Goal: Task Accomplishment & Management: Use online tool/utility

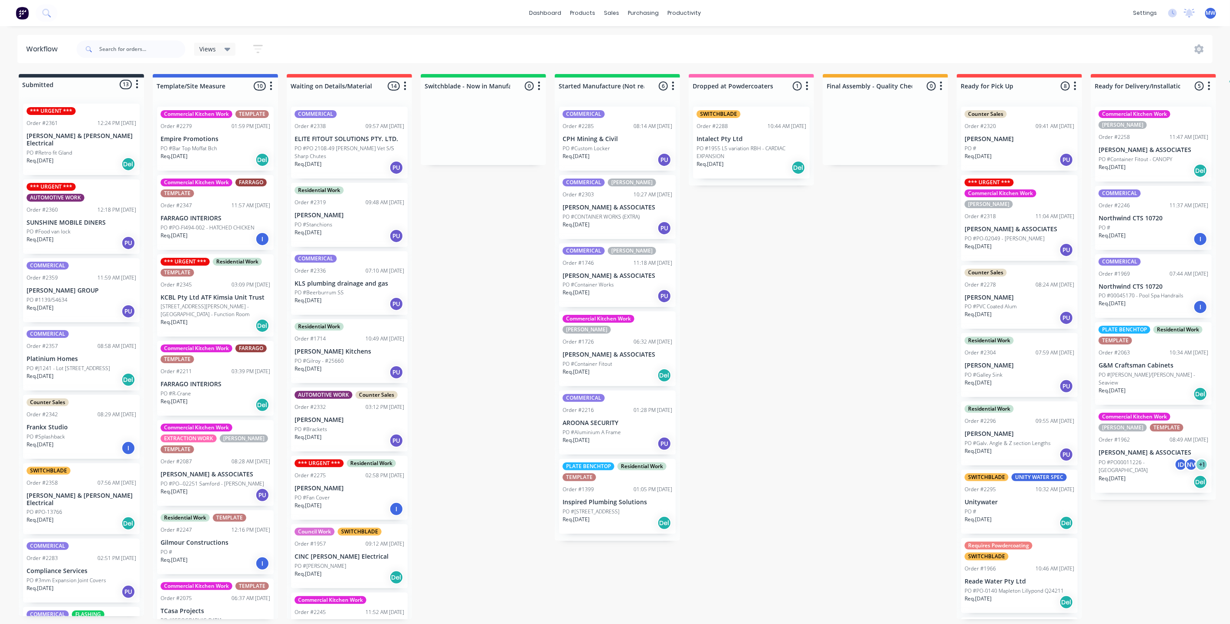
click at [497, 221] on div "Submitted 13 Status colour #273444 hex #273444 Save Cancel Summaries Total orde…" at bounding box center [718, 346] width 1451 height 545
click at [490, 218] on div "Submitted 13 Status colour #273444 hex #273444 Save Cancel Summaries Total orde…" at bounding box center [718, 346] width 1451 height 545
click at [1022, 498] on p "Unitywater" at bounding box center [1020, 501] width 110 height 7
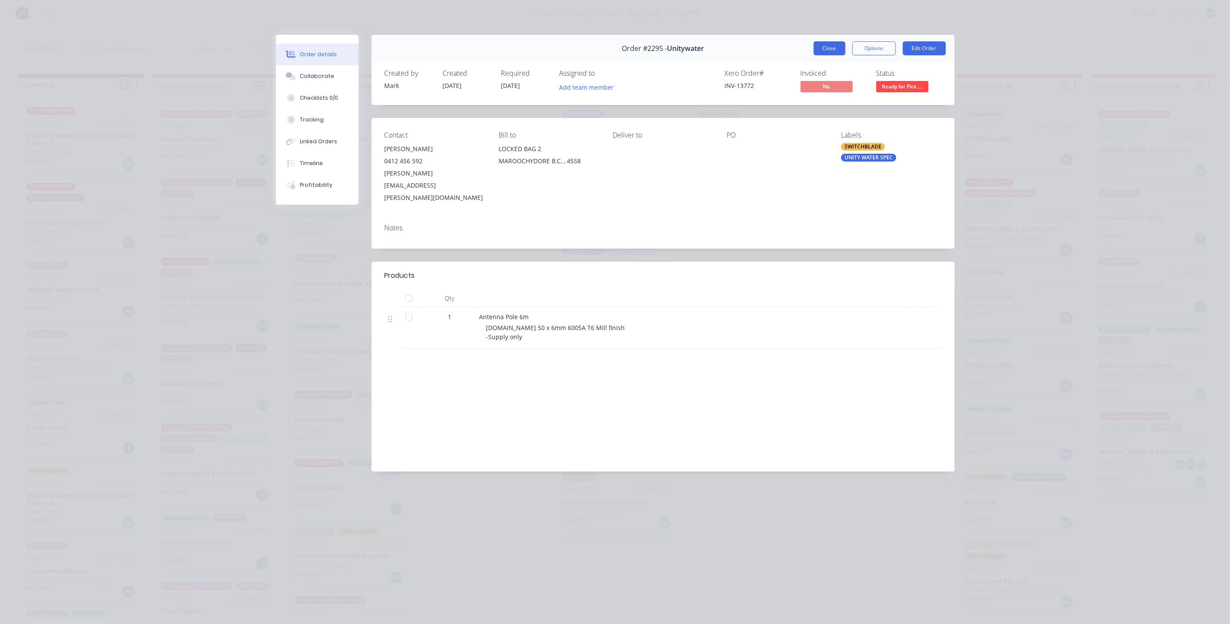
click at [834, 51] on button "Close" at bounding box center [830, 48] width 32 height 14
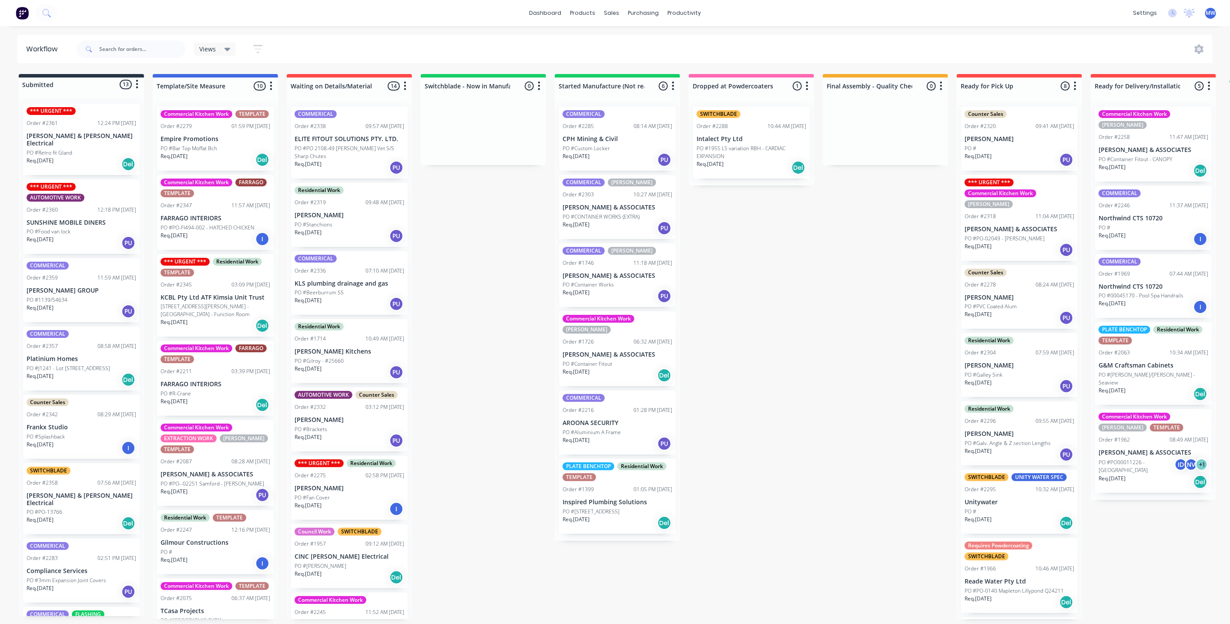
click at [723, 345] on div "Submitted 13 Status colour #273444 hex #273444 Save Cancel Summaries Total orde…" at bounding box center [718, 346] width 1451 height 545
drag, startPoint x: 457, startPoint y: 253, endPoint x: 414, endPoint y: 63, distance: 194.7
click at [458, 253] on div "Submitted 13 Status colour #273444 hex #273444 Save Cancel Summaries Total orde…" at bounding box center [718, 346] width 1451 height 545
click at [451, 254] on div "Submitted 13 Status colour #273444 hex #273444 Save Cancel Summaries Total orde…" at bounding box center [718, 346] width 1451 height 545
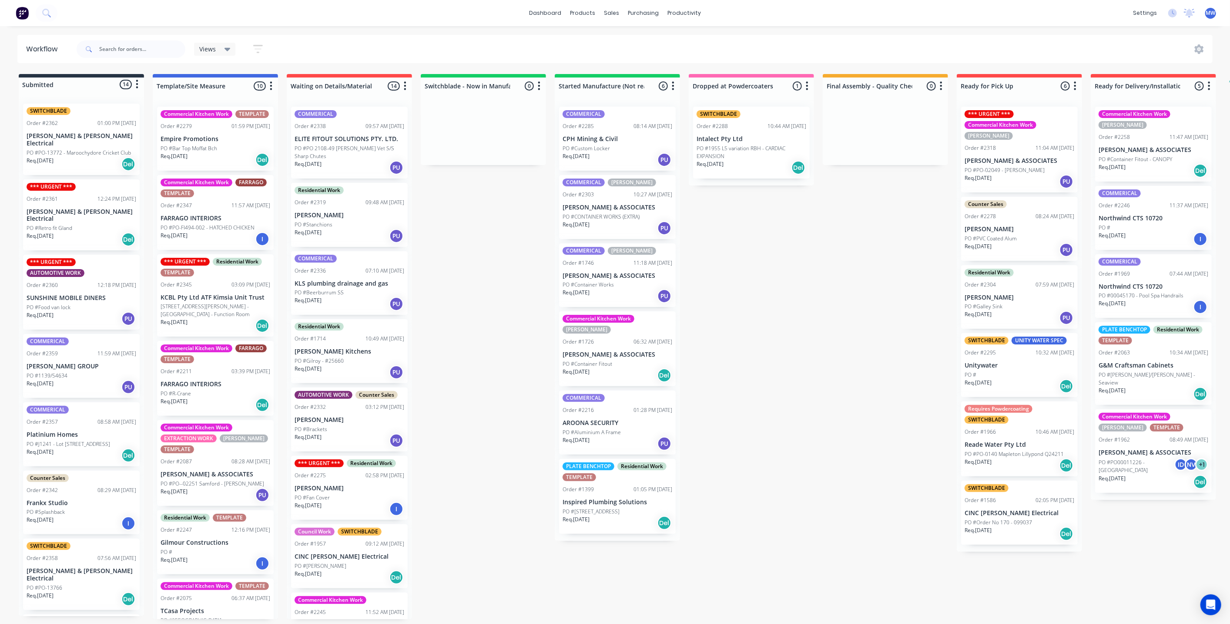
click at [84, 135] on p "[PERSON_NAME] & [PERSON_NAME] Electrical" at bounding box center [82, 139] width 110 height 15
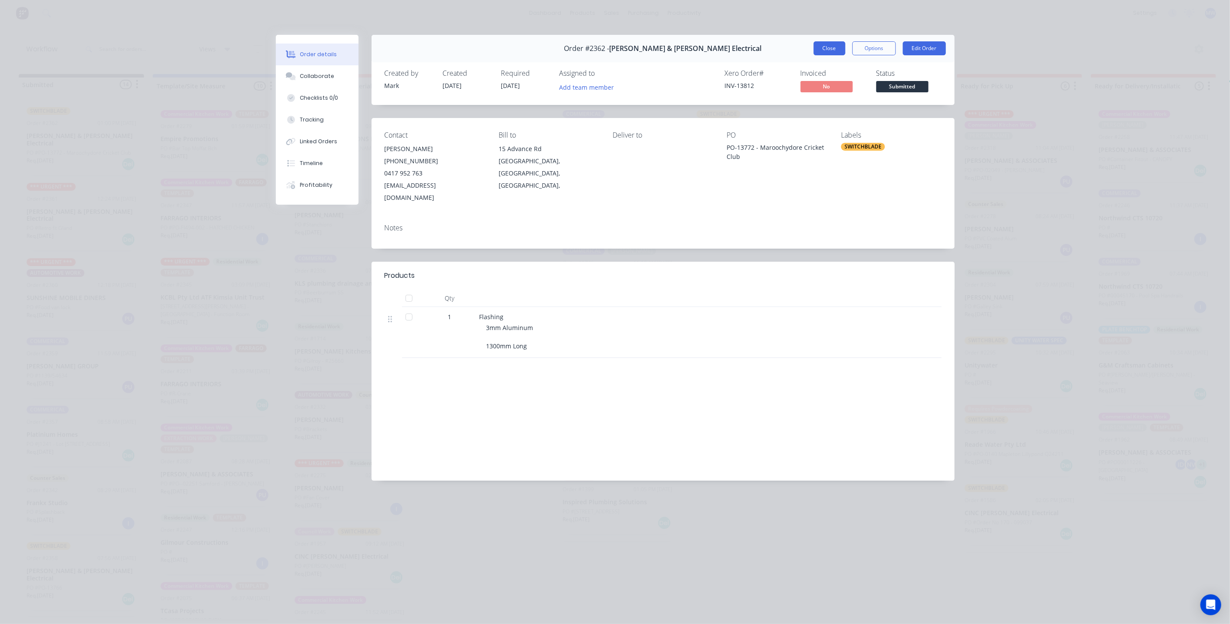
click at [836, 50] on button "Close" at bounding box center [830, 48] width 32 height 14
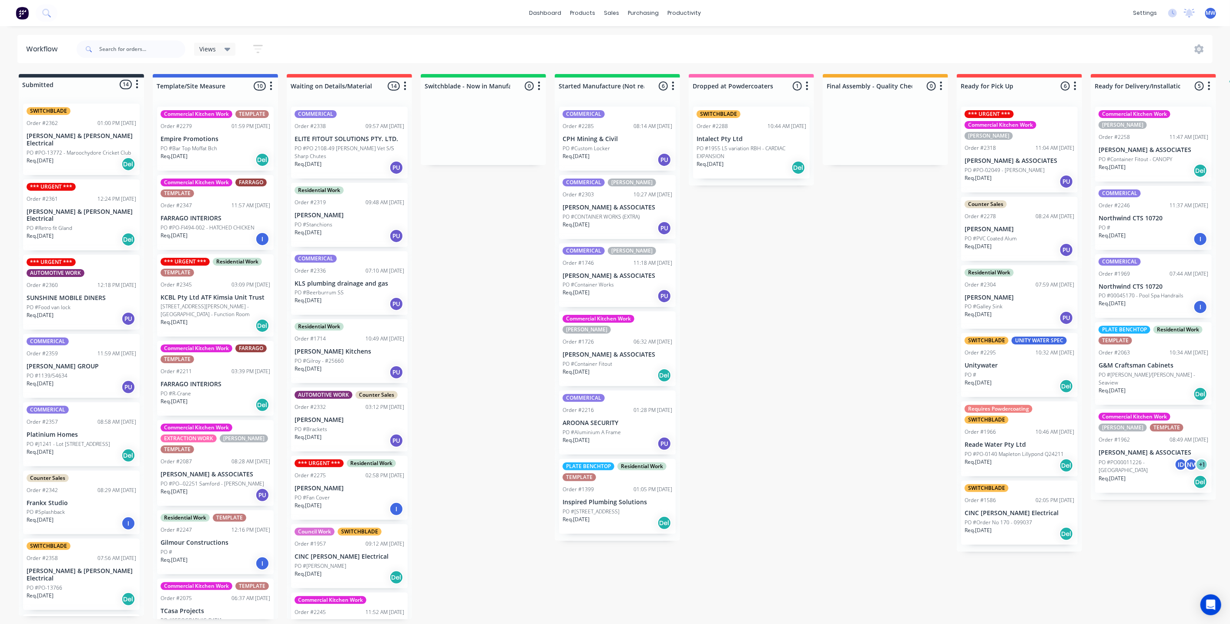
click at [455, 232] on div "Submitted 14 Status colour #273444 hex #273444 Save Cancel Summaries Total orde…" at bounding box center [718, 346] width 1451 height 545
click at [91, 224] on div "PO #Retro fit Gland" at bounding box center [82, 228] width 110 height 8
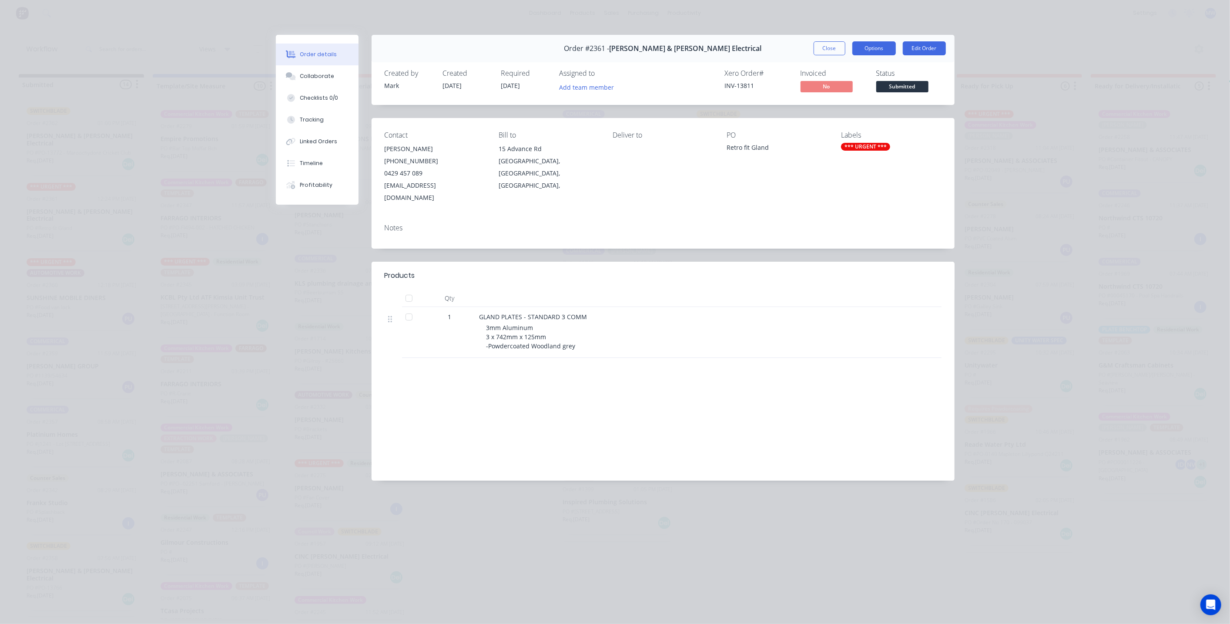
click at [872, 47] on button "Options" at bounding box center [875, 48] width 44 height 14
click at [868, 93] on div "Work Order" at bounding box center [850, 88] width 76 height 13
click at [847, 106] on div "Standard" at bounding box center [850, 105] width 76 height 13
click at [827, 48] on button "Close" at bounding box center [830, 48] width 32 height 14
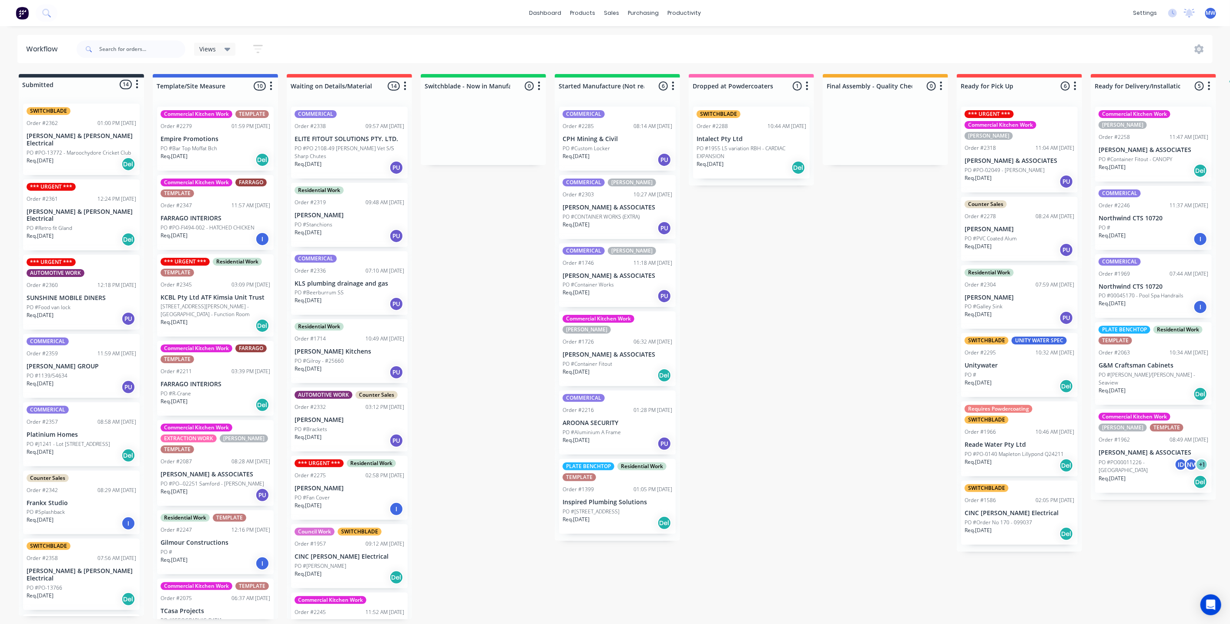
click at [803, 223] on div "Submitted 14 Status colour #273444 hex #273444 Save Cancel Summaries Total orde…" at bounding box center [718, 346] width 1451 height 545
click at [479, 304] on div "Submitted 14 Status colour #273444 hex #273444 Save Cancel Summaries Total orde…" at bounding box center [718, 346] width 1451 height 545
click at [506, 276] on div "Submitted 14 Status colour #273444 hex #273444 Save Cancel Summaries Total orde…" at bounding box center [718, 346] width 1451 height 545
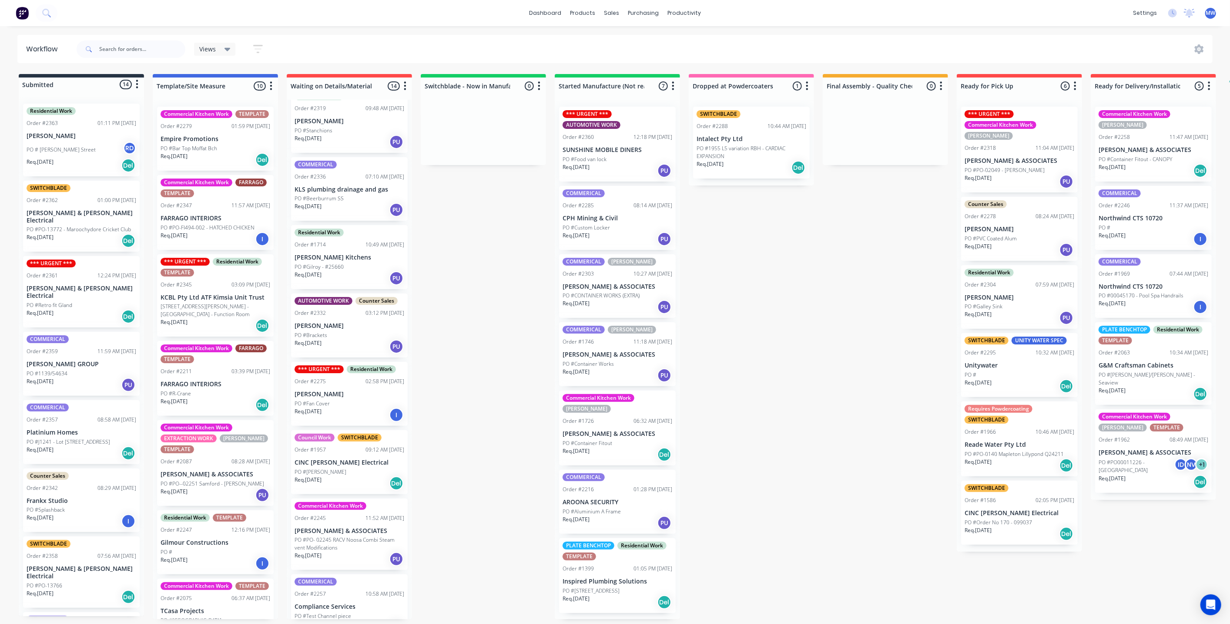
scroll to position [97, 0]
click at [342, 212] on div "Req. 25/09/25 PU" at bounding box center [350, 207] width 110 height 15
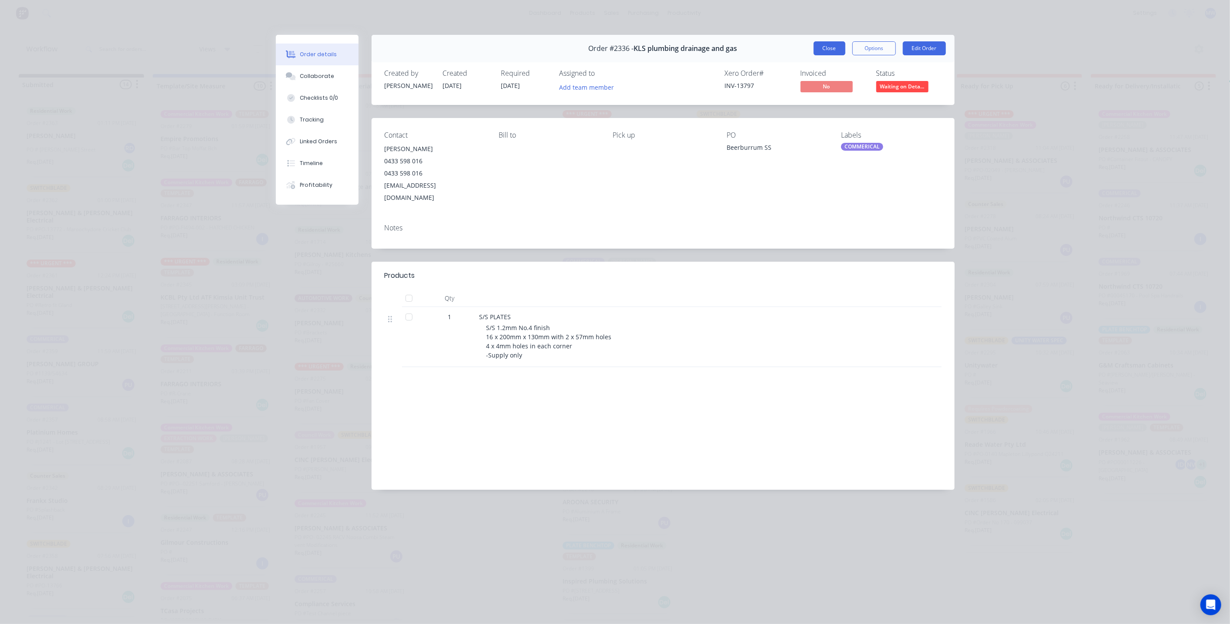
click at [831, 50] on button "Close" at bounding box center [830, 48] width 32 height 14
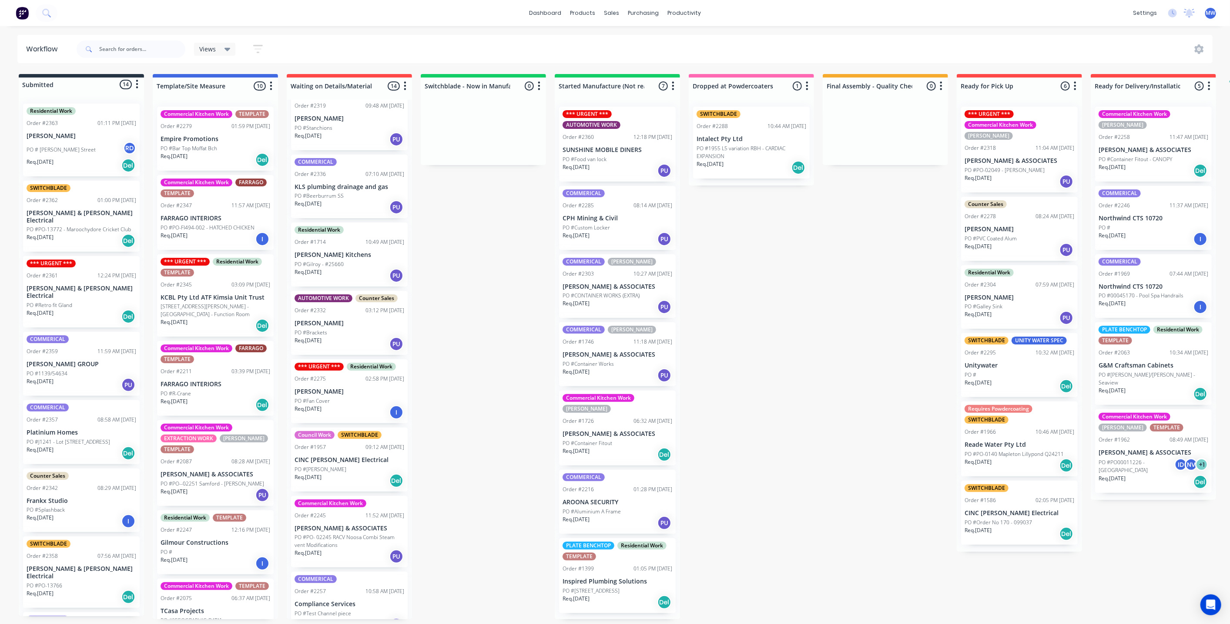
click at [446, 295] on div "Submitted 14 Status colour #273444 hex #273444 Save Cancel Summaries Total orde…" at bounding box center [718, 346] width 1451 height 545
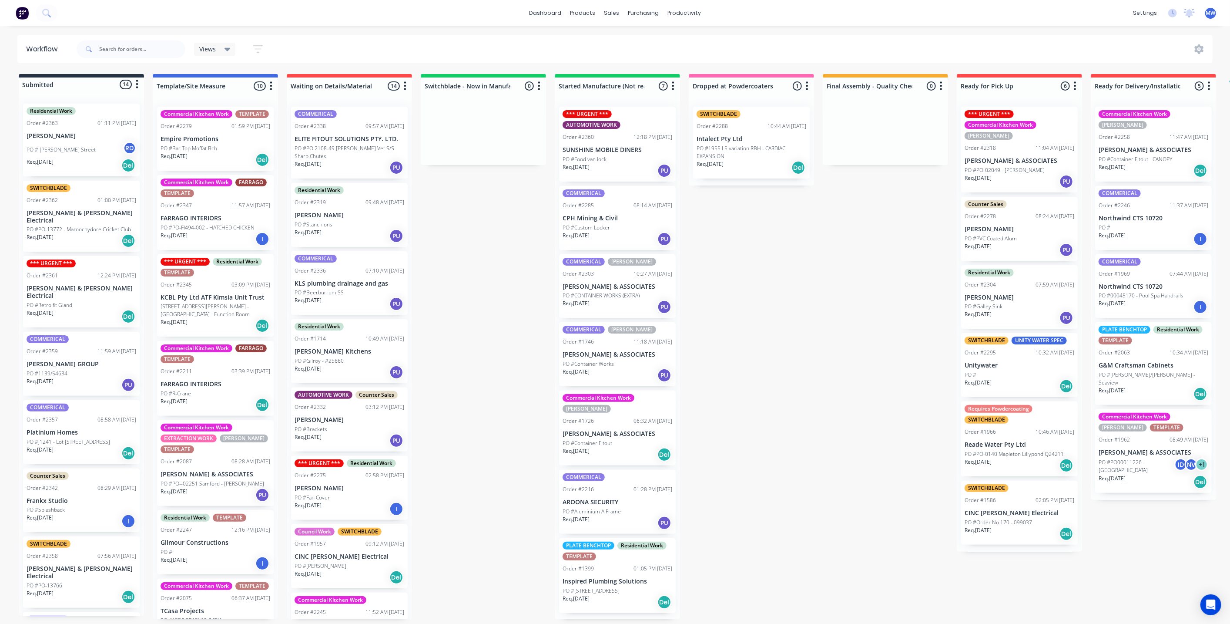
scroll to position [2, 0]
click at [807, 272] on div "Submitted 14 Status colour #273444 hex #273444 Save Cancel Summaries Total orde…" at bounding box center [718, 346] width 1451 height 545
click at [863, 216] on div "Submitted 14 Status colour #273444 hex #273444 Save Cancel Summaries Total orde…" at bounding box center [718, 346] width 1451 height 545
click at [1129, 531] on div "Submitted 14 Status colour #273444 hex #273444 Save Cancel Summaries Total orde…" at bounding box center [718, 346] width 1451 height 545
click at [829, 376] on div "Submitted 14 Status colour #273444 hex #273444 Save Cancel Summaries Total orde…" at bounding box center [718, 346] width 1451 height 545
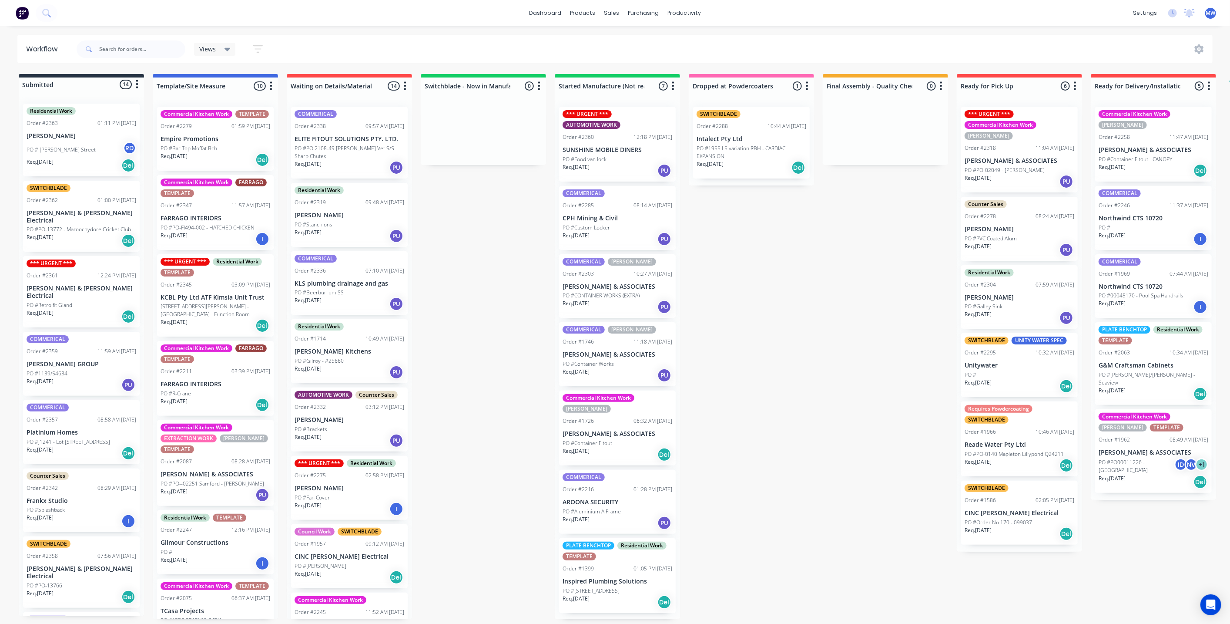
click at [849, 412] on div "Submitted 14 Status colour #273444 hex #273444 Save Cancel Summaries Total orde…" at bounding box center [718, 346] width 1451 height 545
click at [839, 413] on div "Submitted 14 Status colour #273444 hex #273444 Save Cancel Summaries Total orde…" at bounding box center [718, 346] width 1451 height 545
click at [498, 335] on div "Submitted 14 Status colour #273444 hex #273444 Save Cancel Summaries Total orde…" at bounding box center [718, 346] width 1451 height 545
click at [439, 303] on div "Submitted 14 Status colour #273444 hex #273444 Save Cancel Summaries Total orde…" at bounding box center [718, 346] width 1451 height 545
drag, startPoint x: 469, startPoint y: 255, endPoint x: 459, endPoint y: 205, distance: 50.3
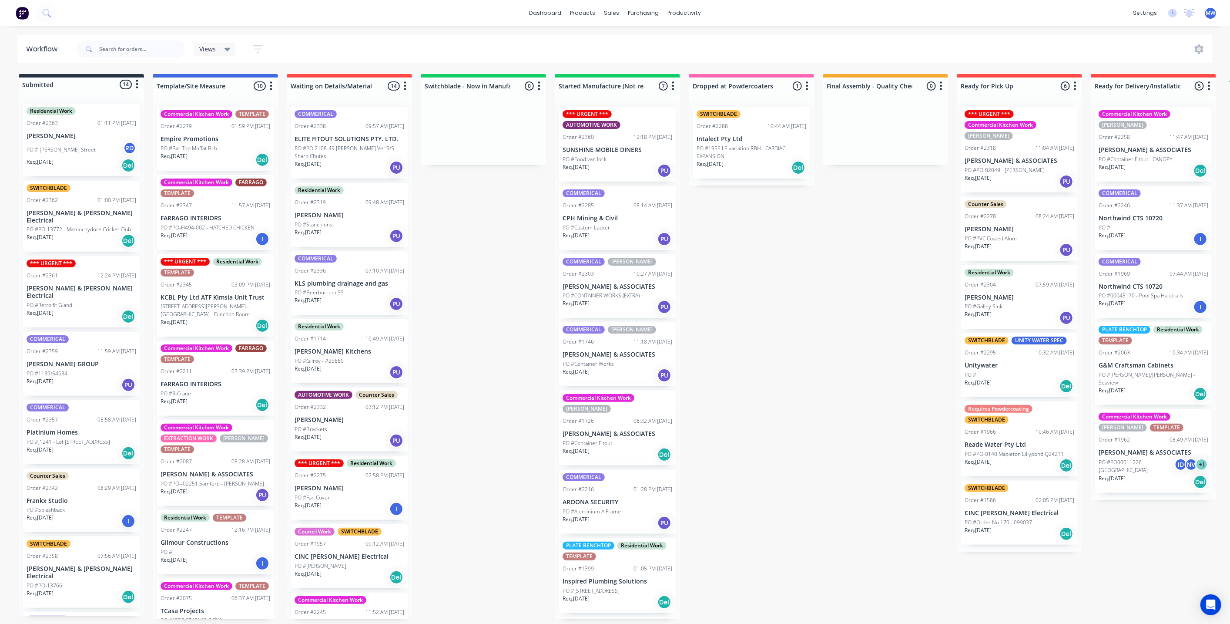
click at [470, 253] on div "Submitted 14 Status colour #273444 hex #273444 Save Cancel Summaries Total orde…" at bounding box center [718, 346] width 1451 height 545
click at [502, 332] on div "Submitted 14 Status colour #273444 hex #273444 Save Cancel Summaries Total orde…" at bounding box center [718, 346] width 1451 height 545
click at [473, 260] on div "Submitted 14 Status colour #273444 hex #273444 Save Cancel Summaries Total orde…" at bounding box center [718, 346] width 1451 height 545
click at [481, 258] on div "Submitted 14 Status colour #273444 hex #273444 Save Cancel Summaries Total orde…" at bounding box center [718, 346] width 1451 height 545
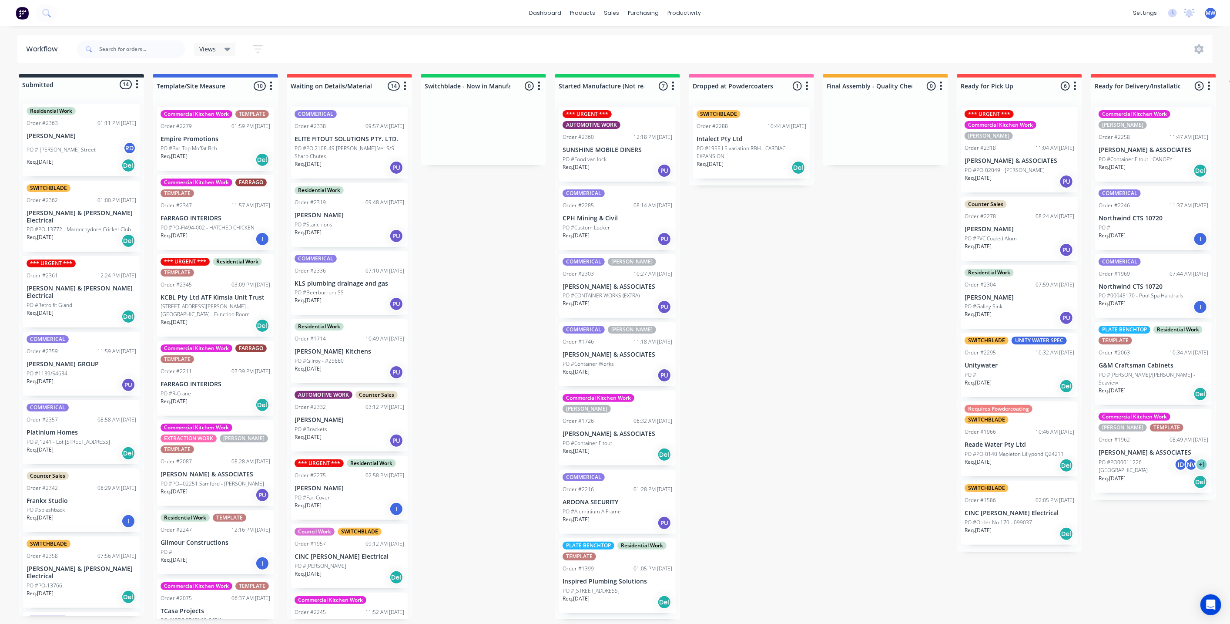
drag, startPoint x: 448, startPoint y: 222, endPoint x: 333, endPoint y: 10, distance: 240.3
click at [447, 219] on div "Submitted 14 Status colour #273444 hex #273444 Save Cancel Summaries Total orde…" at bounding box center [718, 346] width 1451 height 545
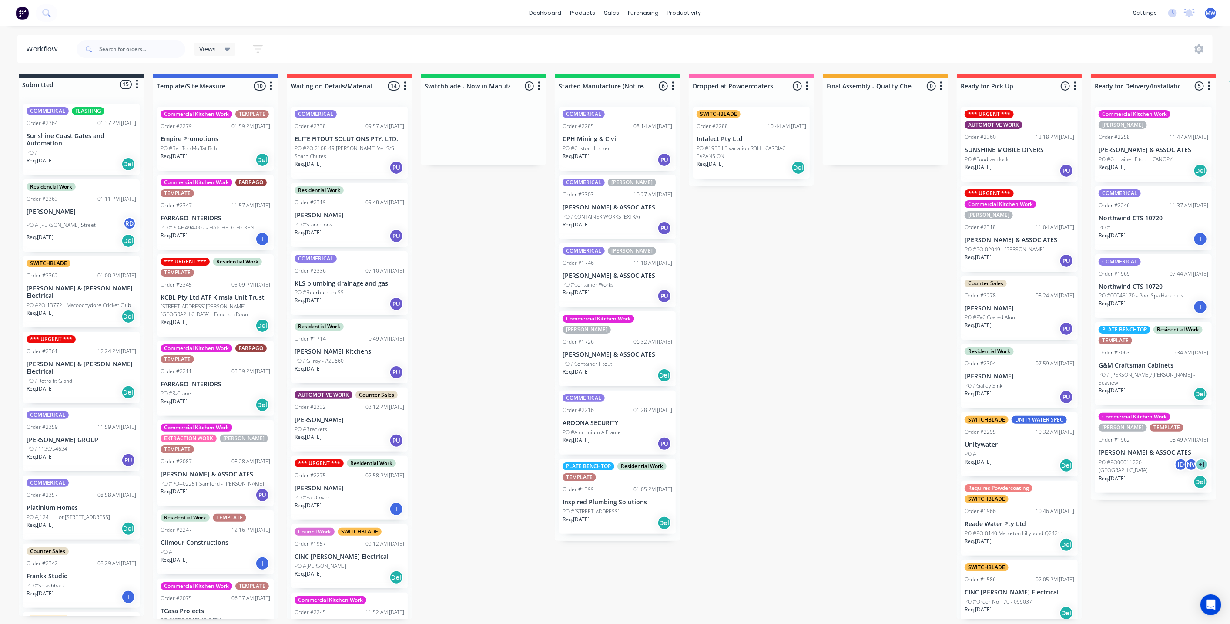
click at [514, 290] on div "Submitted 15 Status colour #273444 hex #273444 Save Cancel Summaries Total orde…" at bounding box center [718, 346] width 1451 height 545
click at [501, 296] on div "Submitted 15 Status colour #273444 hex #273444 Save Cancel Summaries Total orde…" at bounding box center [718, 346] width 1451 height 545
click at [816, 359] on div "Submitted 15 Status colour #273444 hex #273444 Save Cancel Summaries Total orde…" at bounding box center [718, 346] width 1451 height 545
click at [493, 402] on div "Submitted 15 Status colour #273444 hex #273444 Save Cancel Summaries Total orde…" at bounding box center [718, 346] width 1451 height 545
click at [579, 360] on p "PO #Container Fitout" at bounding box center [588, 364] width 50 height 8
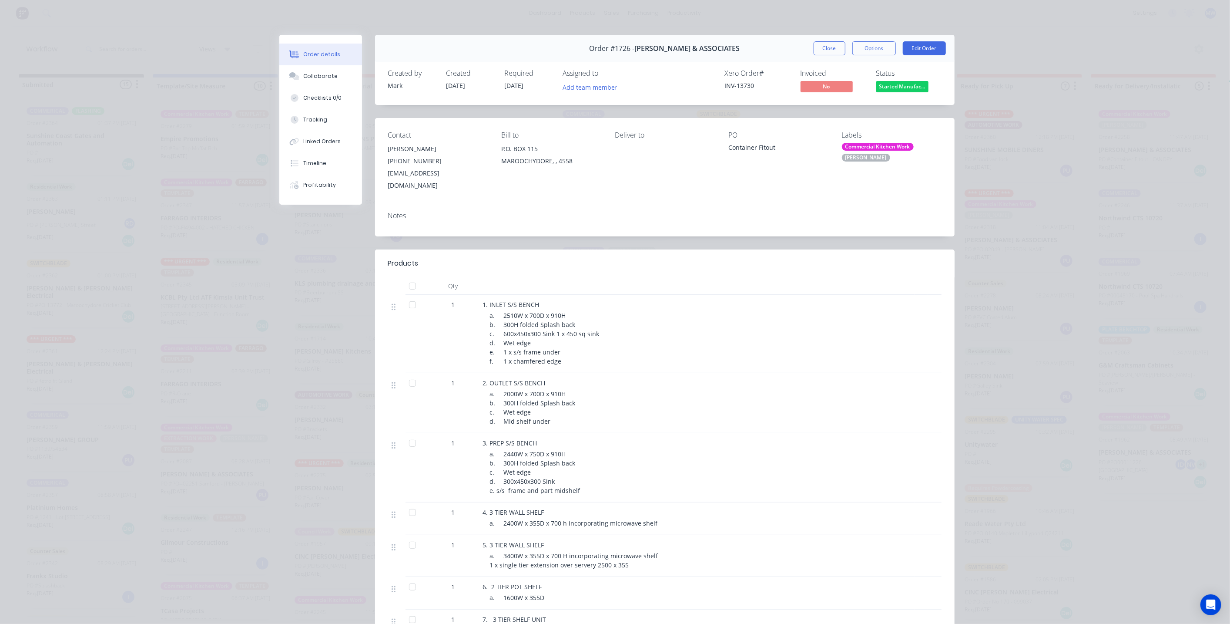
click at [832, 51] on button "Close" at bounding box center [830, 48] width 32 height 14
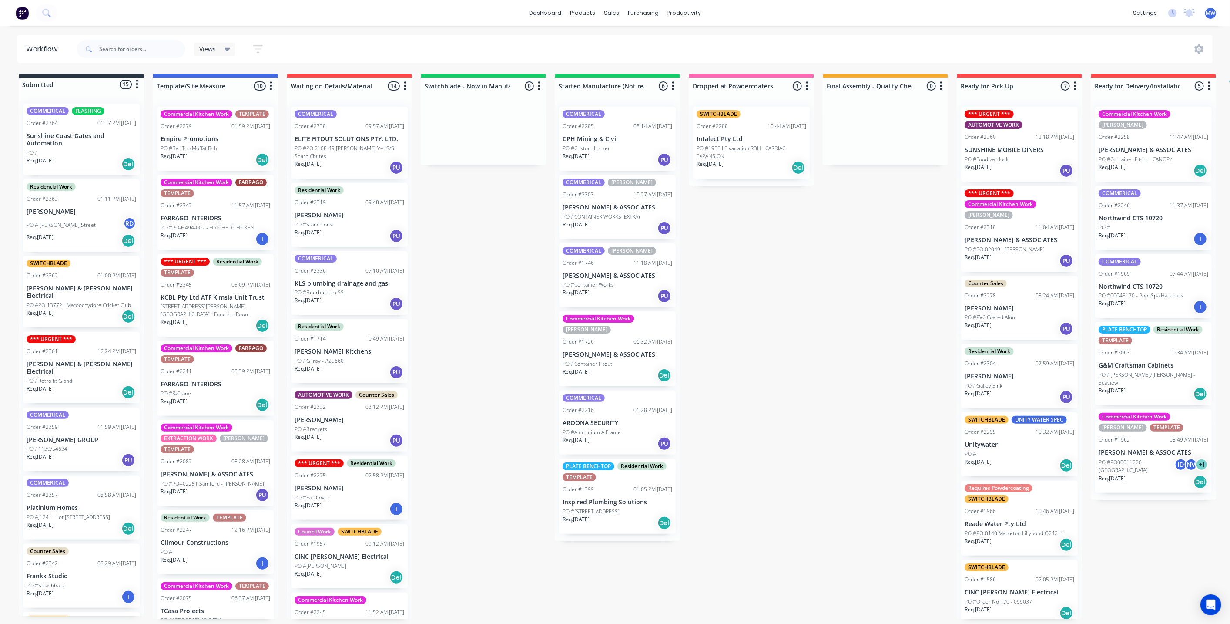
click at [500, 319] on div "Submitted 15 Status colour #273444 hex #273444 Save Cancel Summaries Total orde…" at bounding box center [718, 346] width 1451 height 545
drag, startPoint x: 1209, startPoint y: 1, endPoint x: 838, endPoint y: 368, distance: 521.9
click at [838, 368] on div "Submitted 15 Status colour #273444 hex #273444 Save Cancel Summaries Total orde…" at bounding box center [718, 346] width 1451 height 545
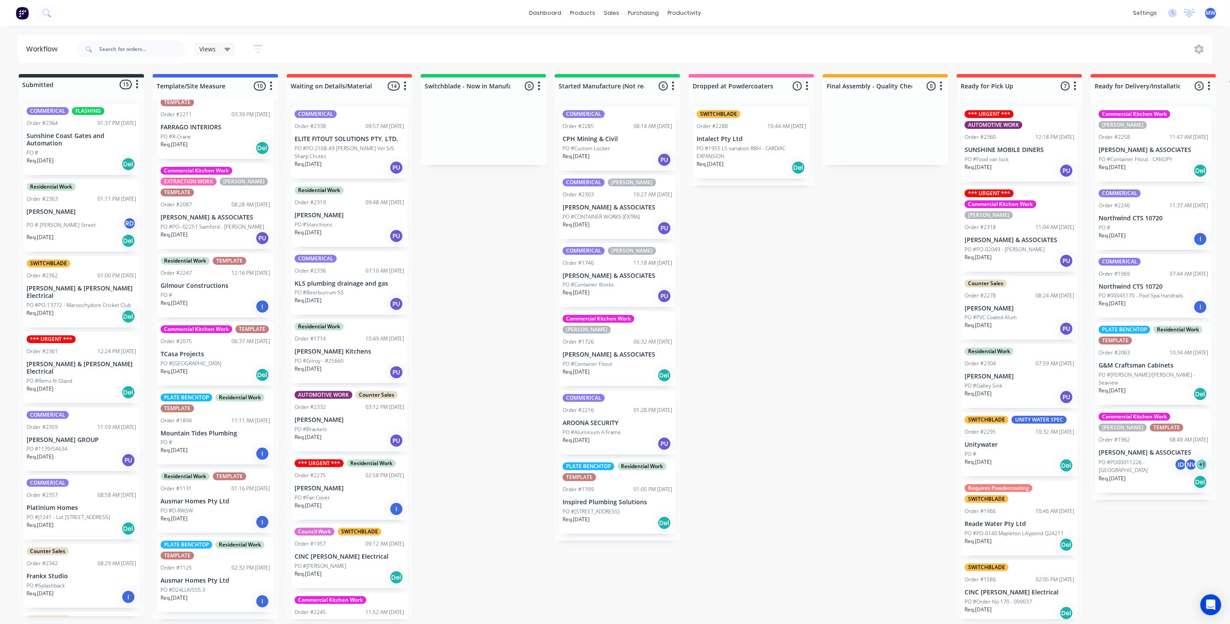
click at [220, 269] on div "Order #2247 12:16 PM 28/08/25" at bounding box center [216, 273] width 110 height 8
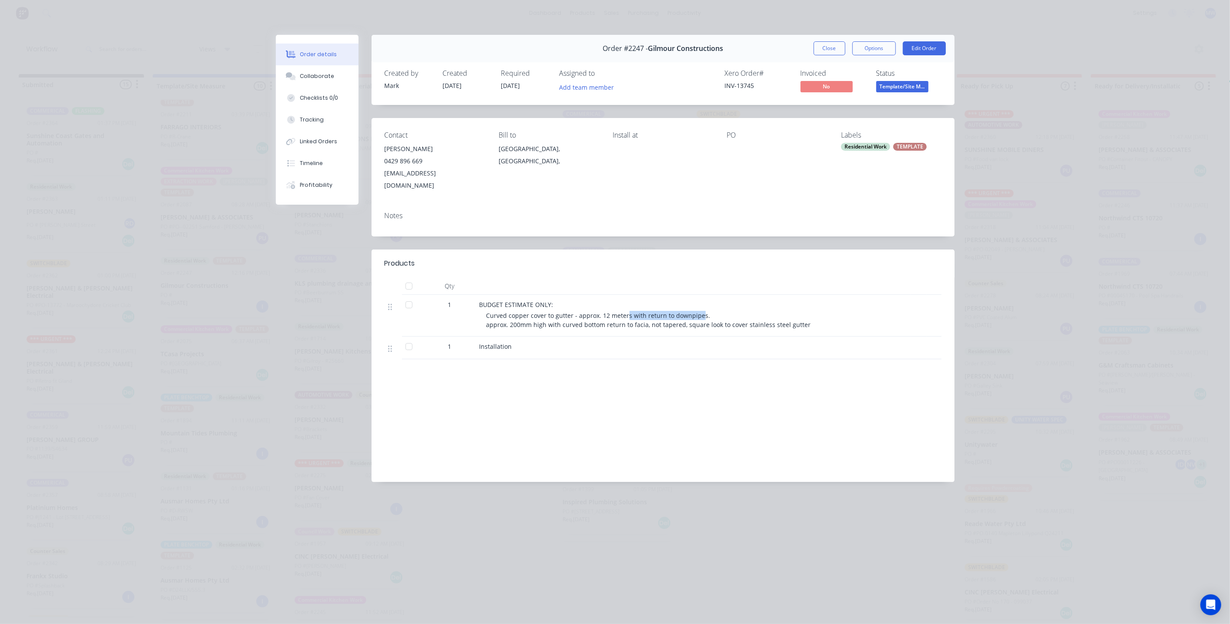
drag, startPoint x: 625, startPoint y: 306, endPoint x: 698, endPoint y: 305, distance: 73.1
click at [698, 311] on span "Curved copper cover to gutter - approx. 12 meters with return to downpipes. app…" at bounding box center [649, 319] width 325 height 17
click at [718, 311] on div "Curved copper cover to gutter - approx. 12 meters with return to downpipes. app…" at bounding box center [697, 320] width 421 height 18
click at [830, 49] on button "Close" at bounding box center [830, 48] width 32 height 14
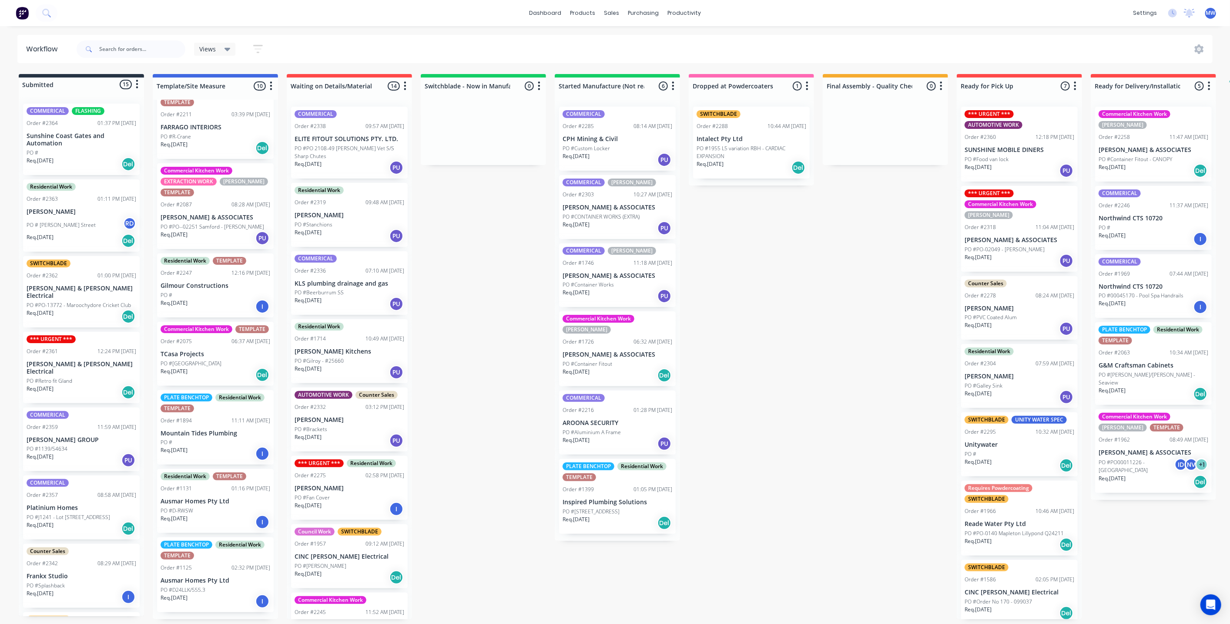
click at [775, 353] on div "Submitted 15 Status colour #273444 hex #273444 Save Cancel Summaries Total orde…" at bounding box center [718, 346] width 1451 height 545
click at [460, 363] on div "Submitted 15 Status colour #273444 hex #273444 Save Cancel Summaries Total orde…" at bounding box center [718, 346] width 1451 height 545
drag, startPoint x: 733, startPoint y: 266, endPoint x: 705, endPoint y: 124, distance: 145.1
click at [733, 266] on div "Submitted 15 Status colour #273444 hex #273444 Save Cancel Summaries Total orde…" at bounding box center [718, 346] width 1451 height 545
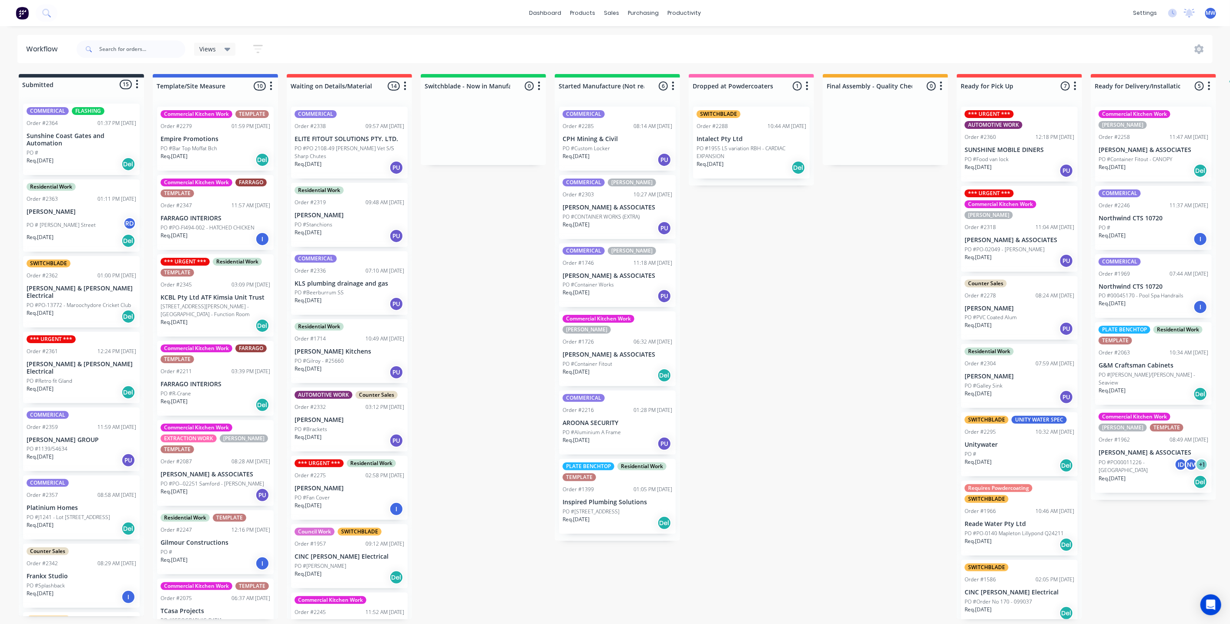
click at [806, 350] on div "Submitted 15 Status colour #273444 hex #273444 Save Cancel Summaries Total orde…" at bounding box center [718, 346] width 1451 height 545
click at [798, 326] on div "Submitted 15 Status colour #273444 hex #273444 Save Cancel Summaries Total orde…" at bounding box center [718, 346] width 1451 height 545
click at [886, 358] on div "Submitted 15 Status colour #273444 hex #273444 Save Cancel Summaries Total orde…" at bounding box center [718, 346] width 1451 height 545
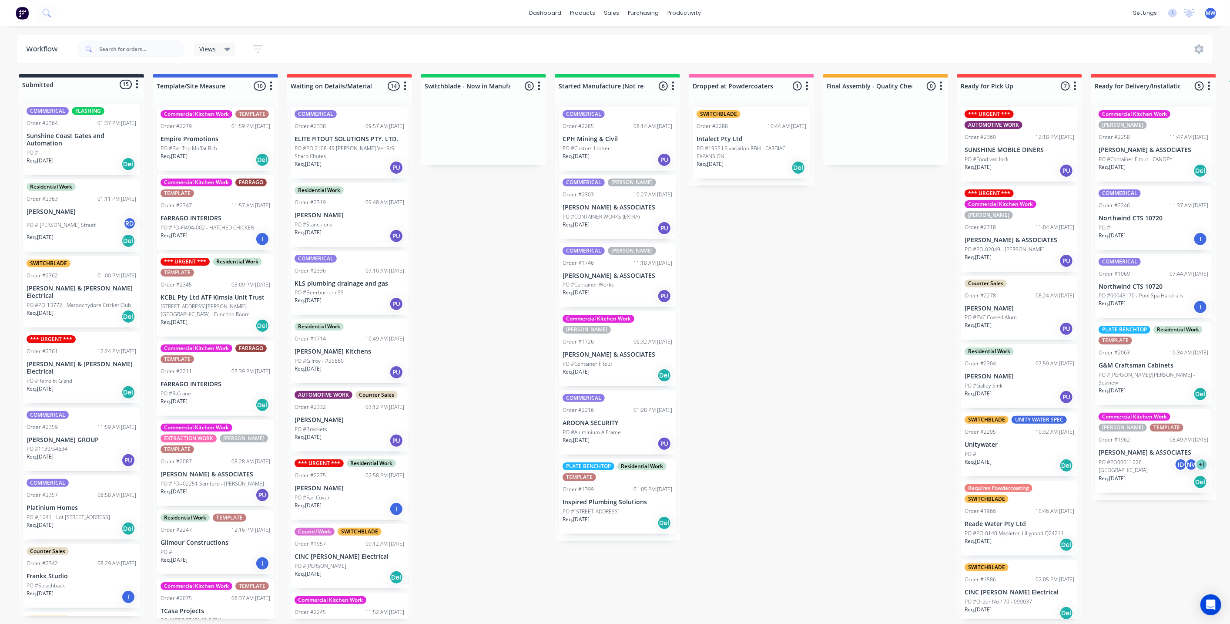
click at [800, 271] on div "Submitted 15 Status colour #273444 hex #273444 Save Cancel Summaries Total orde…" at bounding box center [718, 346] width 1451 height 545
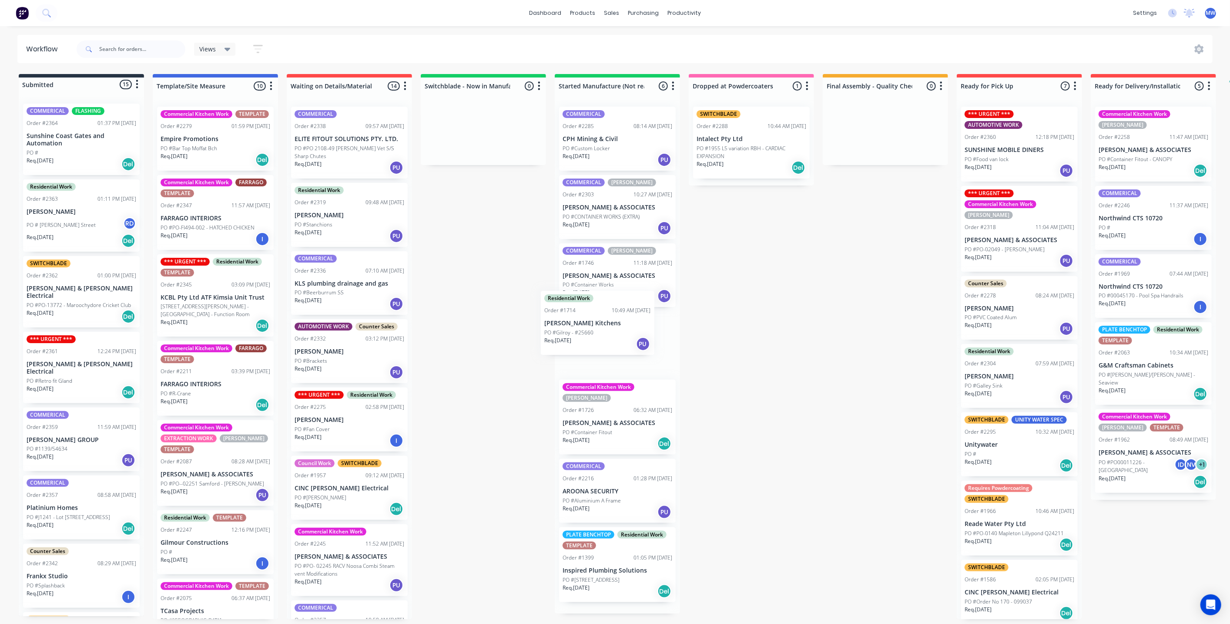
drag, startPoint x: 339, startPoint y: 346, endPoint x: 594, endPoint y: 319, distance: 255.6
click at [594, 319] on div "Submitted 15 Status colour #273444 hex #273444 Save Cancel Summaries Total orde…" at bounding box center [718, 346] width 1451 height 545
click at [1004, 597] on p "PO #Order No 170 - 099037" at bounding box center [998, 601] width 67 height 8
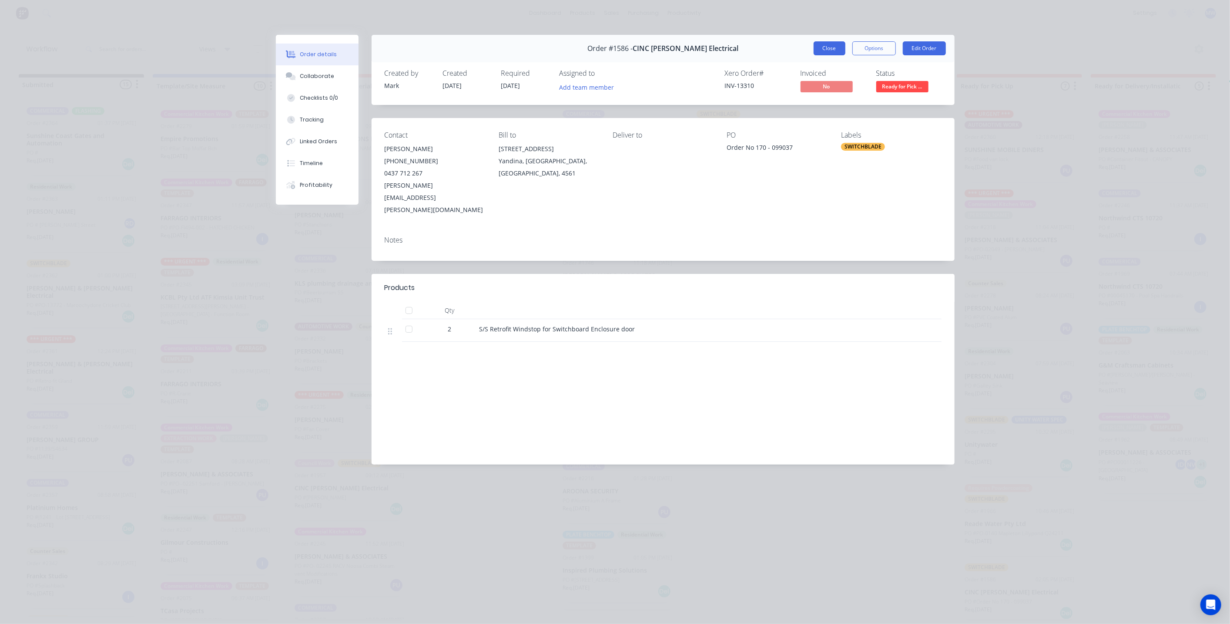
click at [835, 44] on button "Close" at bounding box center [830, 48] width 32 height 14
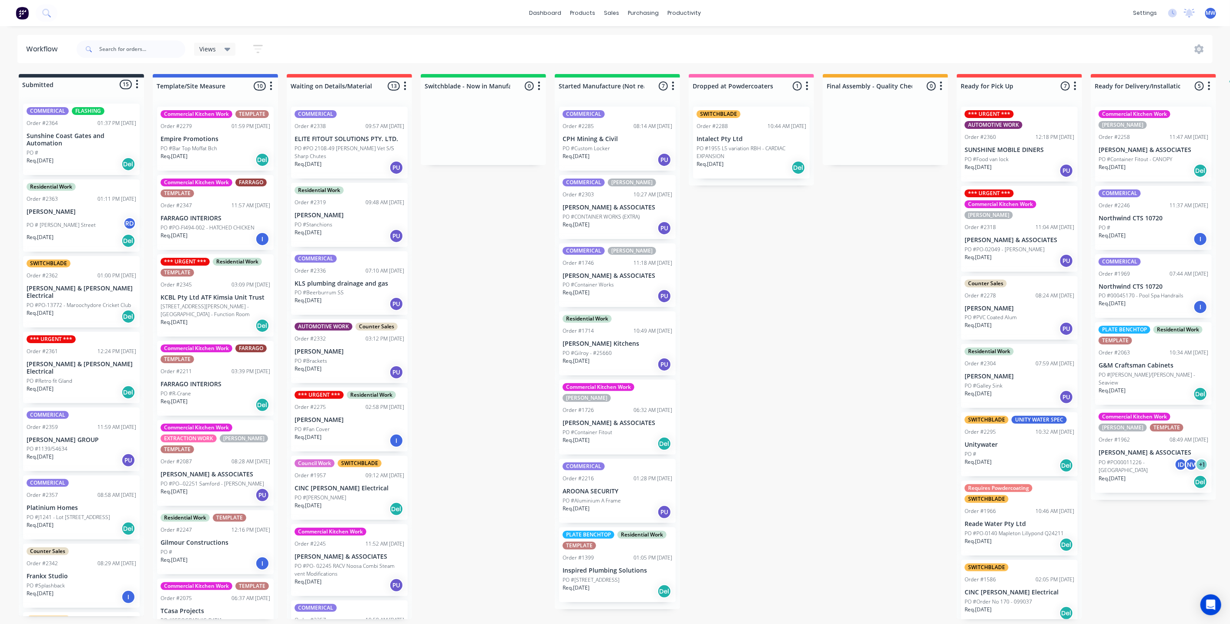
click at [801, 425] on div "Submitted 15 Status colour #273444 hex #273444 Save Cancel Summaries Total orde…" at bounding box center [718, 346] width 1451 height 545
click at [1186, 433] on div "Mark as Delivered" at bounding box center [1193, 429] width 87 height 18
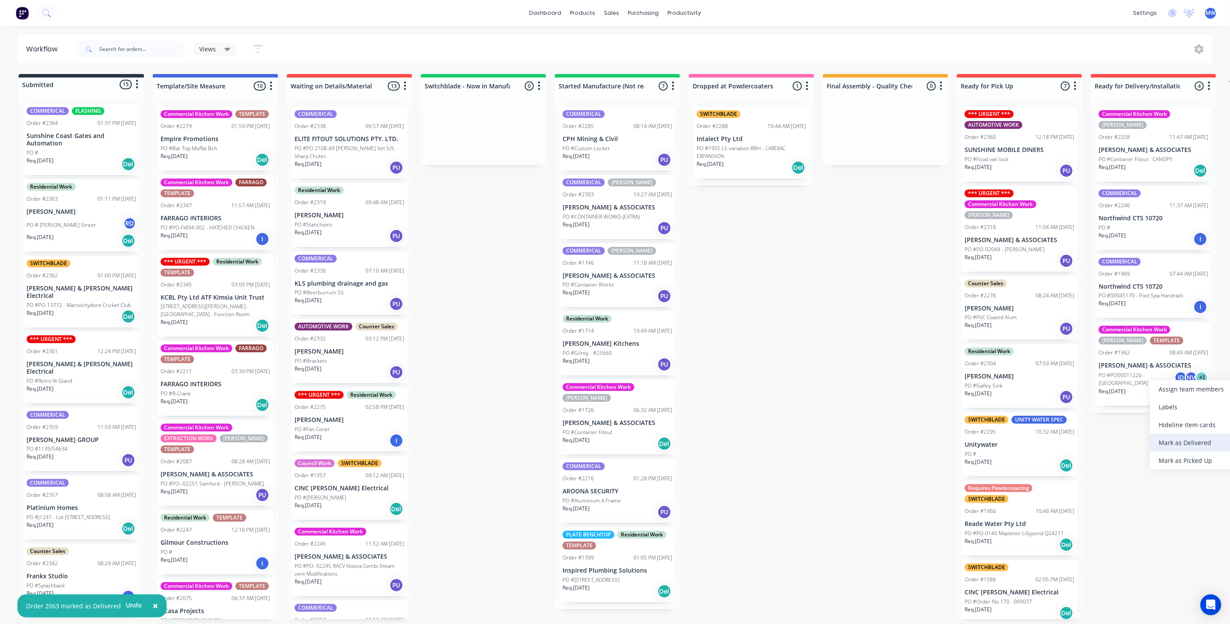
click at [1195, 440] on div "Mark as Delivered" at bounding box center [1193, 442] width 87 height 18
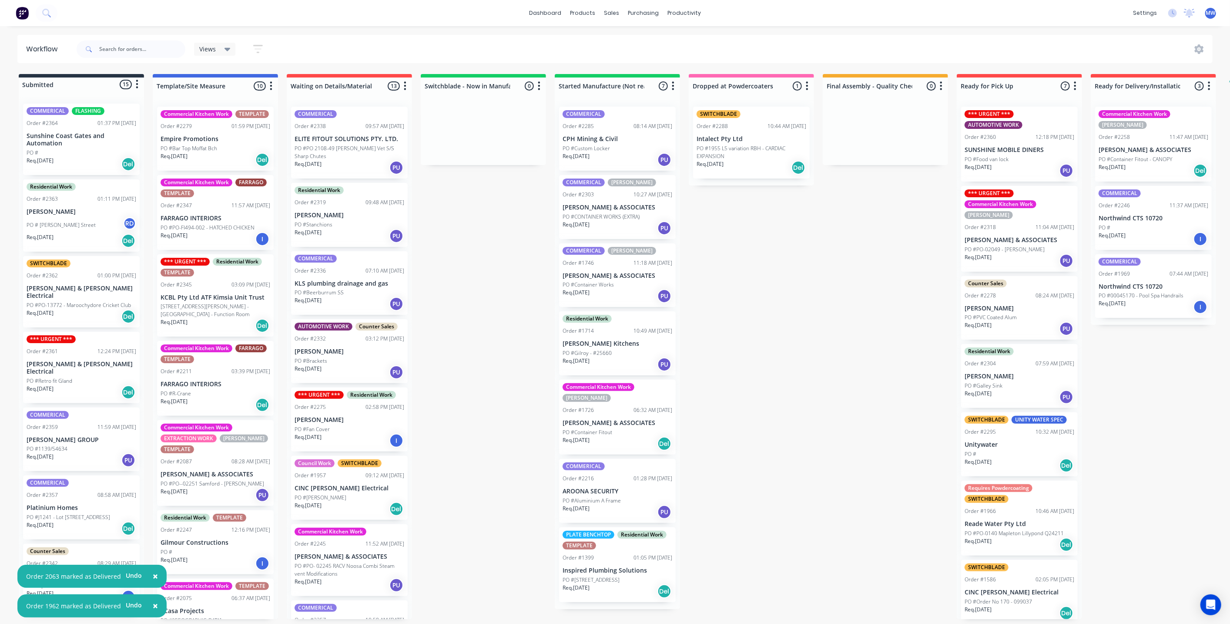
click at [695, 348] on div "Submitted 15 Status colour #273444 hex #273444 Save Cancel Summaries Total orde…" at bounding box center [718, 346] width 1451 height 545
drag, startPoint x: 1178, startPoint y: 371, endPoint x: 1173, endPoint y: 370, distance: 4.9
click at [1178, 370] on div "Submitted 15 Status colour #273444 hex #273444 Save Cancel Summaries Total orde…" at bounding box center [718, 346] width 1451 height 545
drag, startPoint x: 787, startPoint y: 342, endPoint x: 855, endPoint y: 352, distance: 69.0
click at [787, 342] on div "Submitted 15 Status colour #273444 hex #273444 Save Cancel Summaries Total orde…" at bounding box center [718, 346] width 1451 height 545
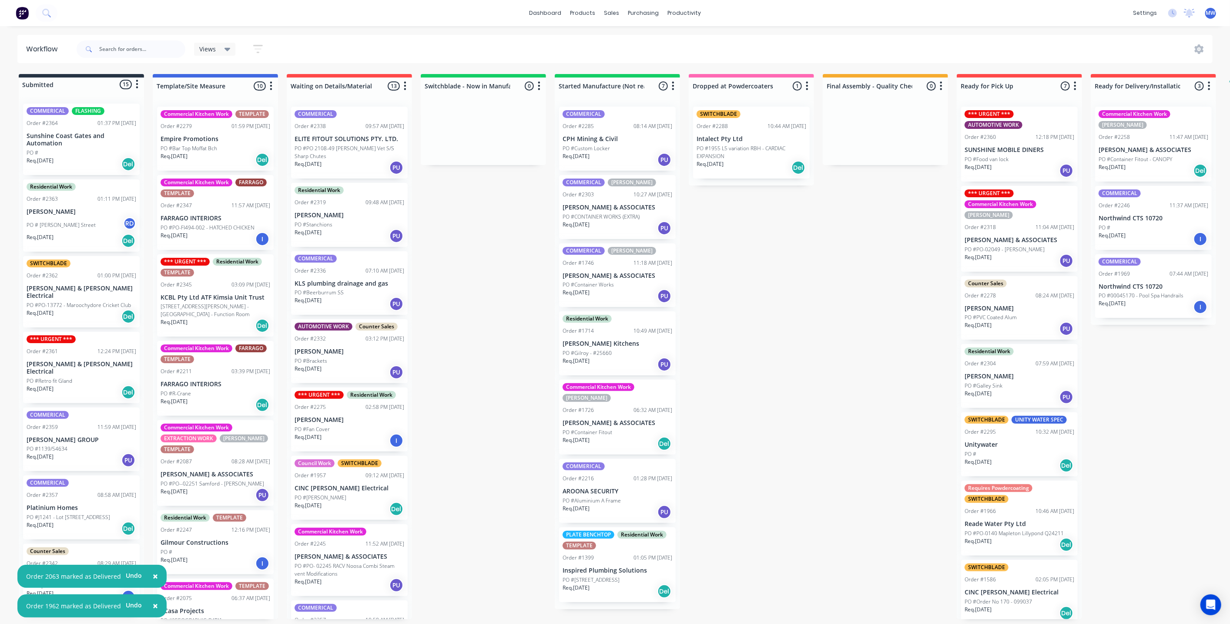
click at [1168, 399] on div "Submitted 15 Status colour #273444 hex #273444 Save Cancel Summaries Total orde…" at bounding box center [718, 346] width 1451 height 545
click at [788, 314] on div "Submitted 15 Status colour #273444 hex #273444 Save Cancel Summaries Total orde…" at bounding box center [718, 346] width 1451 height 545
click at [477, 335] on div "Submitted 15 Status colour #273444 hex #273444 Save Cancel Summaries Total orde…" at bounding box center [718, 346] width 1451 height 545
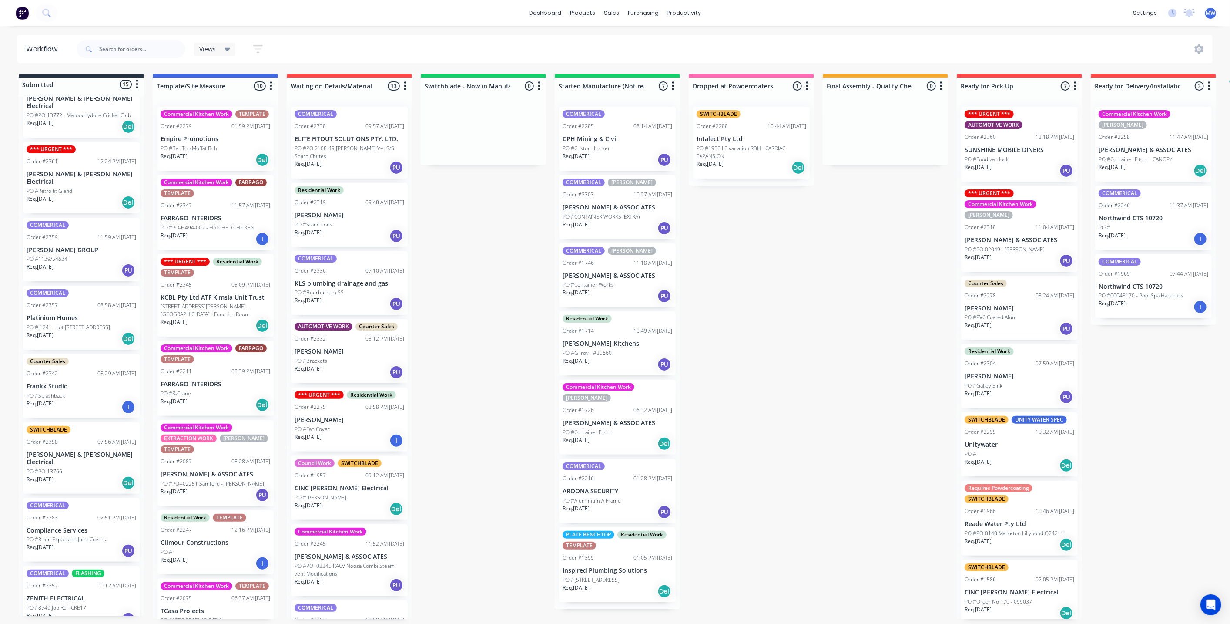
scroll to position [242, 0]
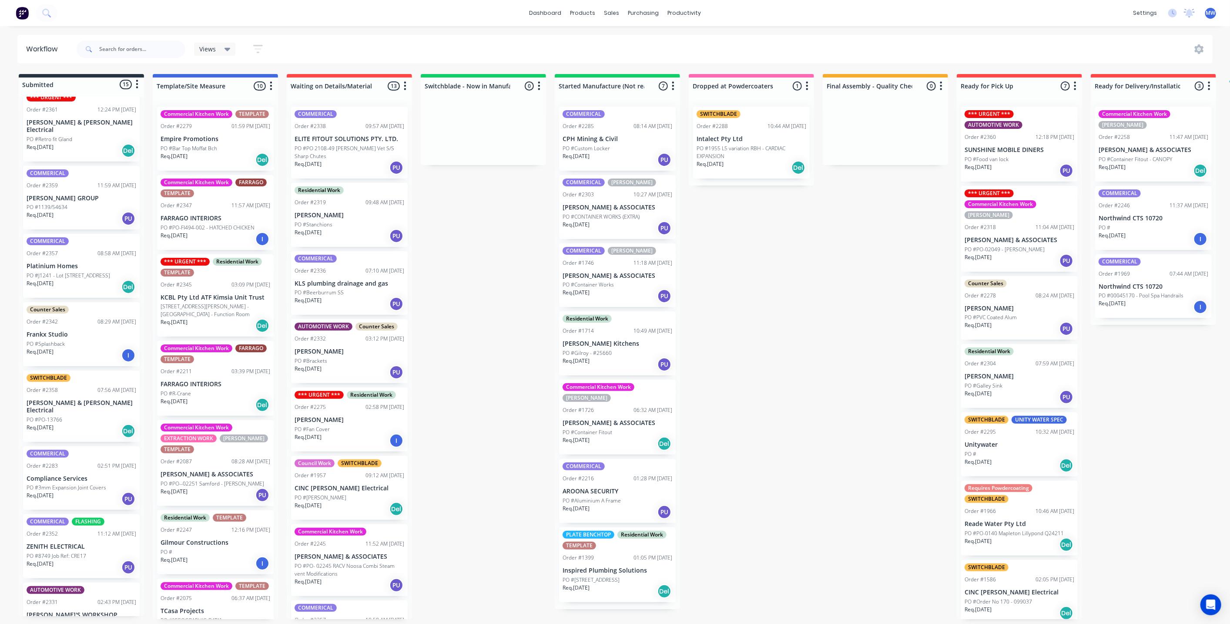
click at [89, 272] on p "PO #J1241 - Lot [STREET_ADDRESS]" at bounding box center [69, 276] width 84 height 8
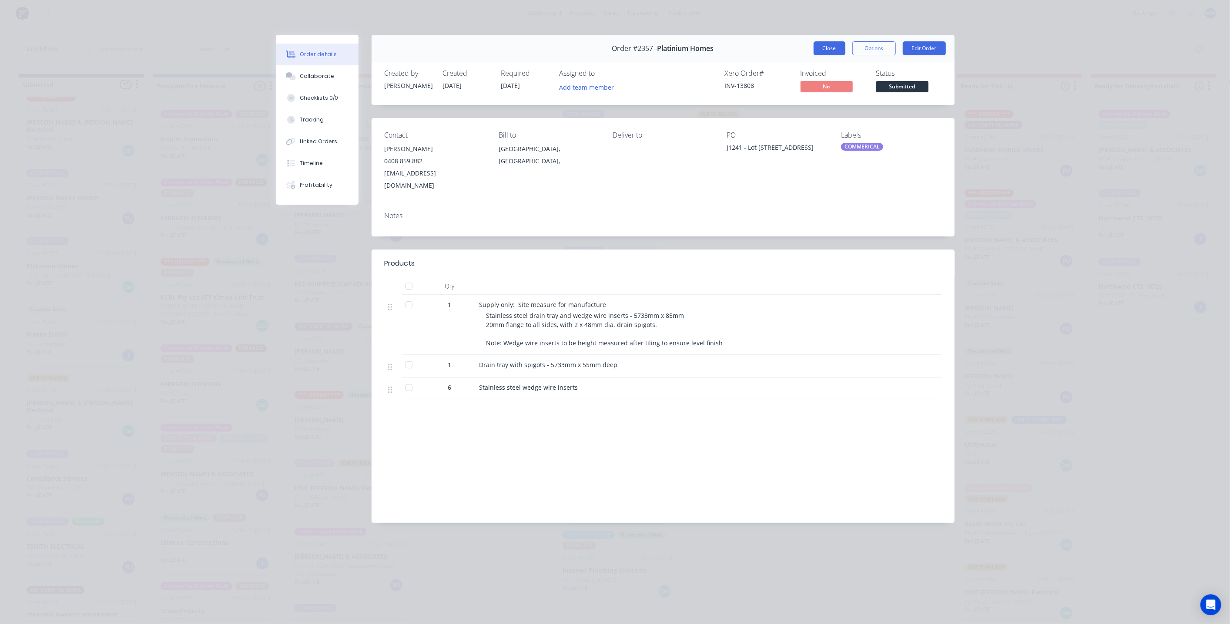
click at [831, 51] on button "Close" at bounding box center [830, 48] width 32 height 14
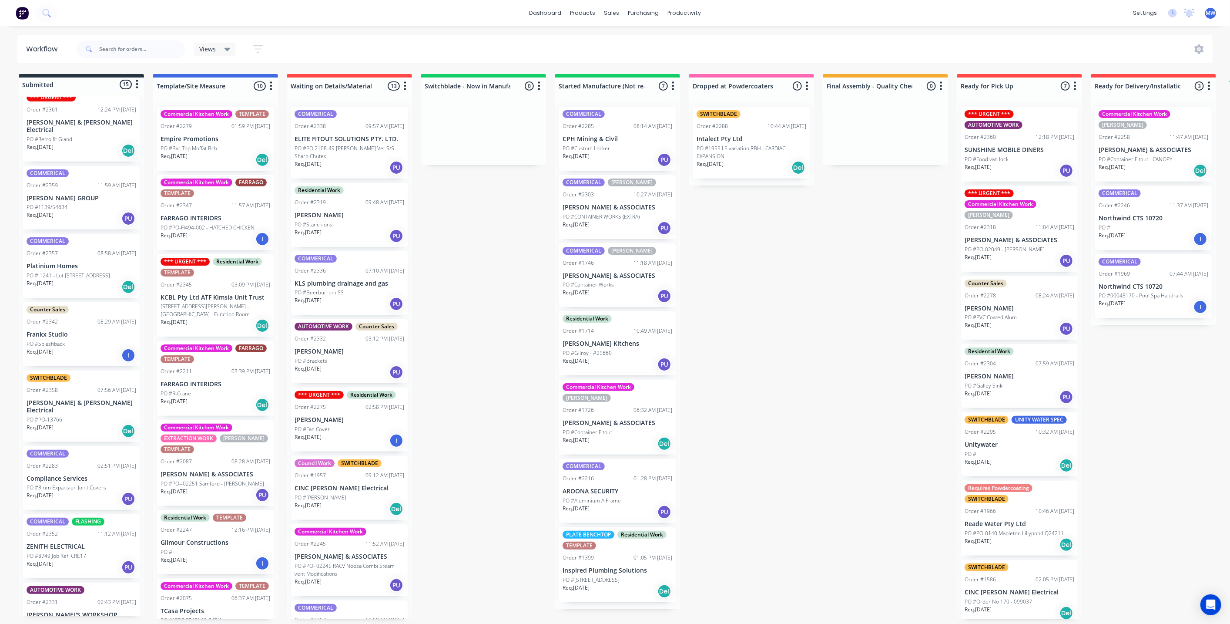
click at [73, 399] on p "[PERSON_NAME] & [PERSON_NAME] Electrical" at bounding box center [82, 406] width 110 height 15
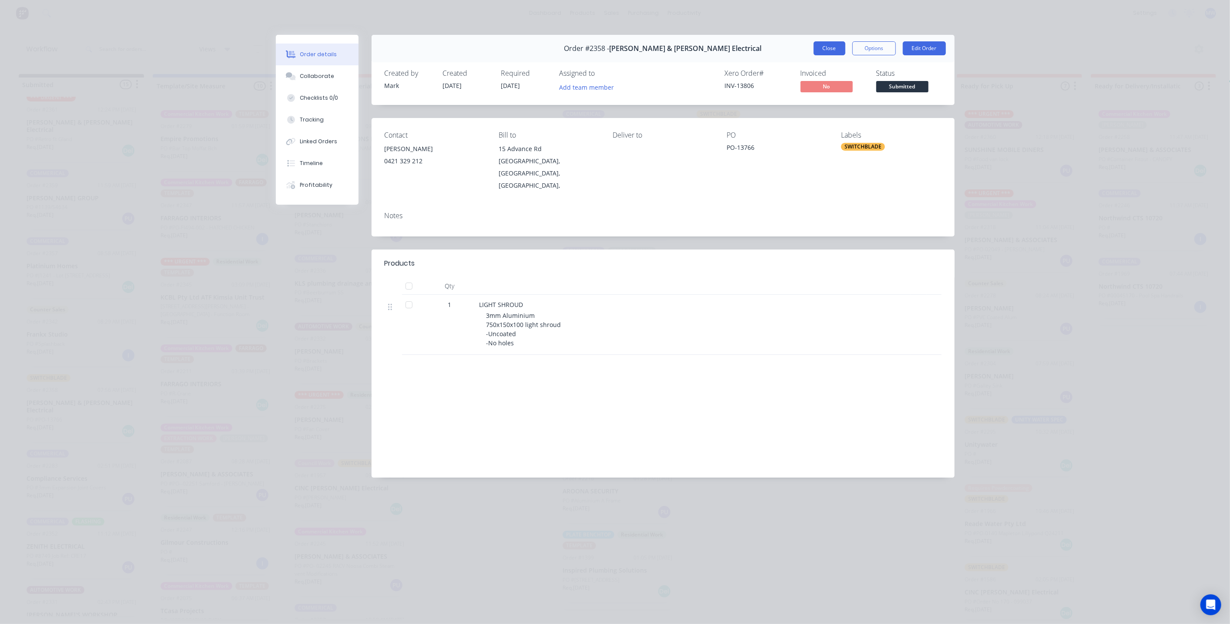
click at [832, 48] on button "Close" at bounding box center [830, 48] width 32 height 14
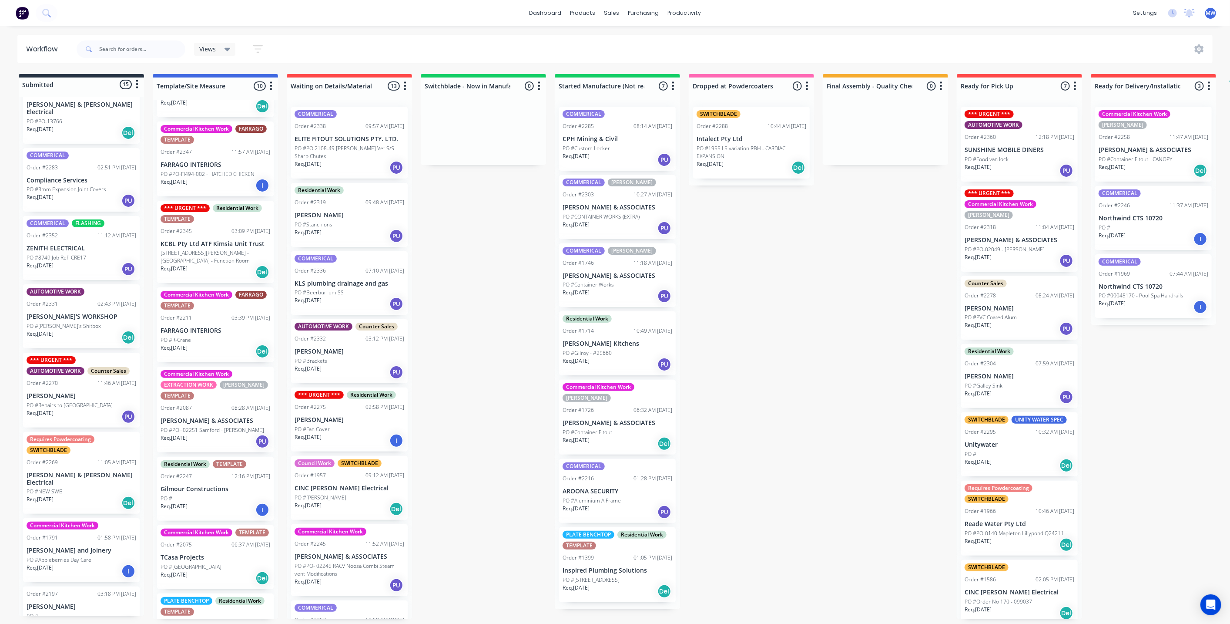
scroll to position [0, 0]
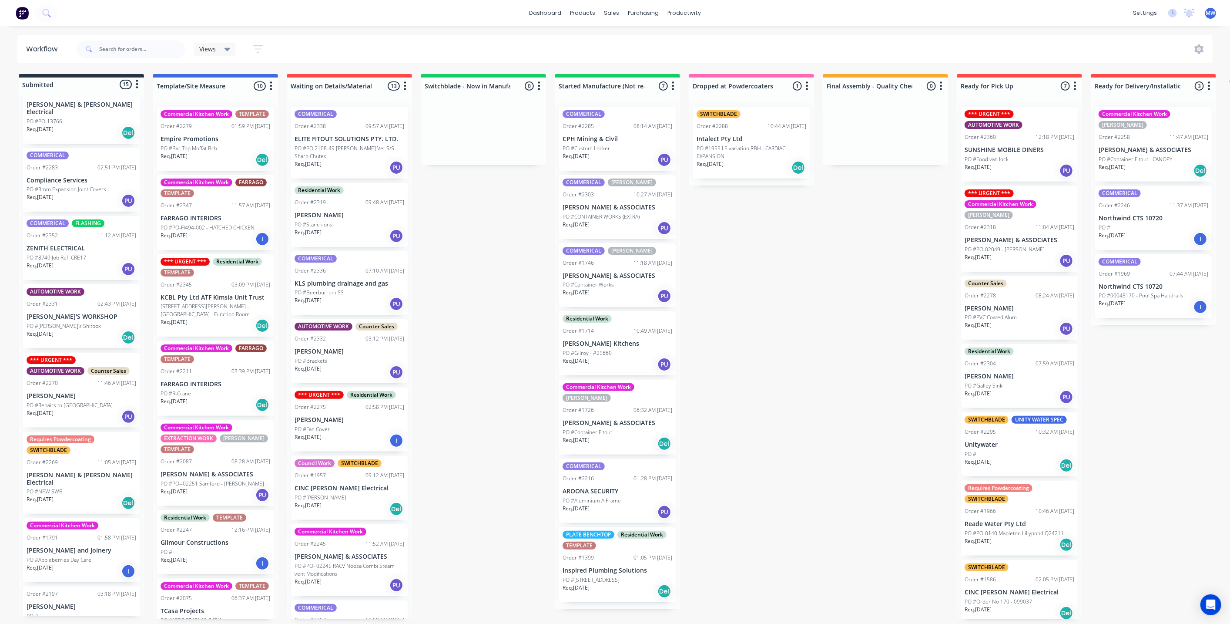
click at [470, 260] on div "Submitted 15 Status colour #273444 hex #273444 Save Cancel Summaries Total orde…" at bounding box center [718, 346] width 1451 height 545
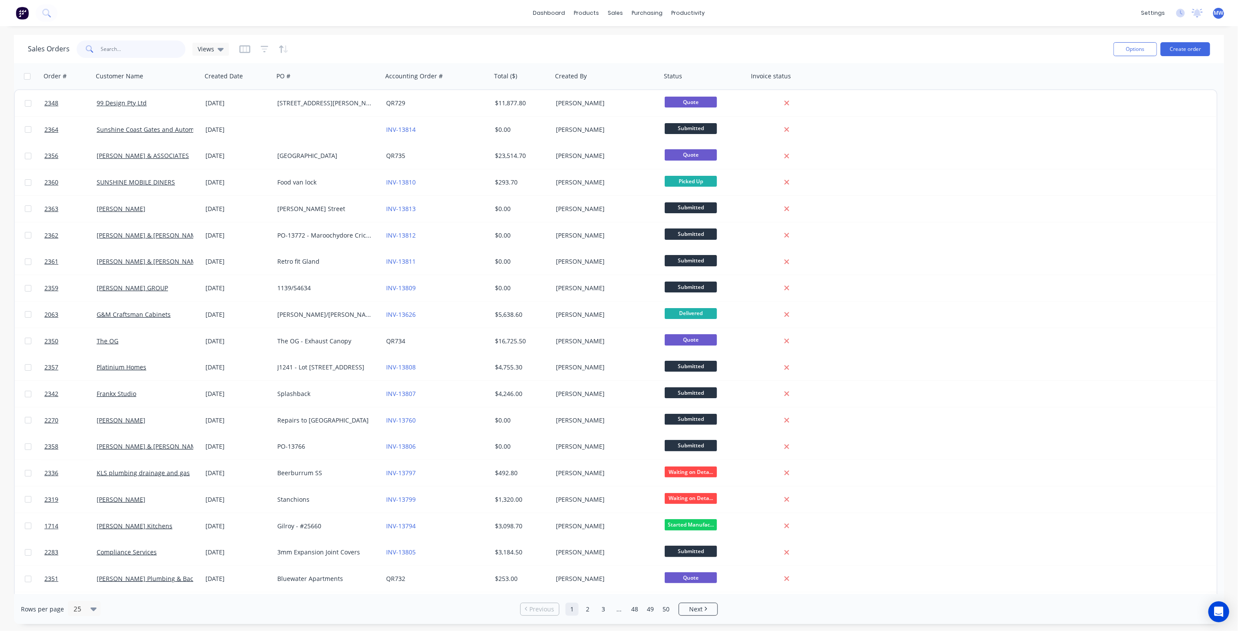
click at [148, 47] on input "text" at bounding box center [143, 48] width 85 height 17
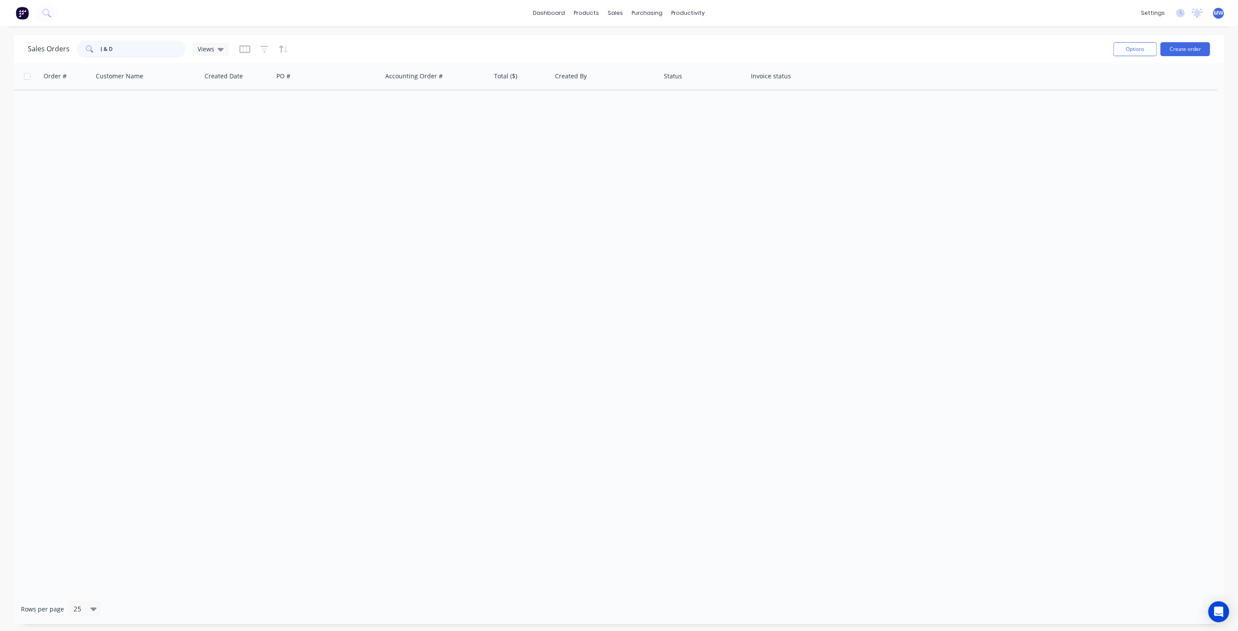
drag, startPoint x: 122, startPoint y: 47, endPoint x: 77, endPoint y: 49, distance: 44.9
click at [77, 49] on div "J & D" at bounding box center [131, 48] width 109 height 17
type input "J&D"
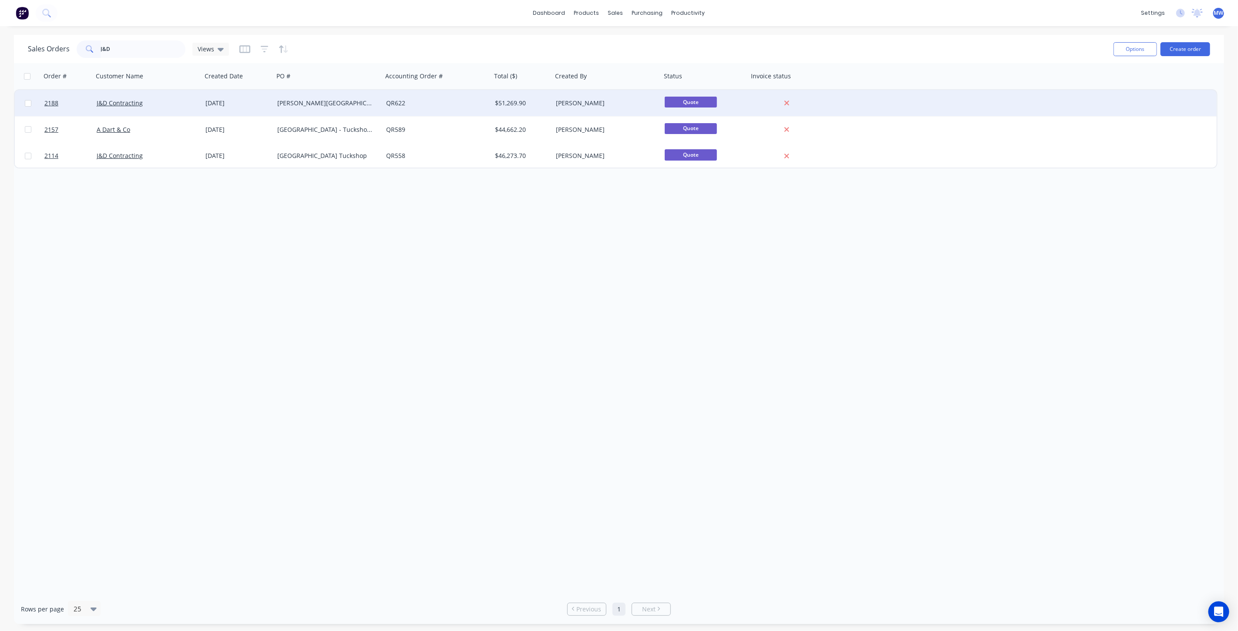
click at [181, 99] on div "J&D Contracting" at bounding box center [145, 103] width 97 height 9
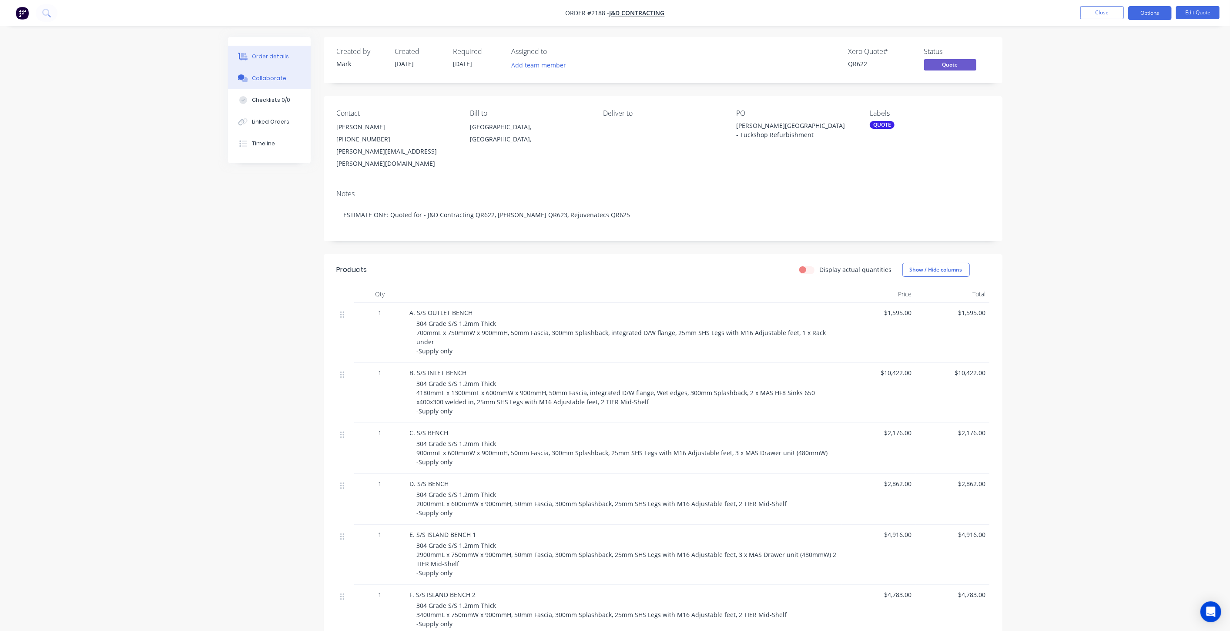
click at [279, 74] on div "Collaborate" at bounding box center [269, 78] width 34 height 8
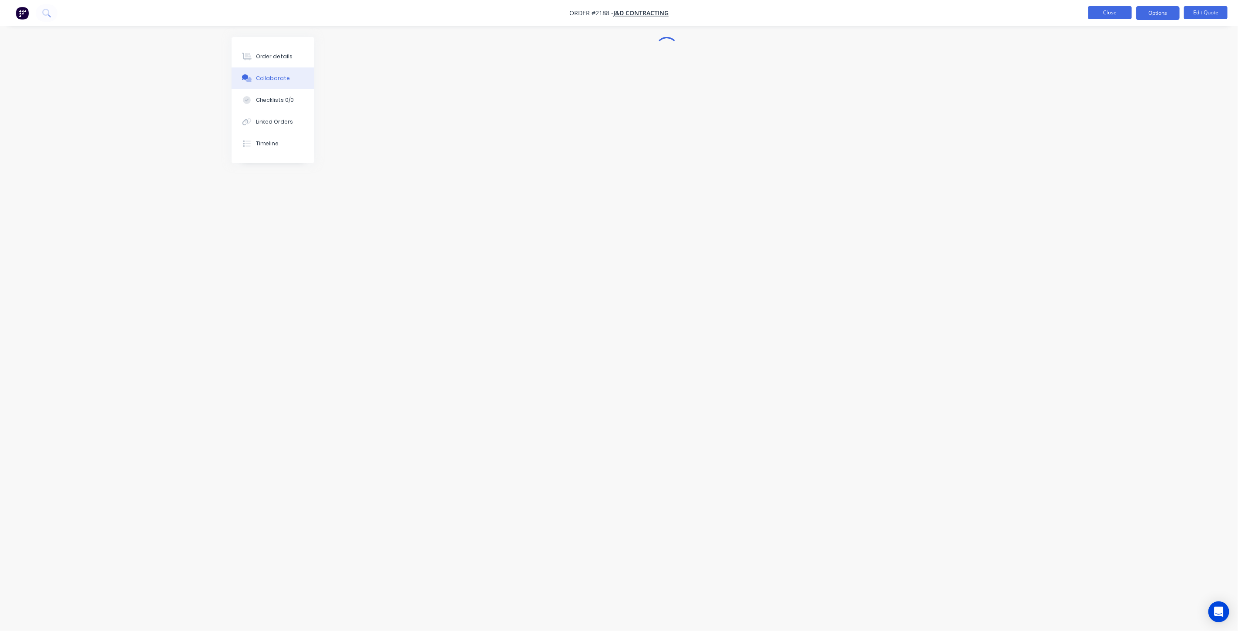
click at [1111, 16] on button "Close" at bounding box center [1110, 12] width 44 height 13
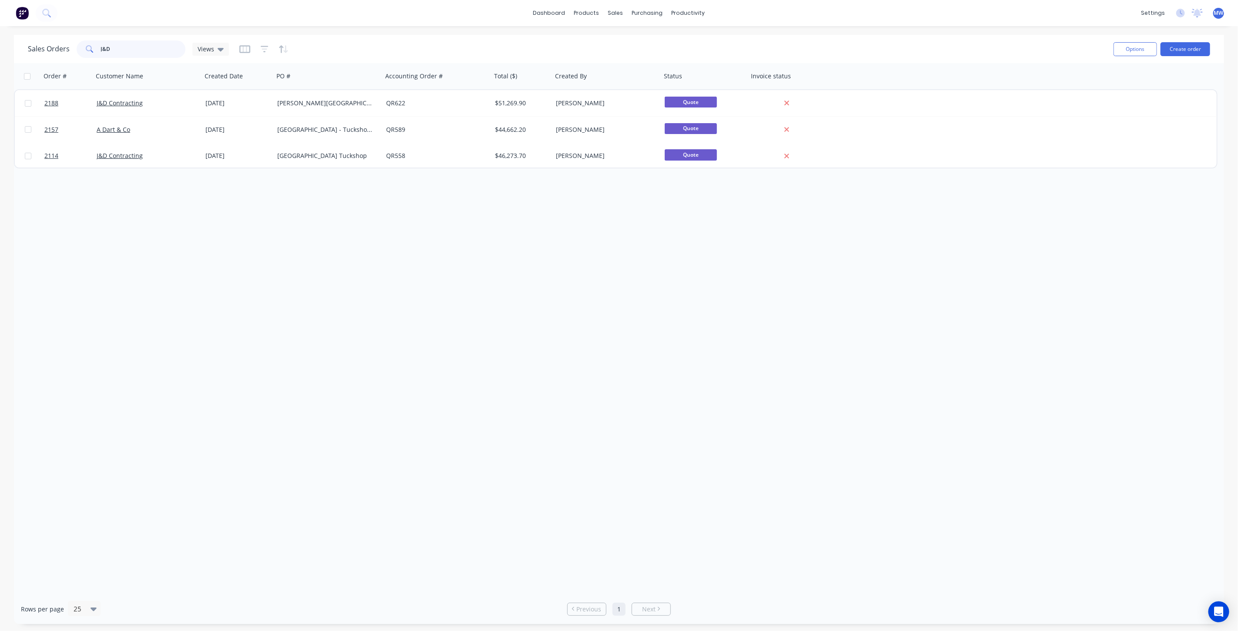
drag, startPoint x: 137, startPoint y: 48, endPoint x: 59, endPoint y: 45, distance: 78.4
click at [60, 46] on div "Sales Orders J&D Views" at bounding box center [128, 48] width 201 height 17
type input "DAKABIN"
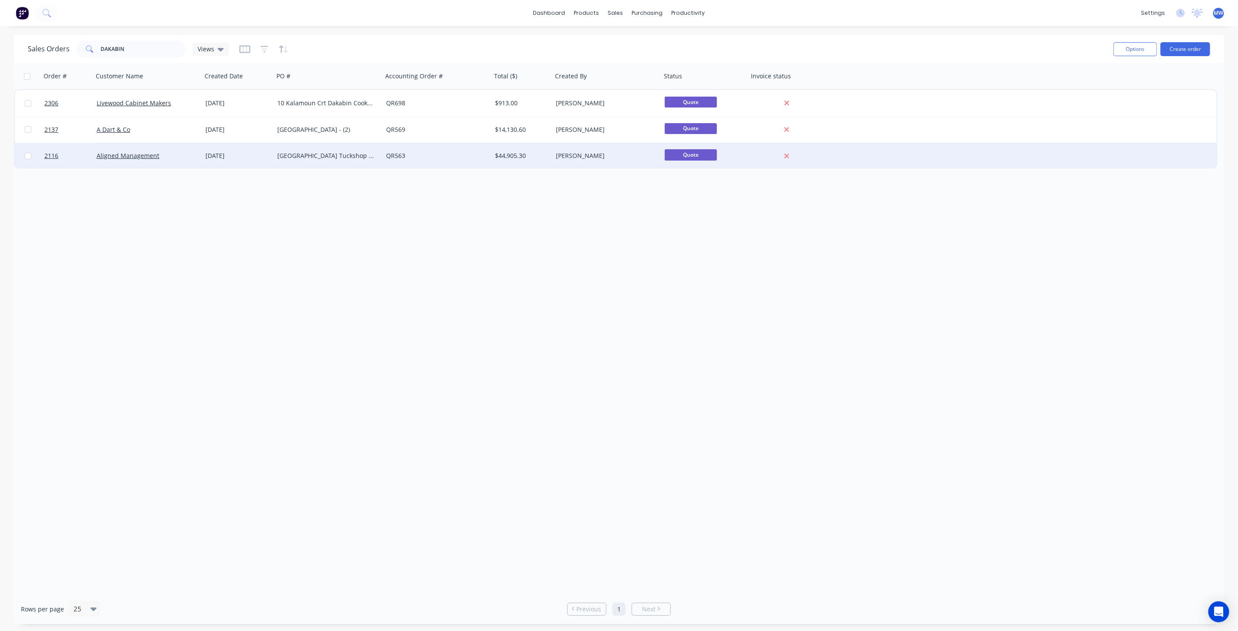
click at [182, 154] on div "Aligned Management" at bounding box center [145, 155] width 97 height 9
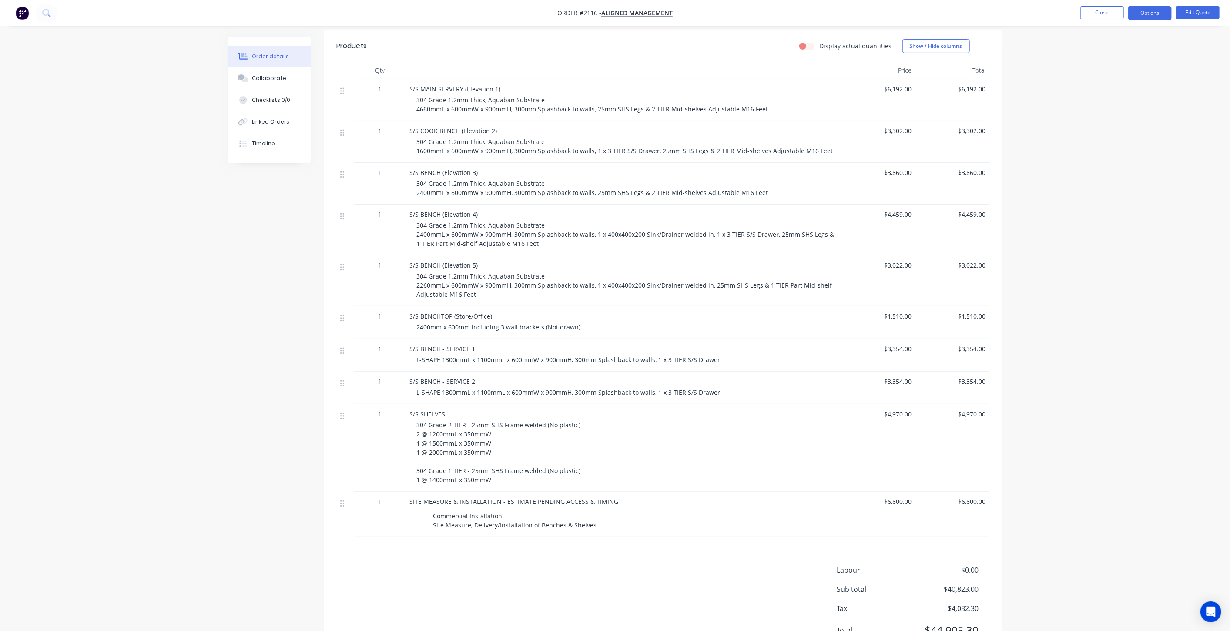
scroll to position [252, 0]
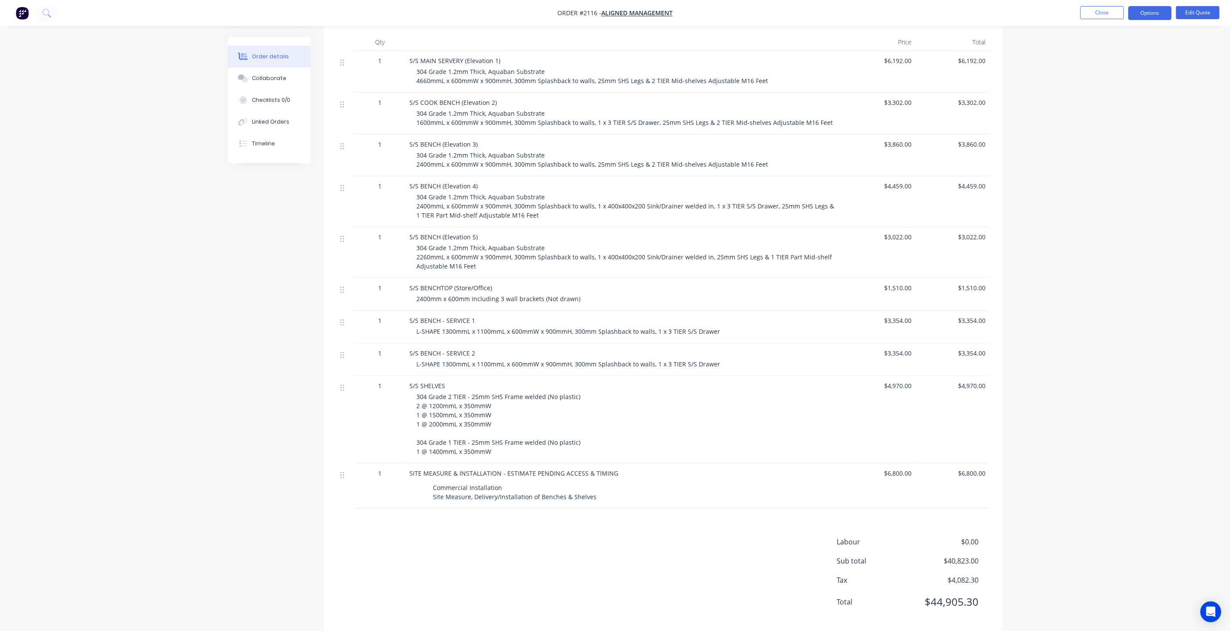
click at [1051, 357] on div "Order details Collaborate Checklists 0/0 Linked Orders Timeline Order details C…" at bounding box center [615, 196] width 1230 height 896
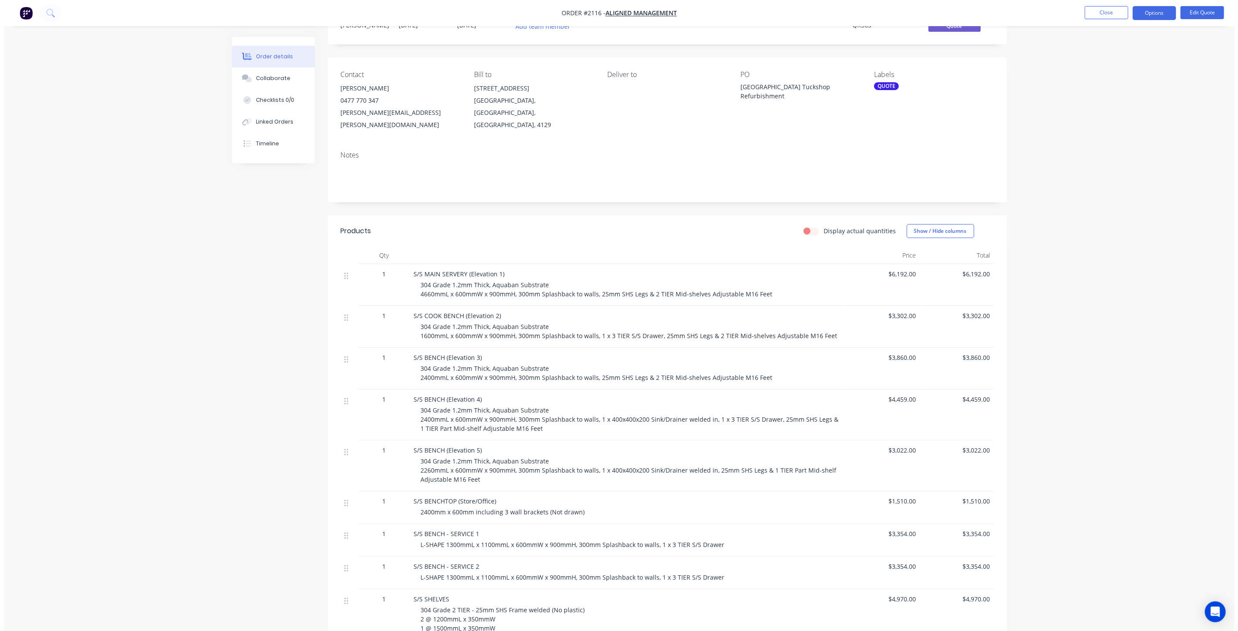
scroll to position [0, 0]
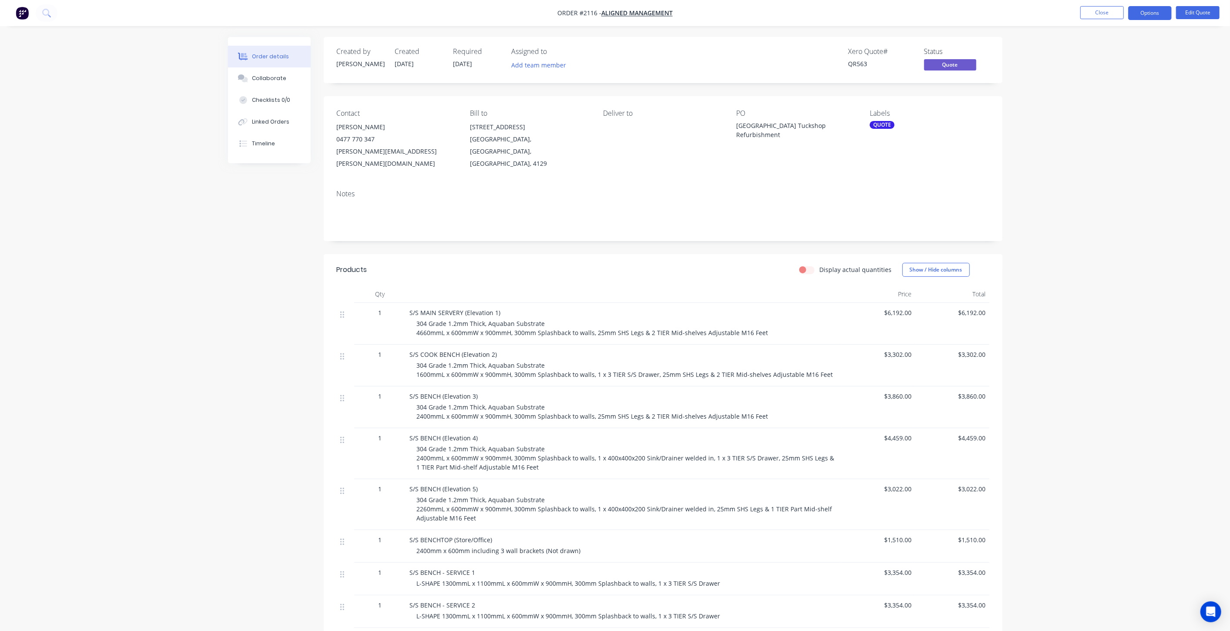
click at [1122, 209] on div "Order details Collaborate Checklists 0/0 Linked Orders Timeline Order details C…" at bounding box center [615, 448] width 1230 height 896
click at [624, 11] on span "Aligned Management" at bounding box center [636, 13] width 71 height 8
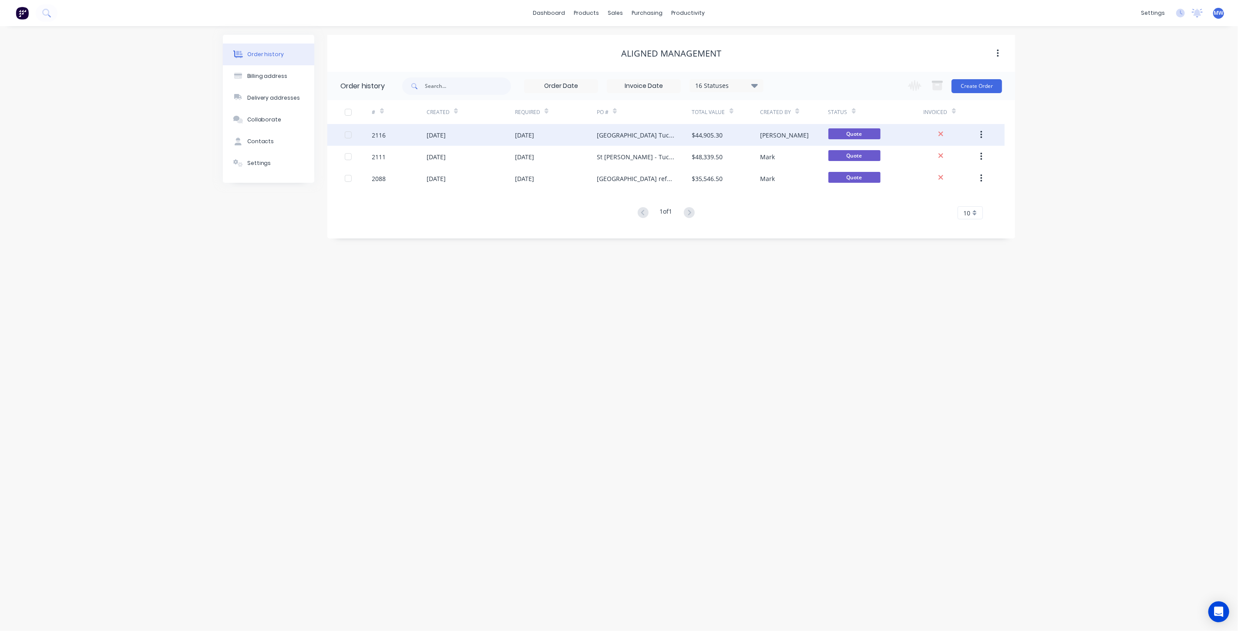
click at [571, 136] on div "[DATE]" at bounding box center [556, 135] width 82 height 22
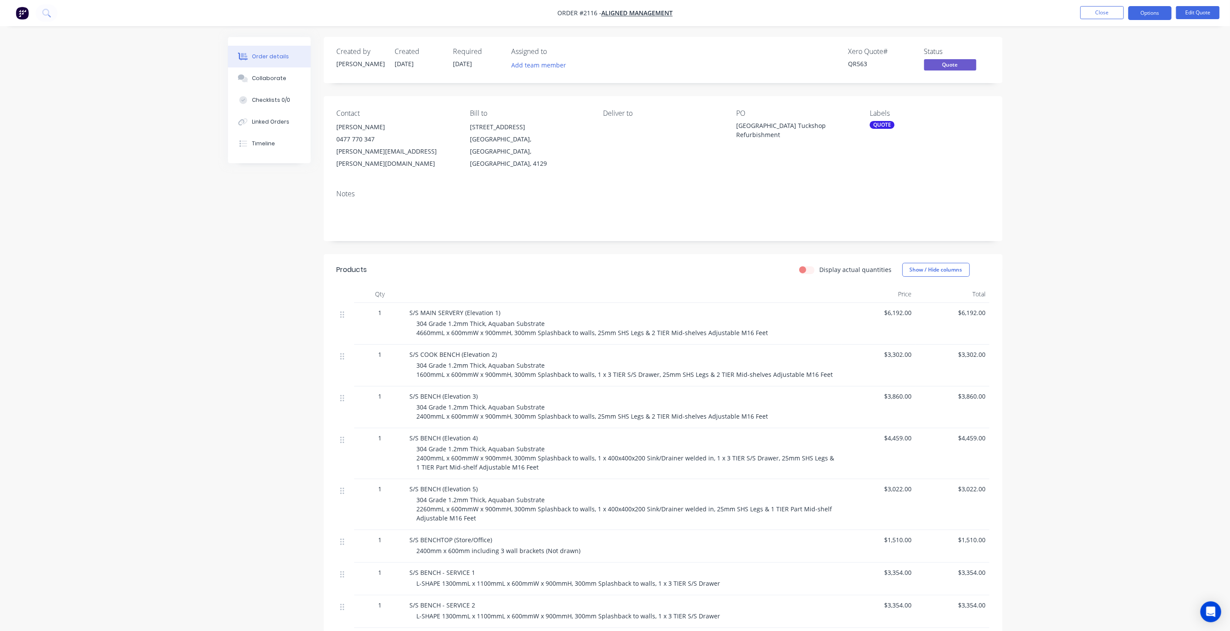
click at [1059, 235] on div "Order details Collaborate Checklists 0/0 Linked Orders Timeline Order details C…" at bounding box center [615, 448] width 1230 height 896
click at [1071, 201] on div "Order details Collaborate Checklists 0/0 Linked Orders Timeline Order details C…" at bounding box center [615, 448] width 1230 height 896
click at [1081, 197] on div "Order details Collaborate Checklists 0/0 Linked Orders Timeline Order details C…" at bounding box center [615, 448] width 1230 height 896
click at [1064, 90] on div "Order details Collaborate Checklists 0/0 Linked Orders Timeline Order details C…" at bounding box center [615, 448] width 1230 height 896
click at [1100, 14] on button "Close" at bounding box center [1103, 12] width 44 height 13
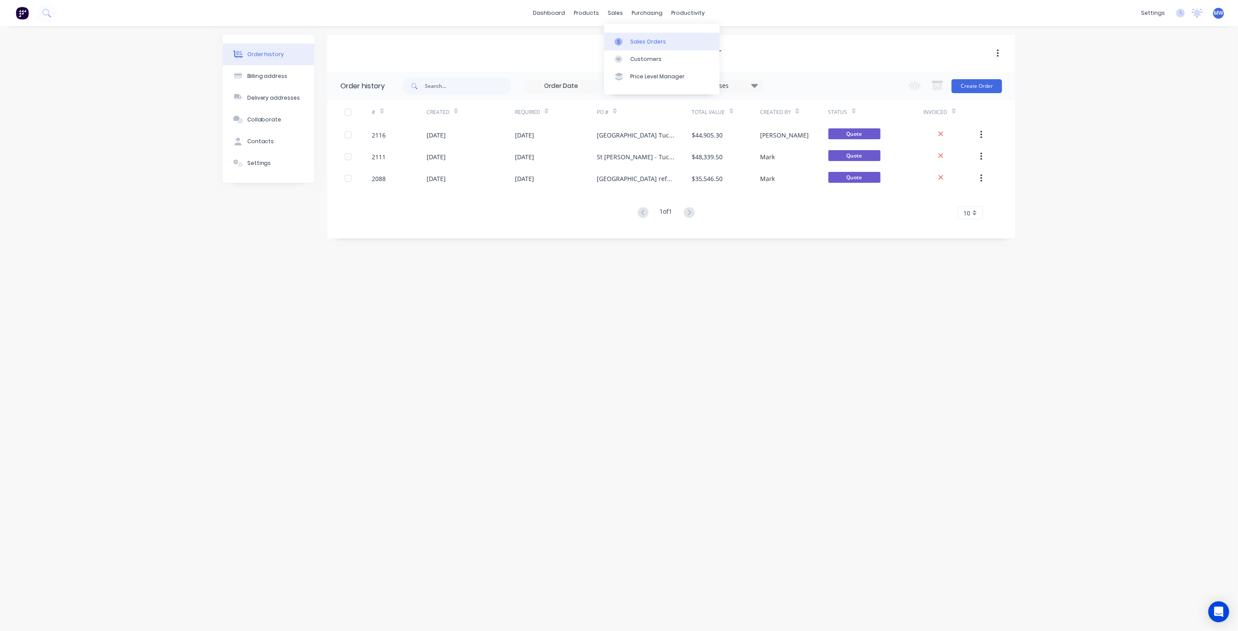
click at [635, 37] on link "Sales Orders" at bounding box center [661, 41] width 115 height 17
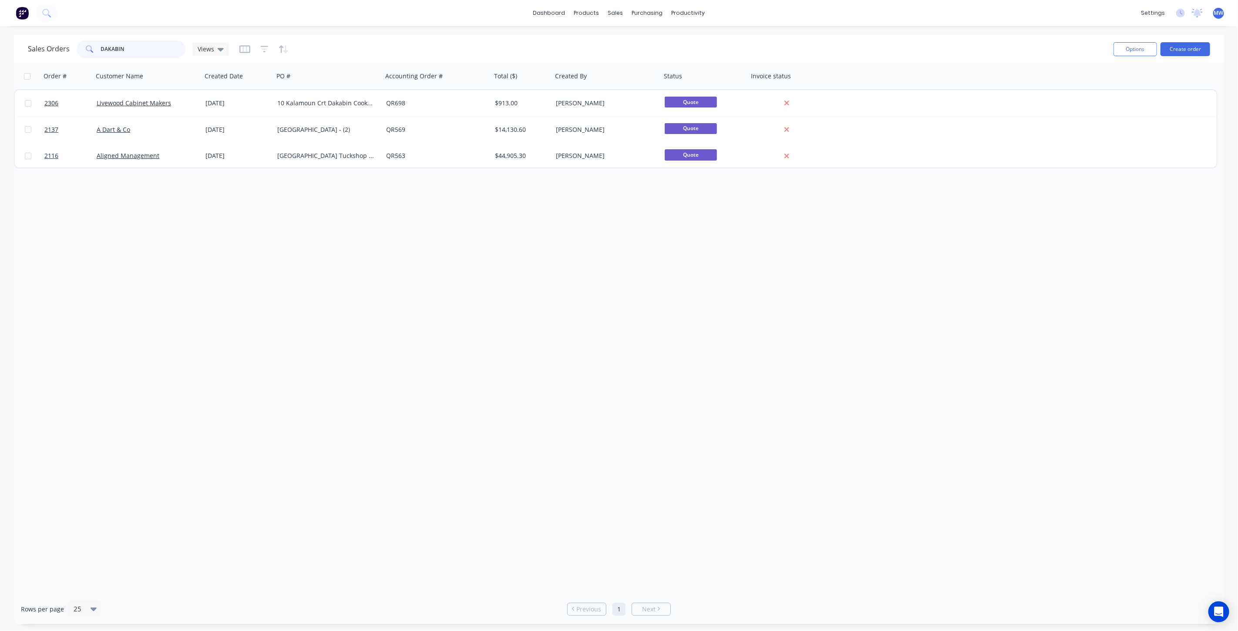
drag, startPoint x: 157, startPoint y: 49, endPoint x: 37, endPoint y: 55, distance: 119.4
click at [37, 55] on div "Sales Orders DAKABIN Views" at bounding box center [128, 48] width 201 height 17
type input "2116"
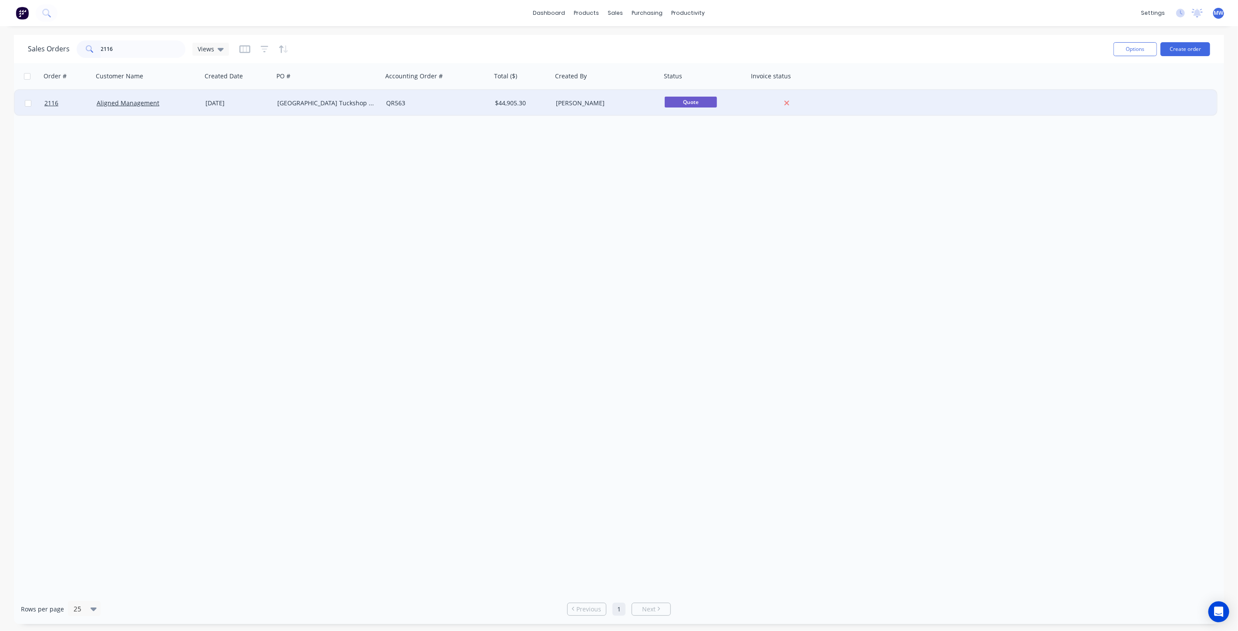
click at [262, 111] on div "30 Jul 2025" at bounding box center [238, 103] width 72 height 26
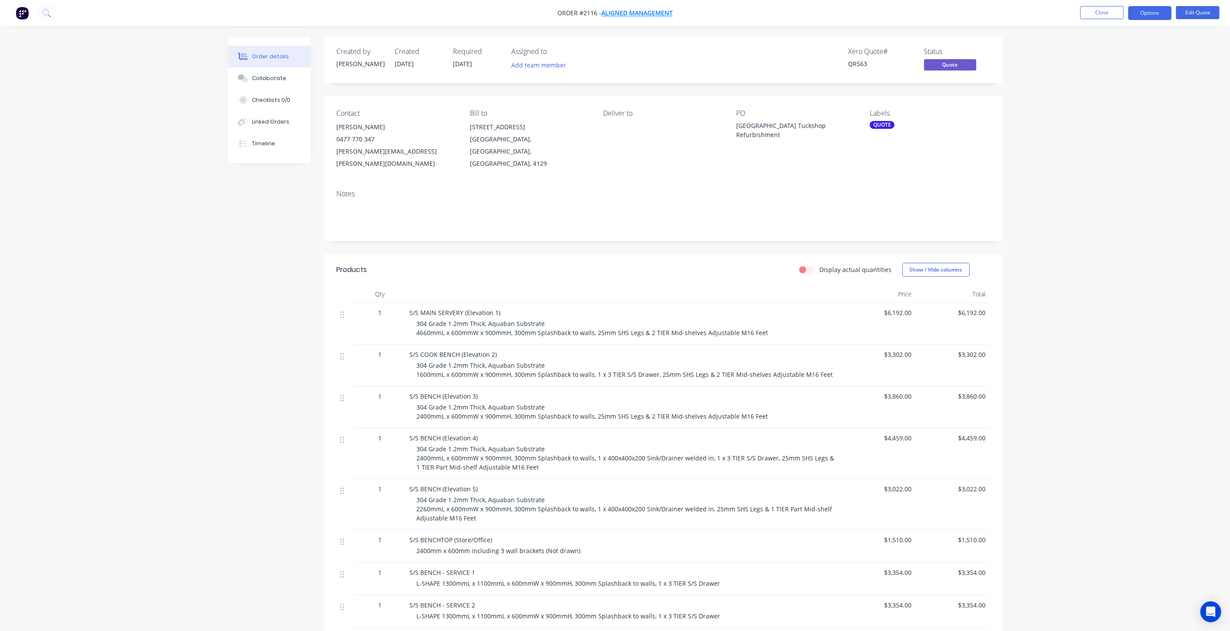
click at [637, 13] on span "Aligned Management" at bounding box center [636, 13] width 71 height 8
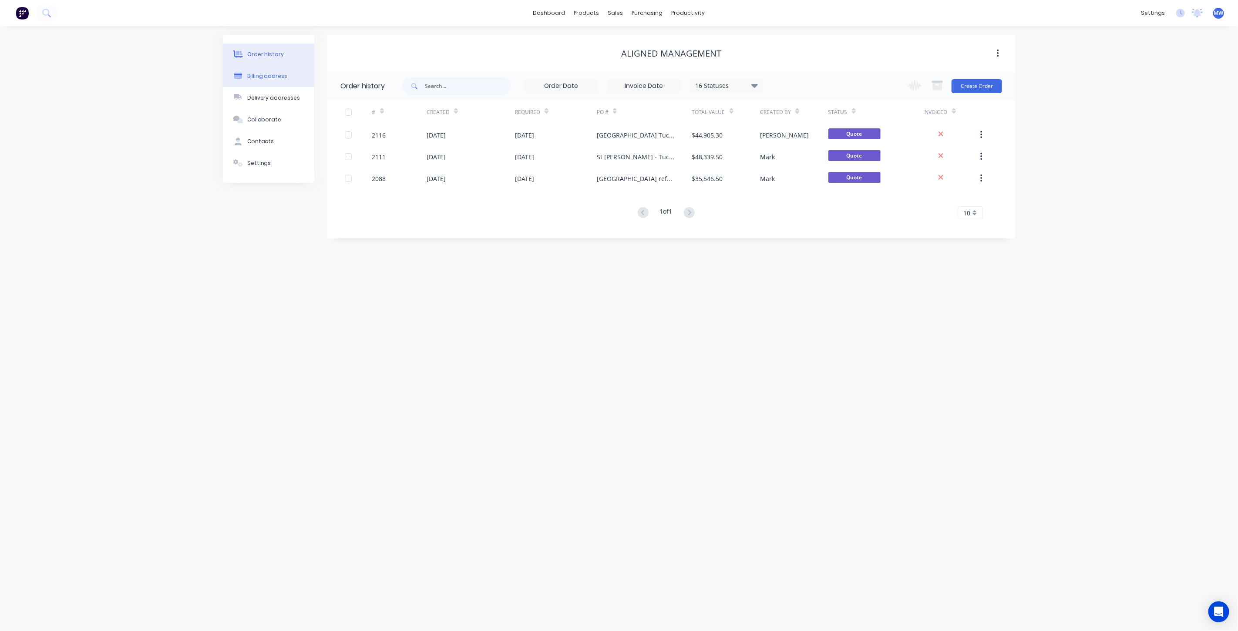
click at [277, 79] on div "Billing address" at bounding box center [267, 76] width 40 height 8
select select "AU"
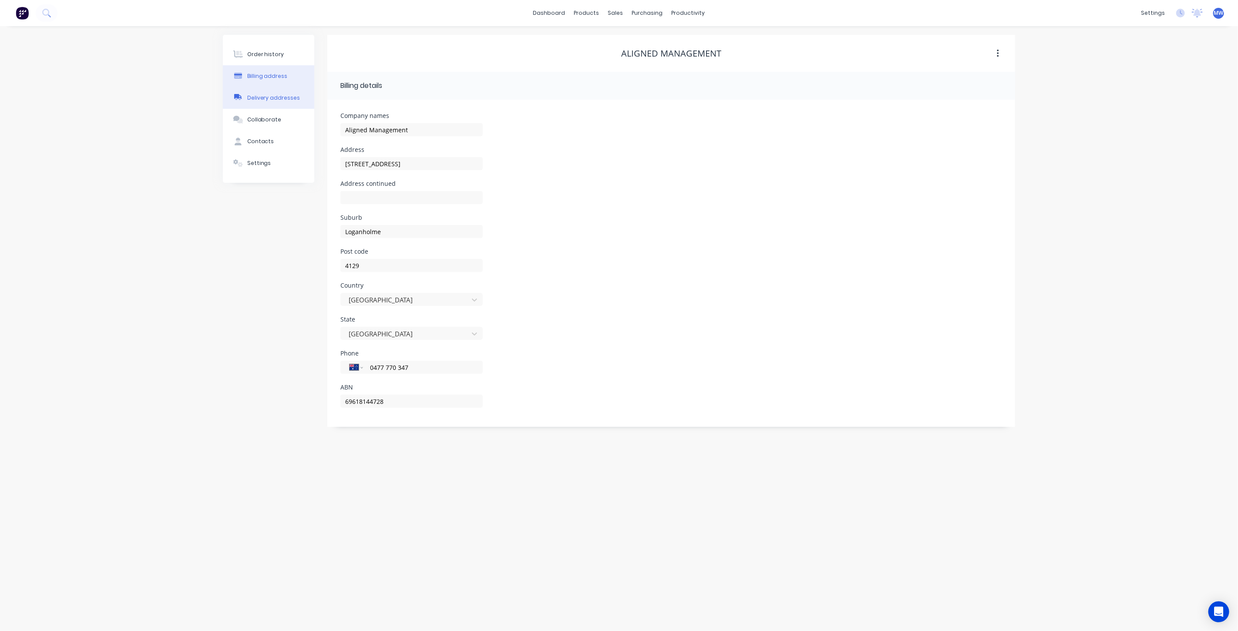
click at [267, 94] on div "Delivery addresses" at bounding box center [273, 98] width 53 height 8
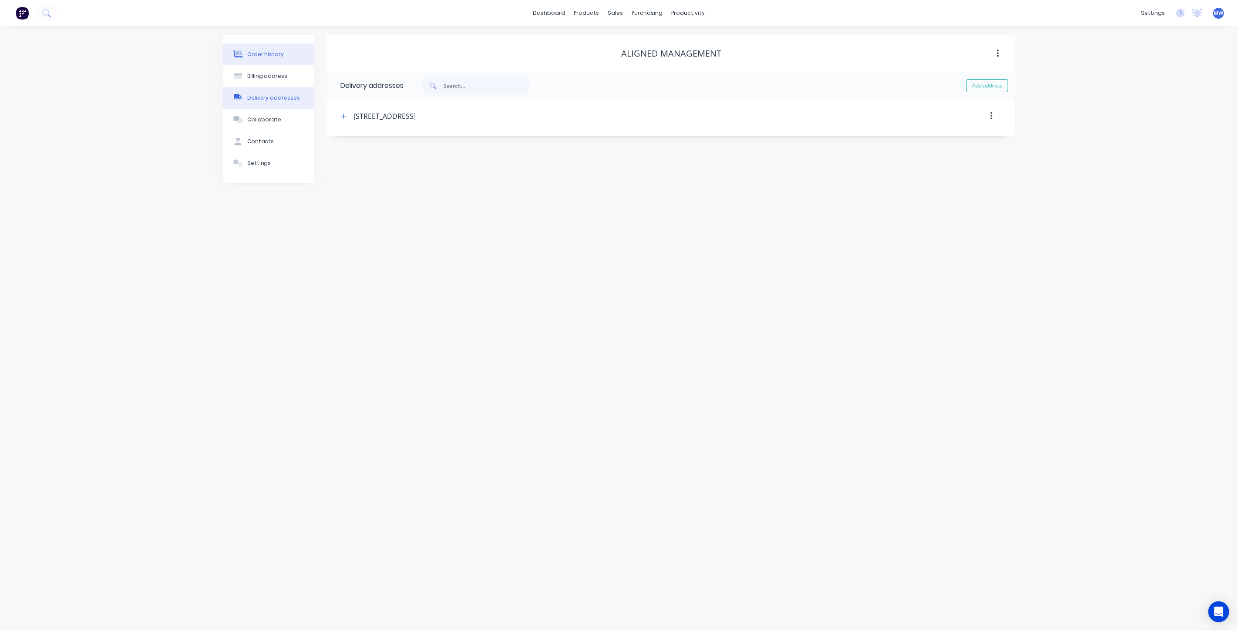
click at [268, 50] on button "Order history" at bounding box center [268, 55] width 91 height 22
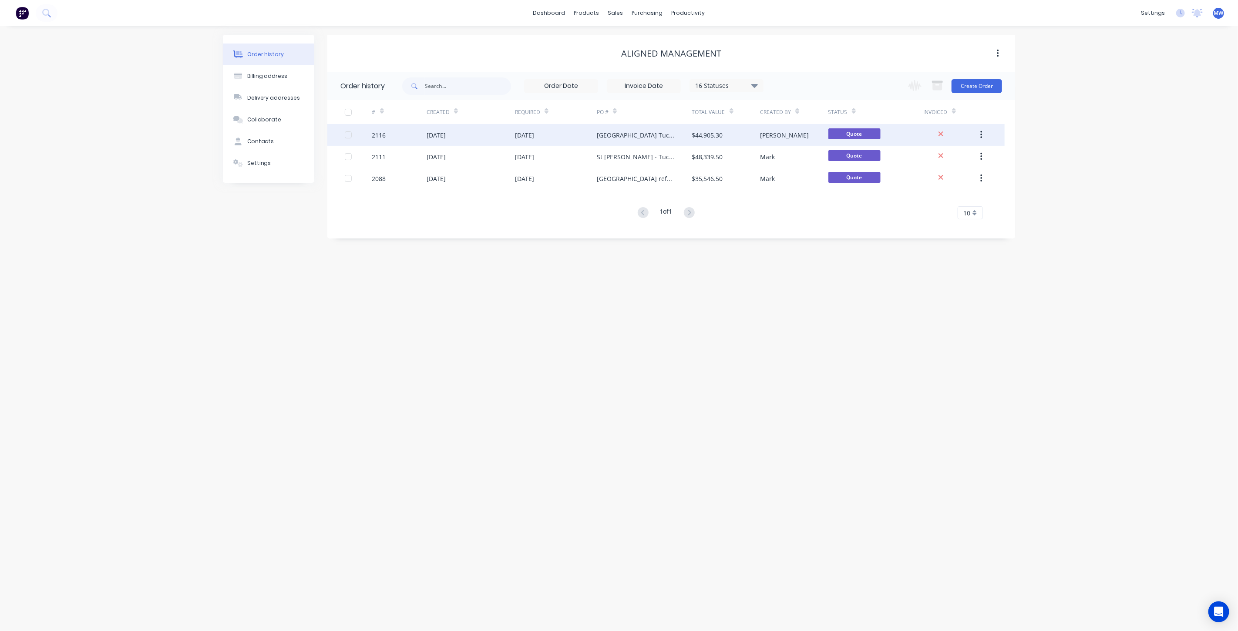
click at [980, 140] on button "button" at bounding box center [981, 135] width 20 height 16
click at [1114, 159] on div "Order history Billing address Delivery addresses Collaborate Contacts Settings …" at bounding box center [619, 328] width 1238 height 605
click at [614, 131] on div "Dakabin State High School Tuckshop Refurbishment" at bounding box center [636, 135] width 78 height 9
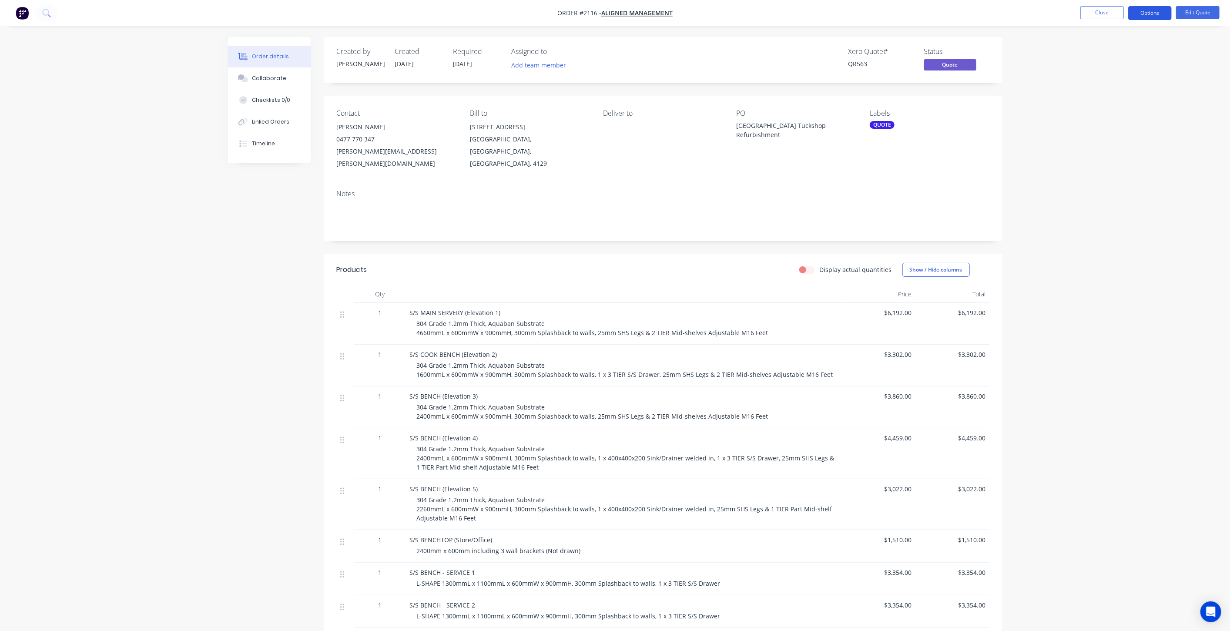
click at [1152, 19] on button "Options" at bounding box center [1150, 13] width 44 height 14
click at [1132, 138] on div "Change customer" at bounding box center [1124, 140] width 80 height 13
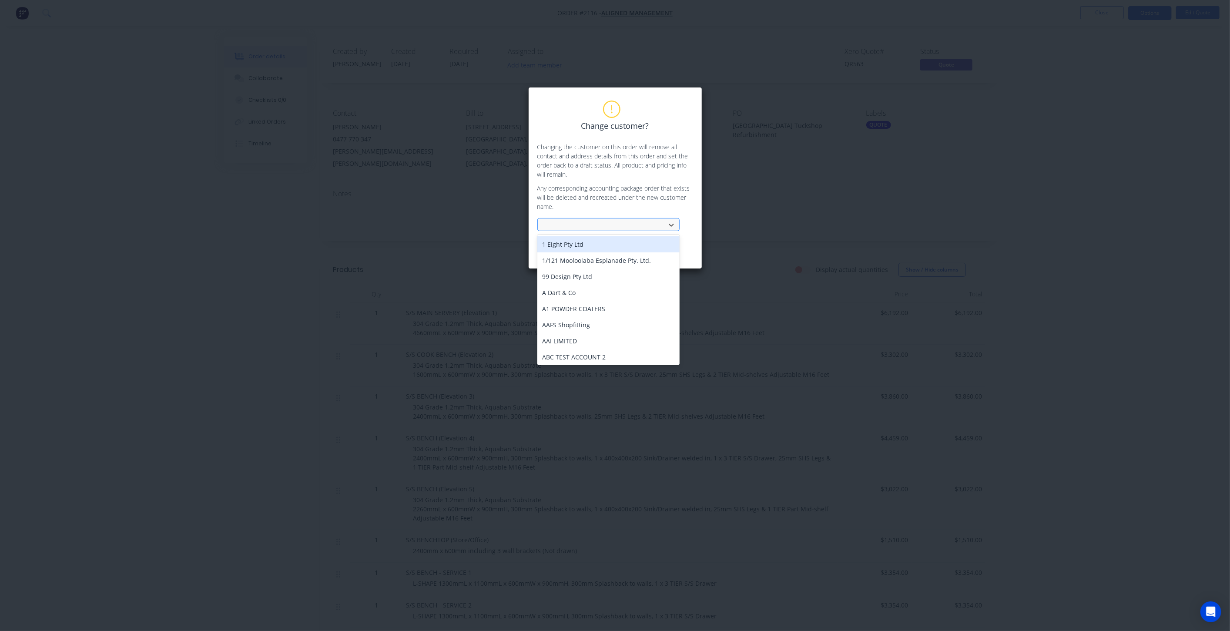
click at [641, 225] on div at bounding box center [603, 225] width 116 height 11
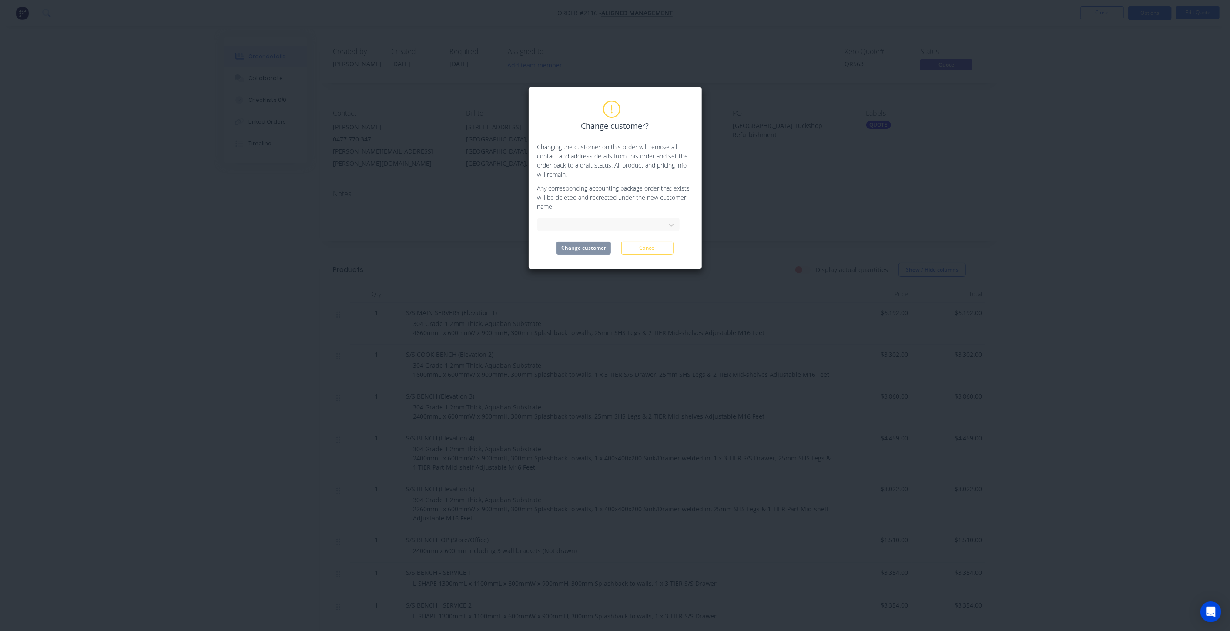
click at [694, 209] on div "Change customer? Changing the customer on this order will remove all contact an…" at bounding box center [615, 178] width 174 height 182
click at [661, 243] on button "Cancel" at bounding box center [647, 248] width 52 height 13
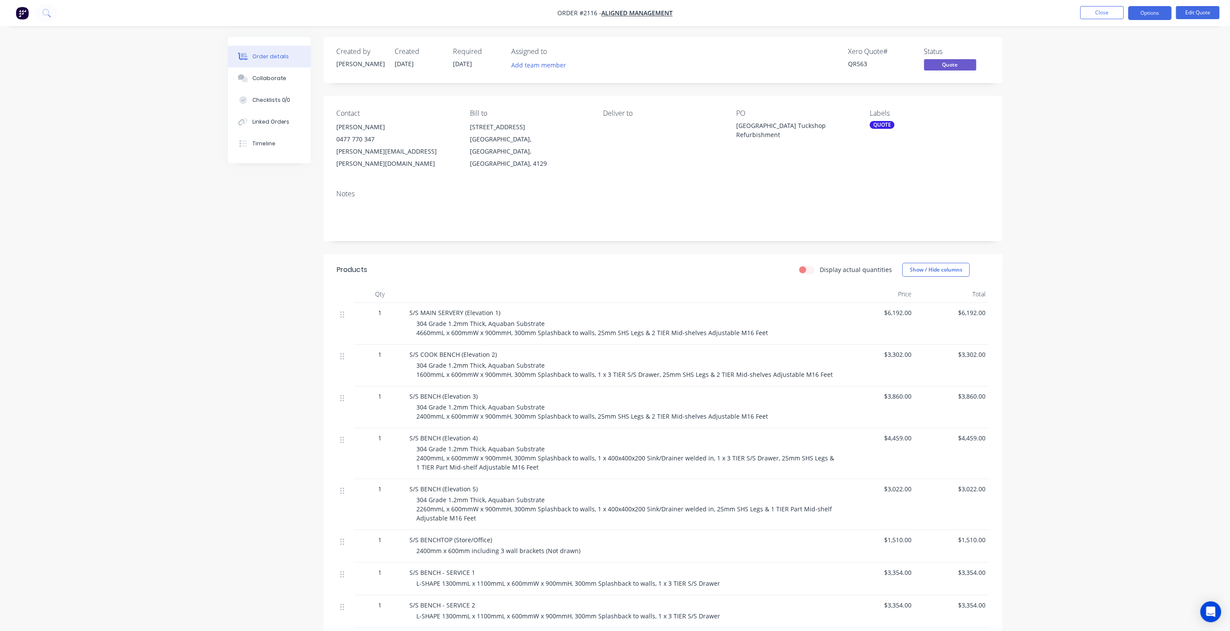
click at [189, 252] on div "Order details Collaborate Checklists 0/0 Linked Orders Timeline Order details C…" at bounding box center [615, 448] width 1230 height 896
click at [1097, 13] on button "Close" at bounding box center [1103, 12] width 44 height 13
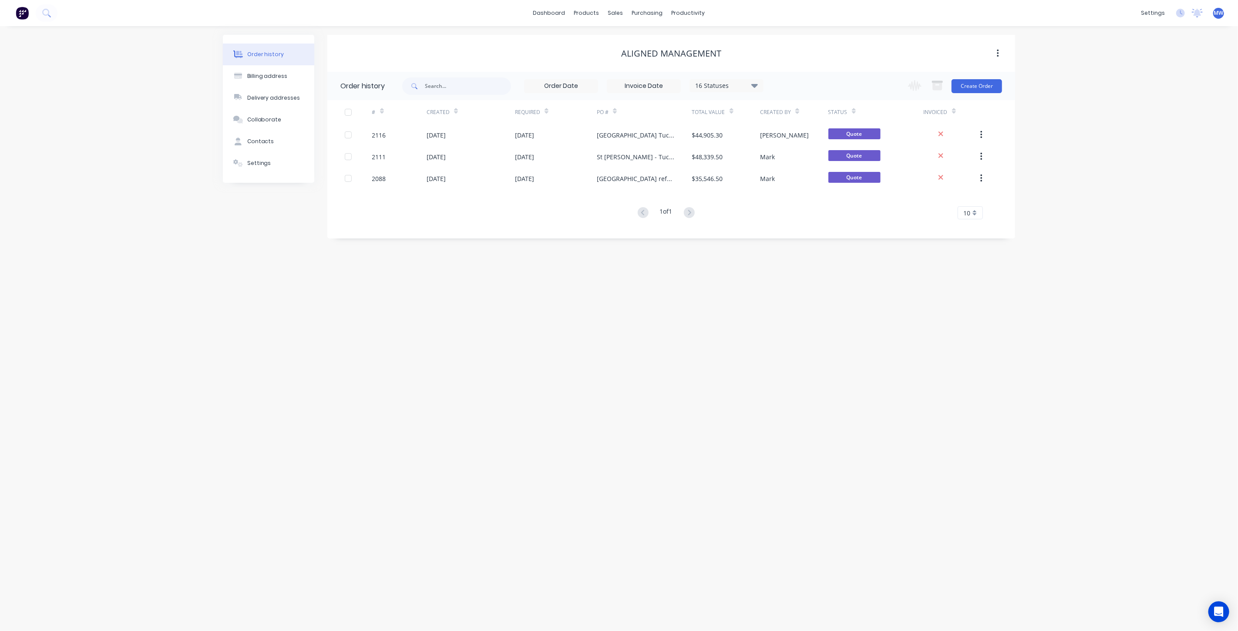
click at [1097, 120] on div "Order history Billing address Delivery addresses Collaborate Contacts Settings …" at bounding box center [619, 328] width 1238 height 605
click at [634, 37] on link "Sales Orders" at bounding box center [661, 41] width 115 height 17
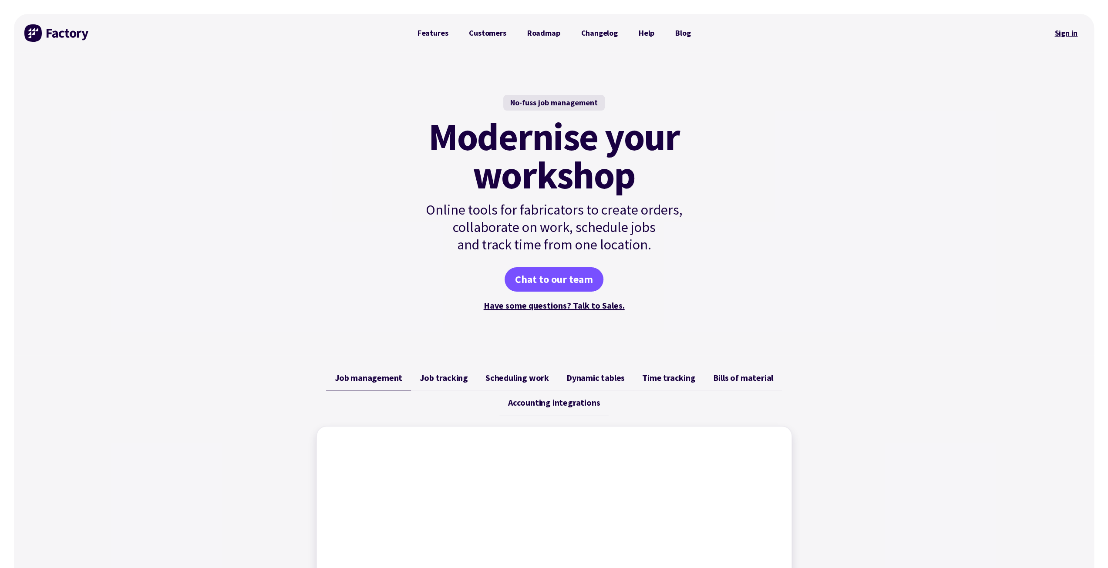
click at [1061, 30] on link "Sign in" at bounding box center [1065, 33] width 35 height 20
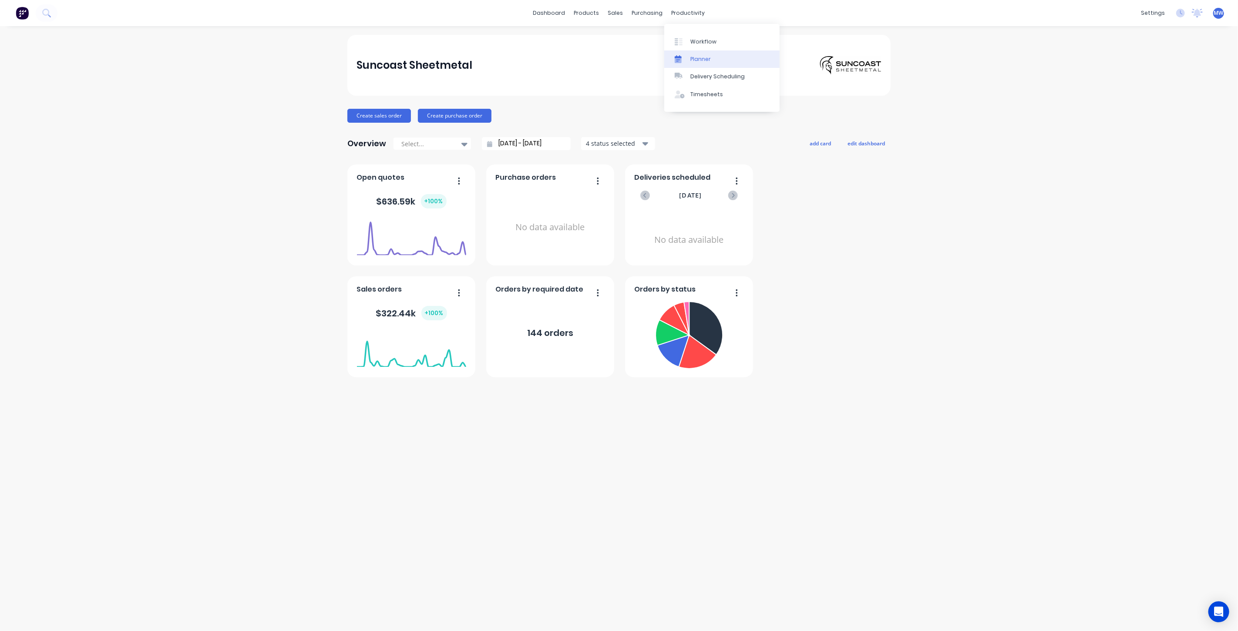
click at [697, 57] on div "Planner" at bounding box center [700, 59] width 20 height 8
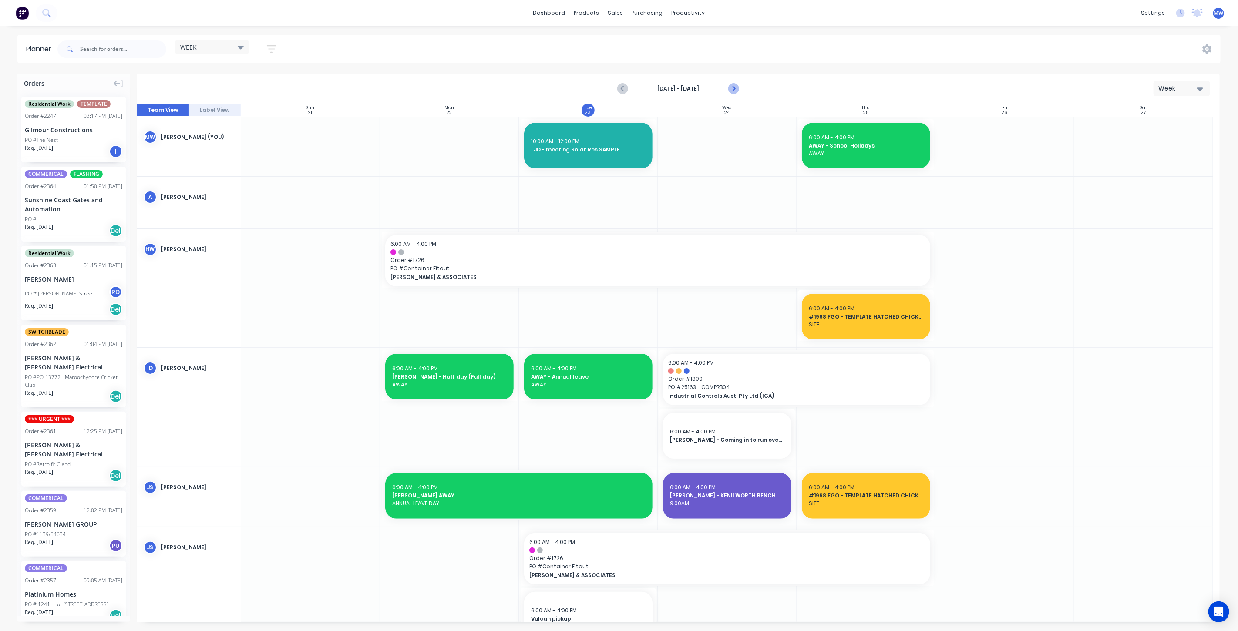
click at [738, 88] on icon "Next page" at bounding box center [733, 89] width 10 height 10
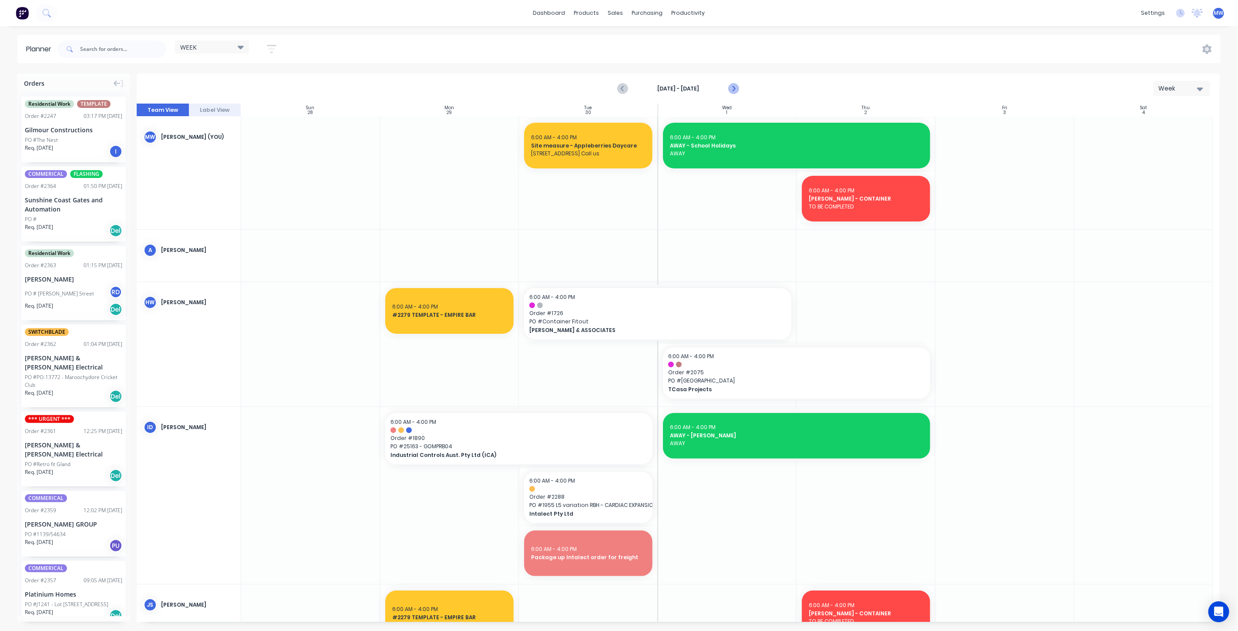
click at [736, 91] on icon "Next page" at bounding box center [733, 89] width 10 height 10
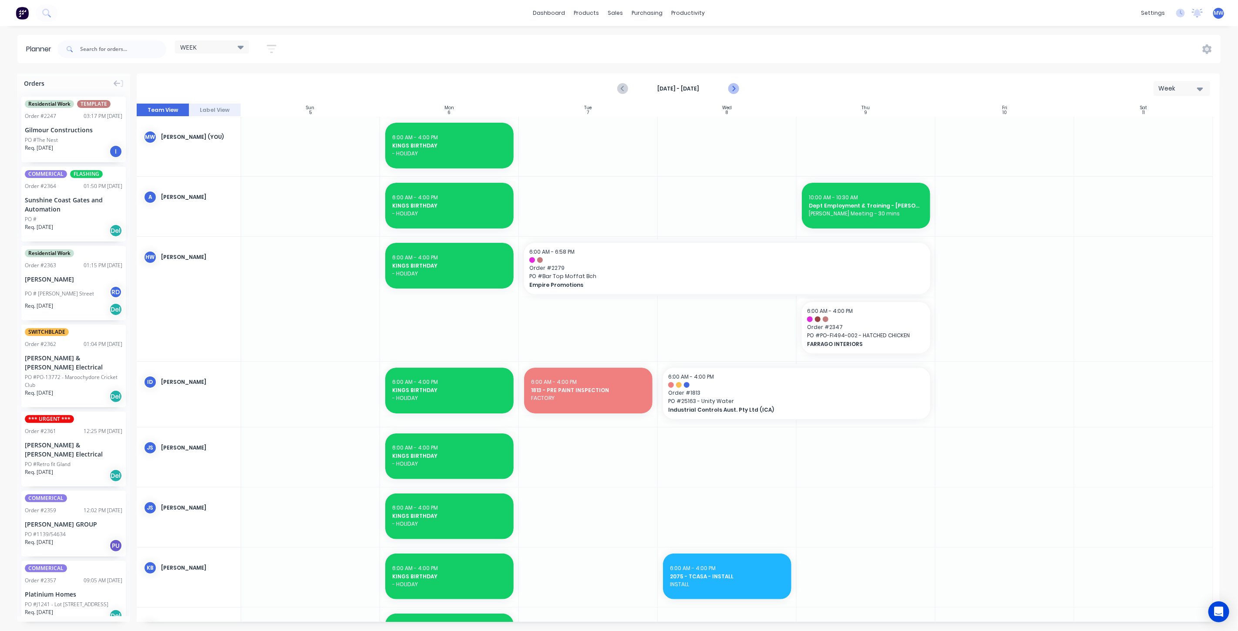
click at [733, 90] on icon "Next page" at bounding box center [733, 88] width 4 height 7
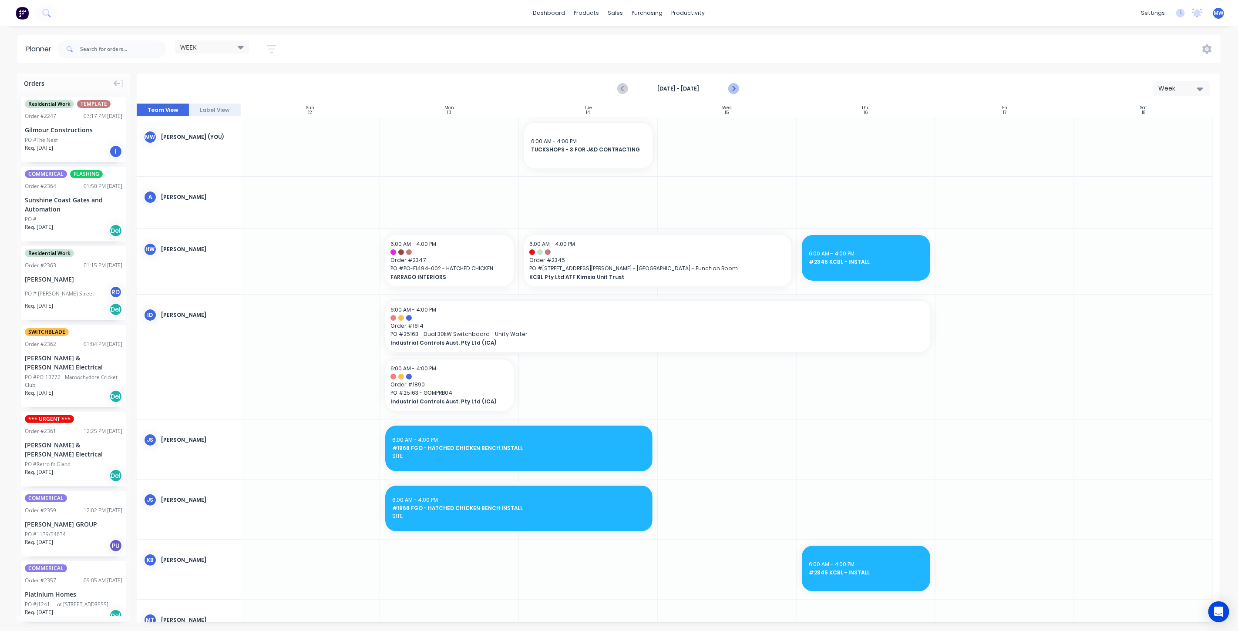
click at [733, 90] on icon "Next page" at bounding box center [733, 88] width 4 height 7
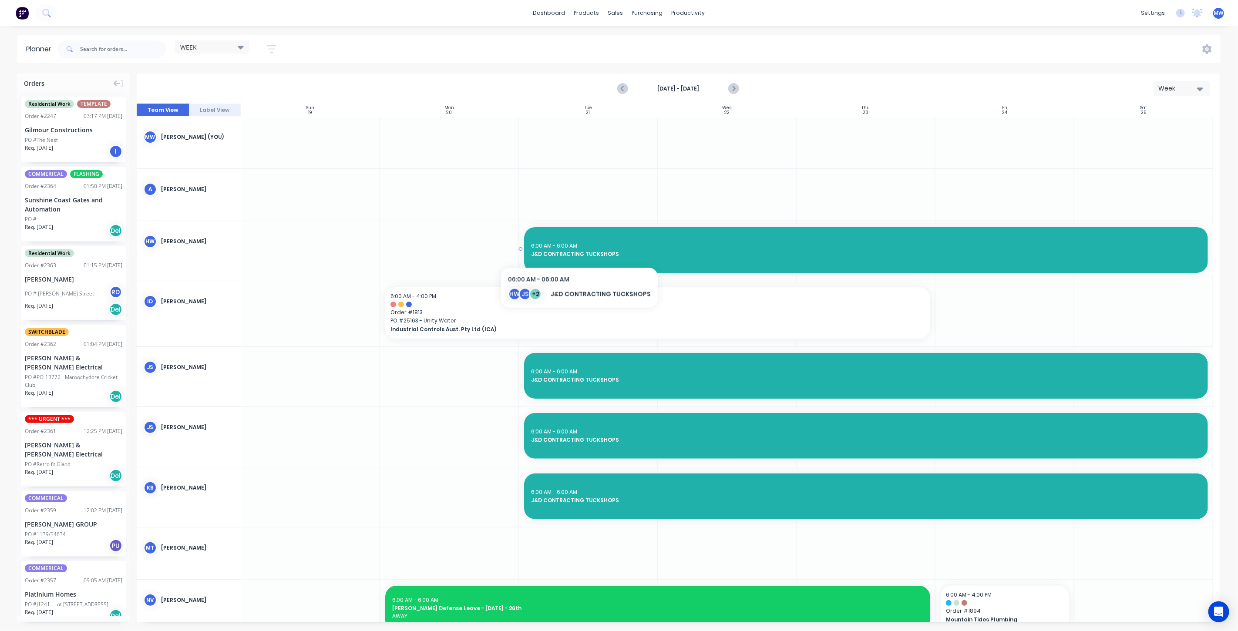
click at [577, 250] on span "J&D CONTRACTING TUCKSHOPS" at bounding box center [866, 254] width 670 height 8
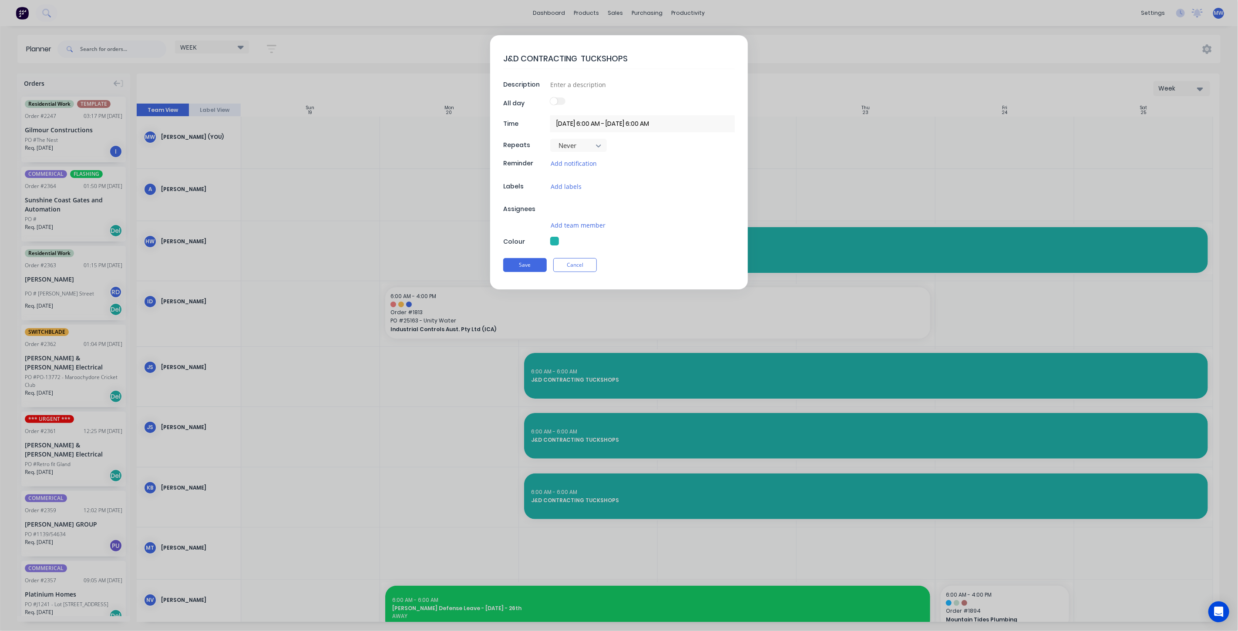
type textarea "x"
click at [580, 59] on textarea "J&D CONTRACTING TUCKSHOPS" at bounding box center [619, 58] width 232 height 20
type textarea "J&D CONTRACTING PTUCKSHOPS"
type textarea "x"
type textarea "J&D CONTRACTING POTUCKSHOPS"
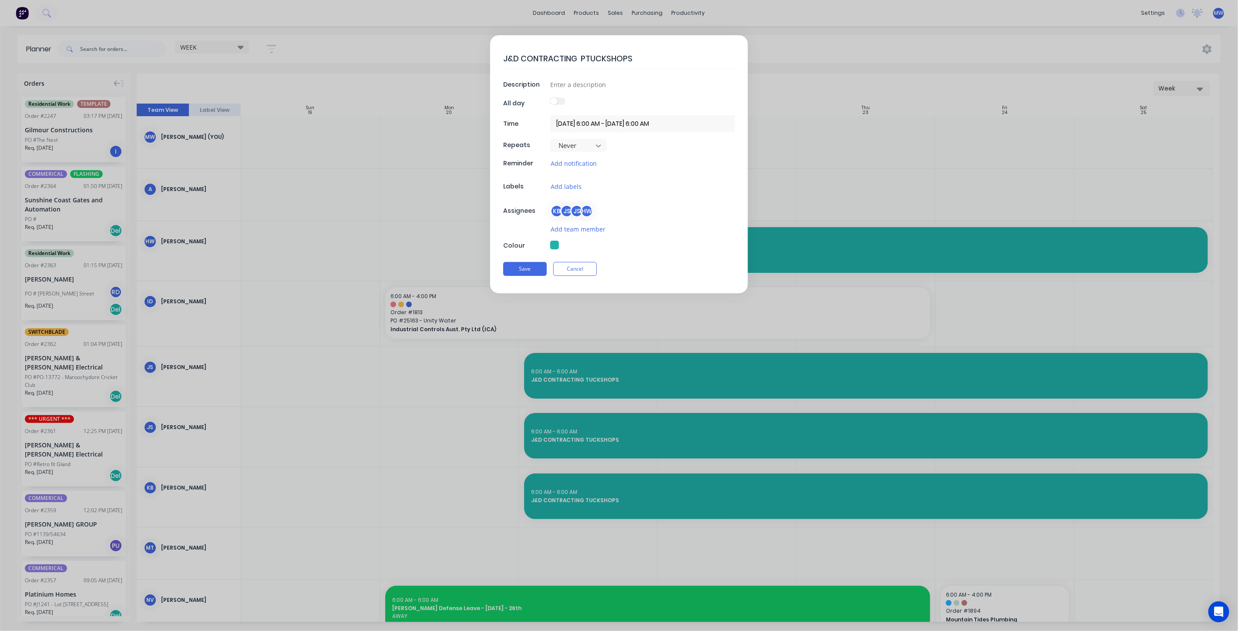
type textarea "x"
type textarea "J&D CONTRACTING POSTUCKSHOPS"
type textarea "x"
type textarea "J&D CONTRACTING POSSTUCKSHOPS"
type textarea "x"
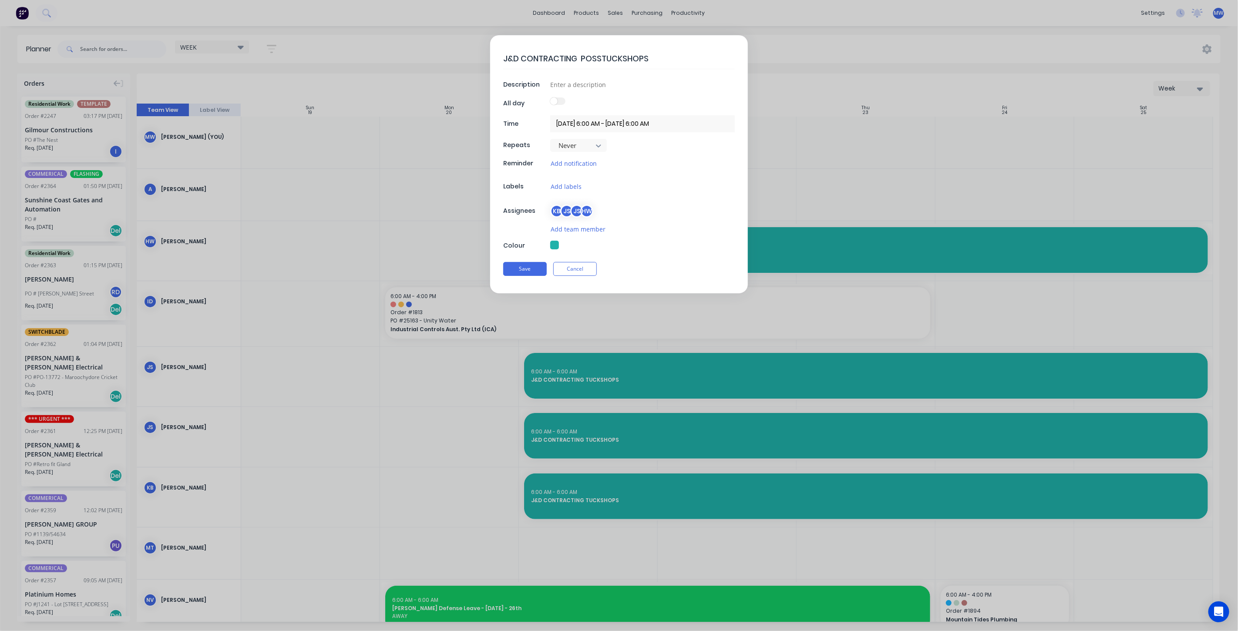
type textarea "J&D CONTRACTING POSSITUCKSHOPS"
type textarea "x"
type textarea "J&D CONTRACTING POSSIBTUCKSHOPS"
type textarea "x"
type textarea "J&D CONTRACTING POSSIBLTUCKSHOPS"
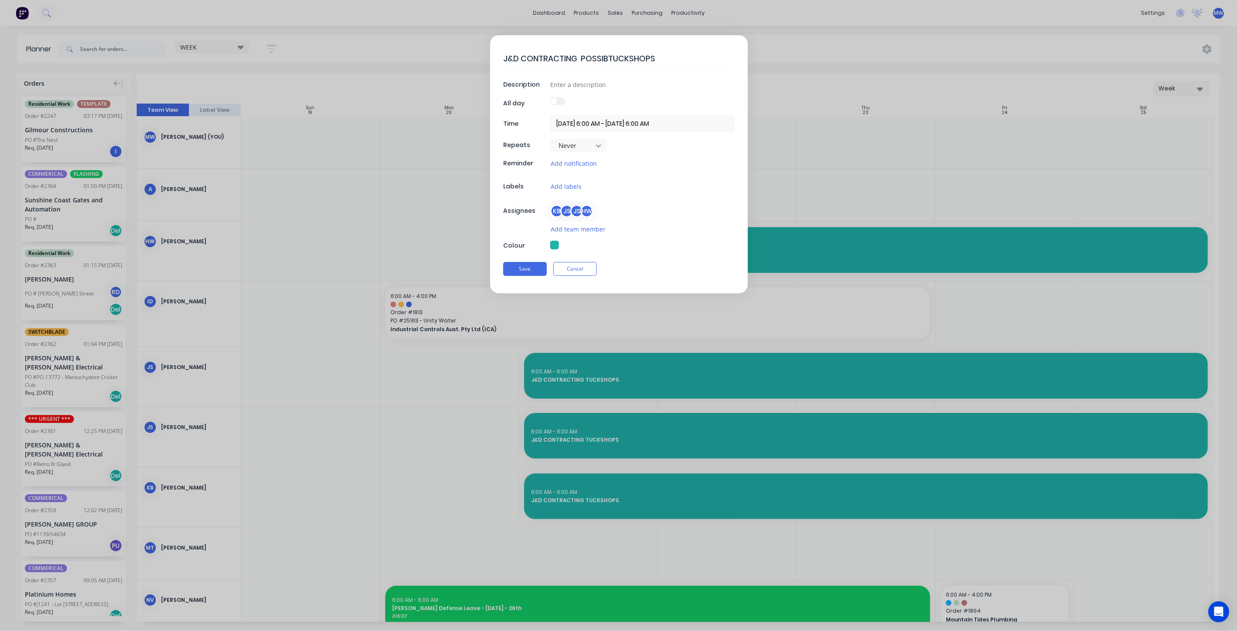
type textarea "x"
type textarea "J&D CONTRACTING POSSIBLETUCKSHOPS"
type textarea "x"
type textarea "J&D CONTRACTING POSSIBLE TUCKSHOPS"
type textarea "x"
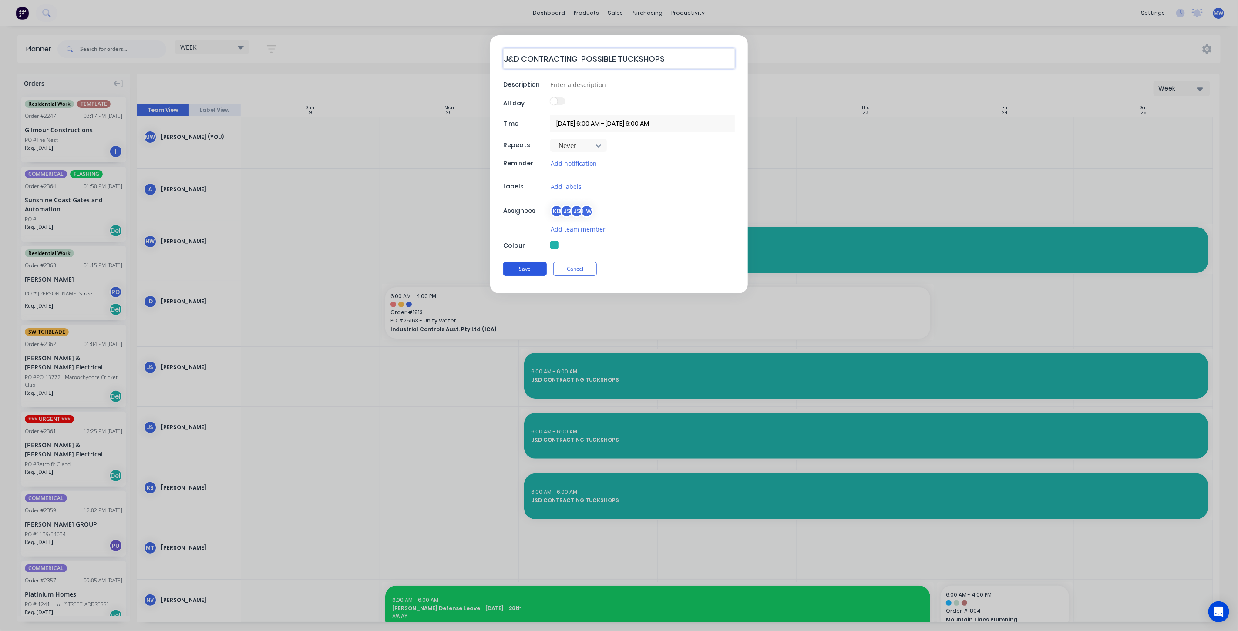
type textarea "J&D CONTRACTING POSSIBLE TUCKSHOPS"
click at [540, 264] on button "Save" at bounding box center [525, 269] width 44 height 14
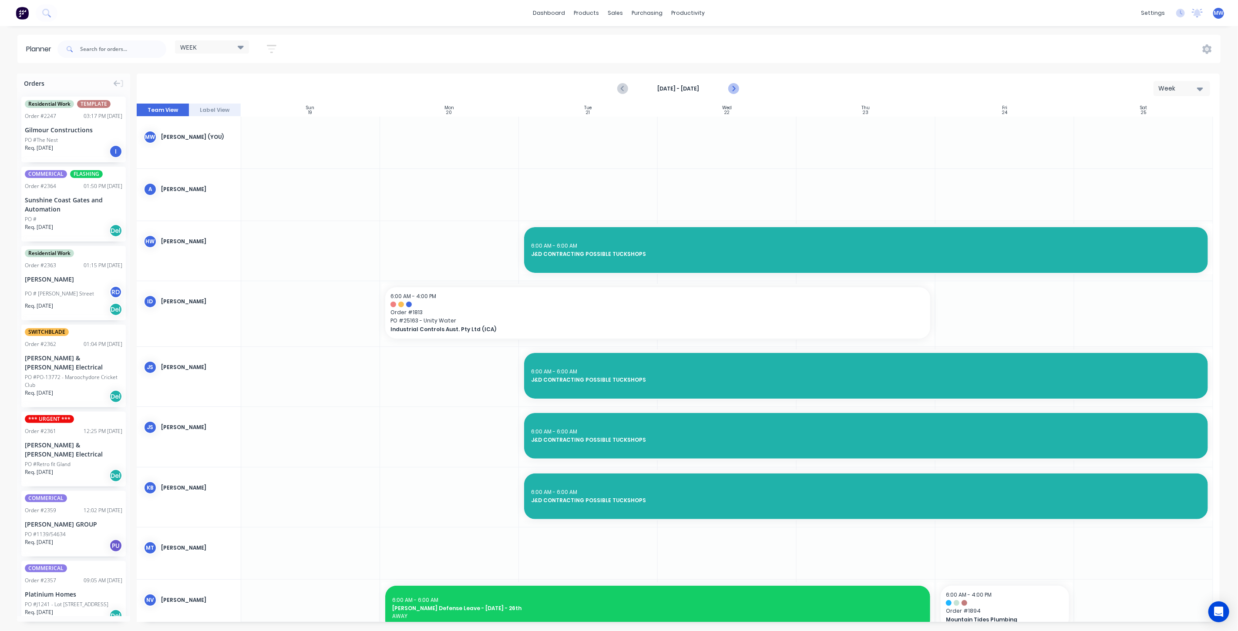
click at [732, 88] on icon "Next page" at bounding box center [733, 89] width 10 height 10
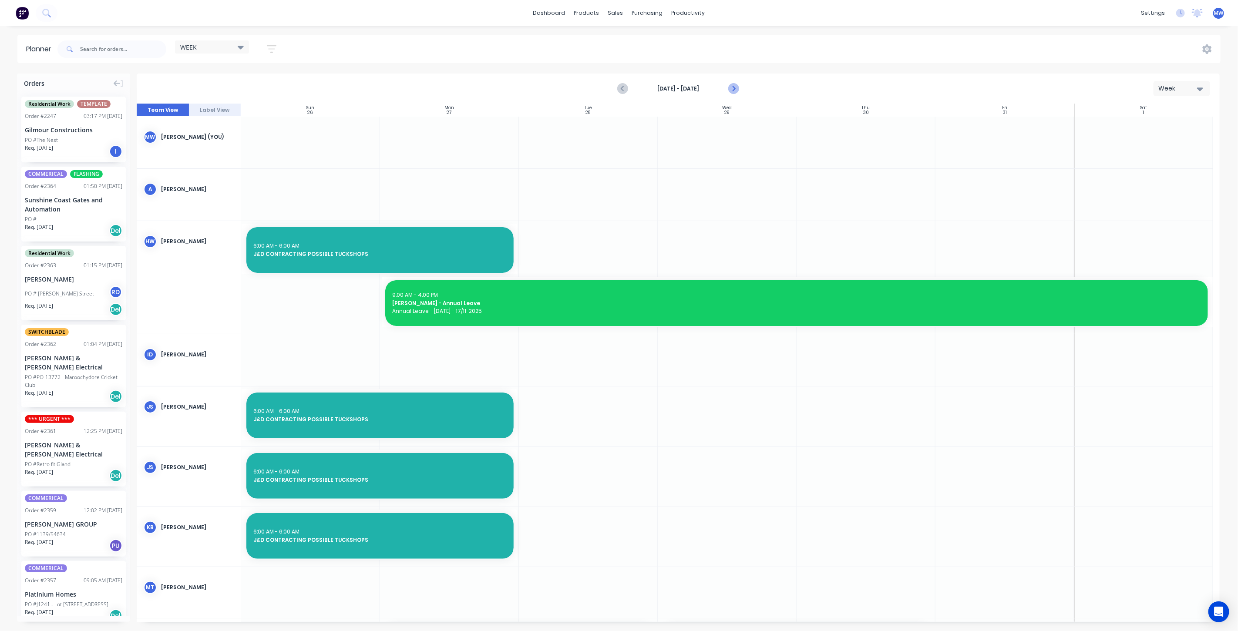
click at [732, 88] on icon "Next page" at bounding box center [733, 89] width 10 height 10
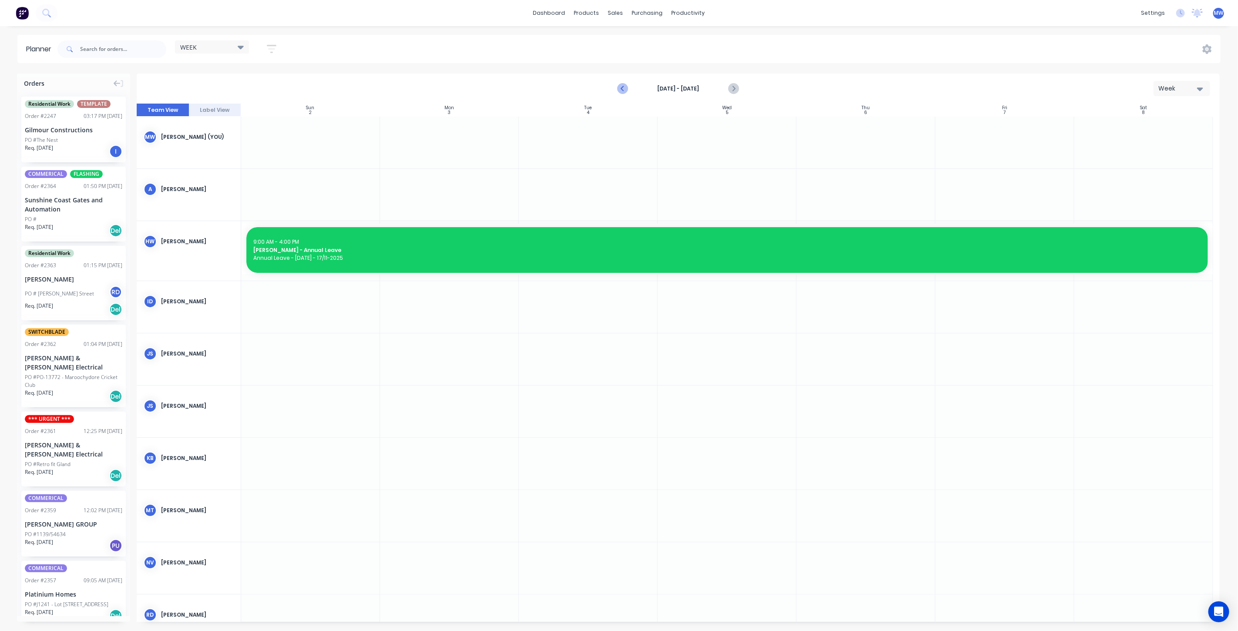
click at [624, 86] on icon "Previous page" at bounding box center [623, 88] width 4 height 7
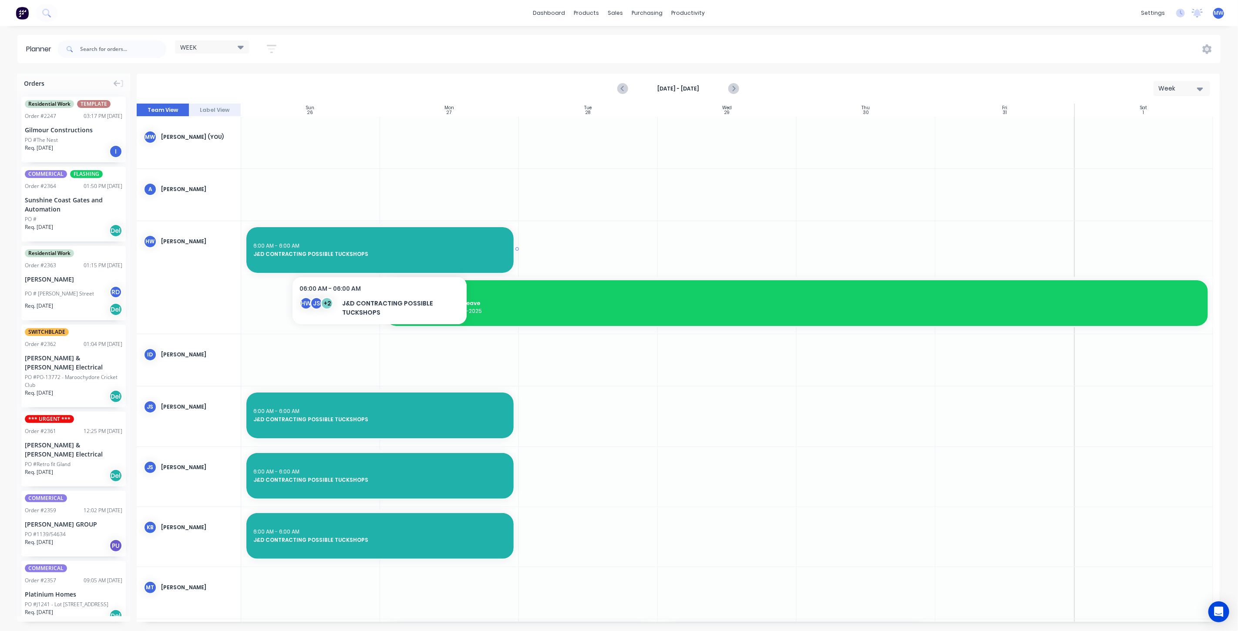
click at [429, 243] on div "6:00 AM - 6:00 AM" at bounding box center [379, 246] width 253 height 8
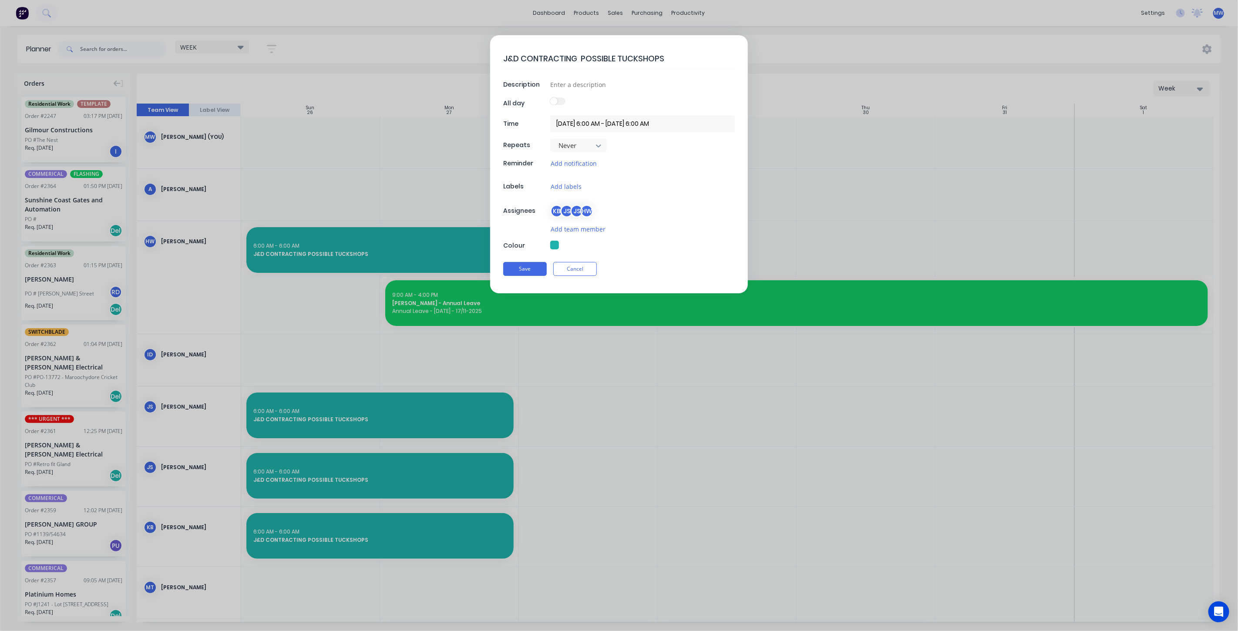
type textarea "x"
click at [653, 122] on input "21/10/2025 6:00 AM - 27/10/2025 6:00 AM" at bounding box center [642, 123] width 185 height 17
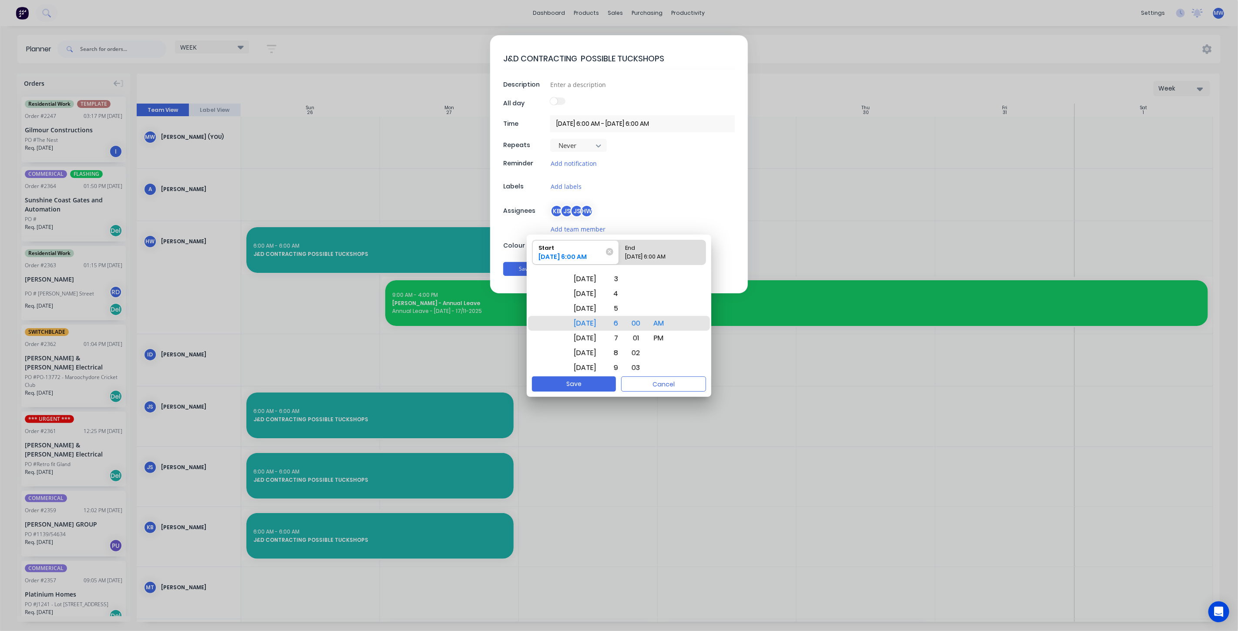
click at [681, 256] on div "27/10/2025 6:00 AM" at bounding box center [658, 258] width 72 height 12
click at [619, 256] on input "End 27/10/2025 6:00 AM" at bounding box center [619, 252] width 0 height 24
radio input "true"
click at [597, 280] on div "Thu Nov 6" at bounding box center [585, 279] width 33 height 15
click at [591, 385] on button "Save" at bounding box center [574, 383] width 84 height 15
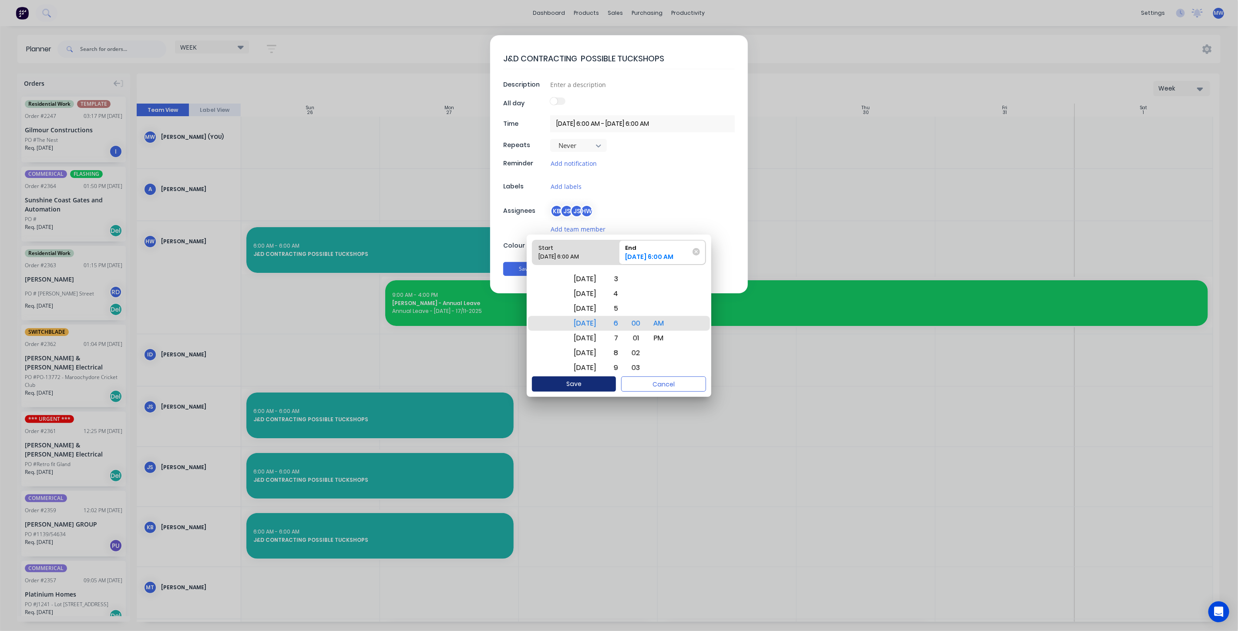
type textarea "x"
type input "21/10/2025 6:00 AM - 06/11/2025 6:00 AM"
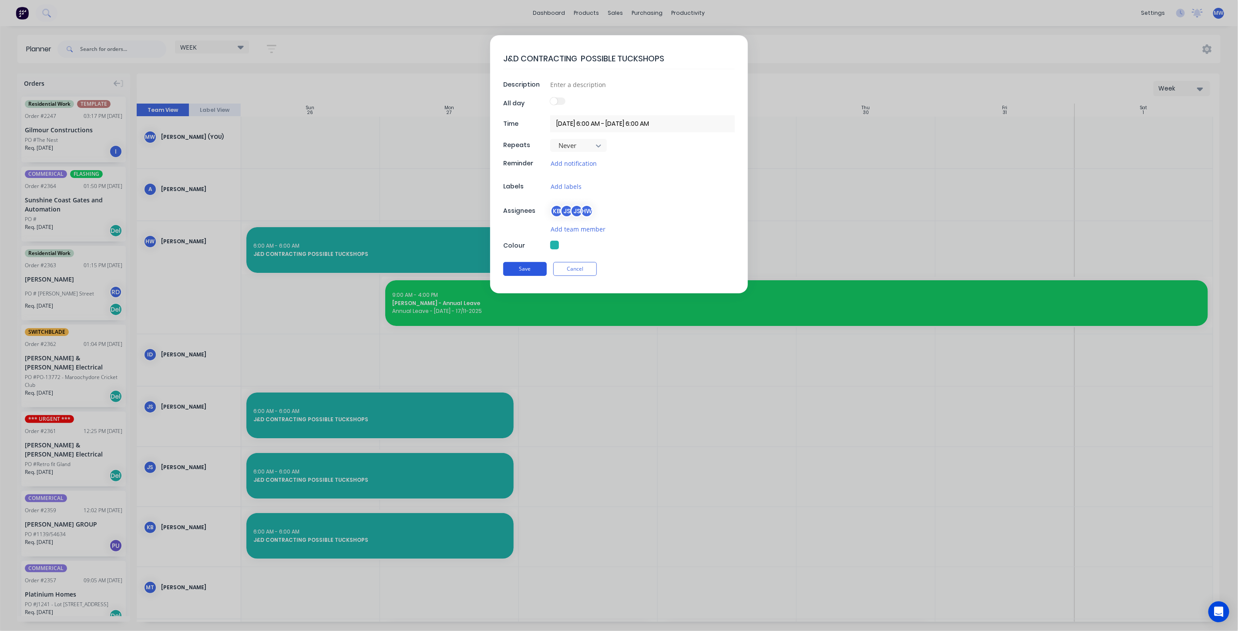
click at [535, 264] on button "Save" at bounding box center [525, 269] width 44 height 14
click at [535, 264] on div at bounding box center [588, 277] width 139 height 113
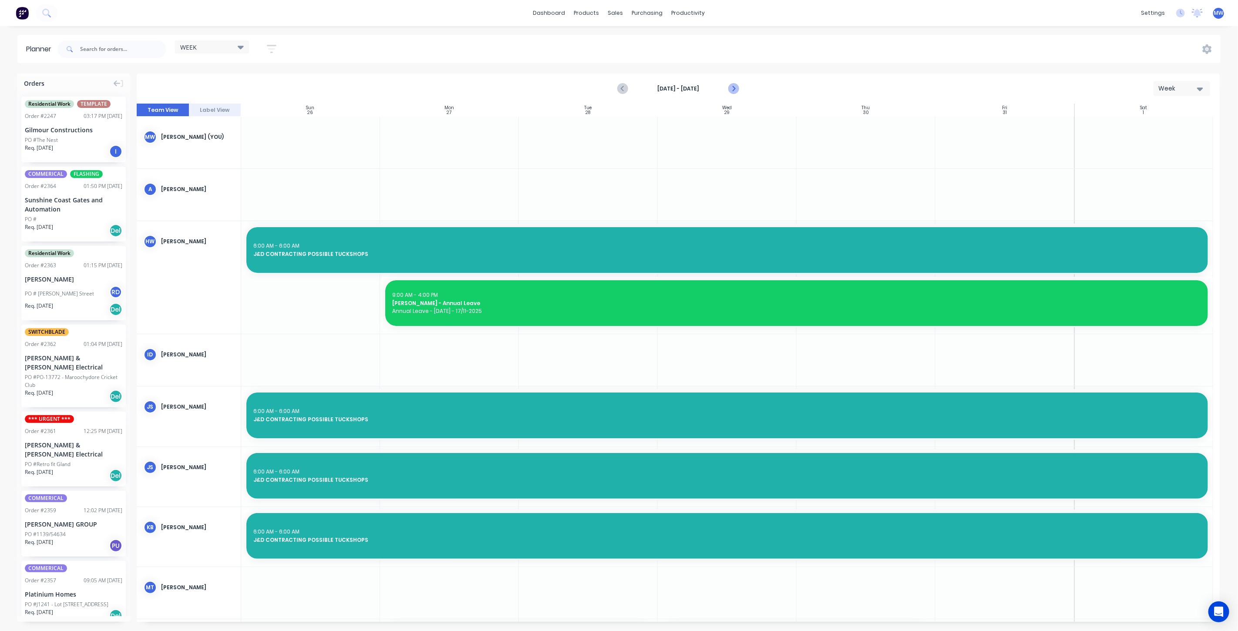
click at [728, 92] on icon "Next page" at bounding box center [733, 89] width 10 height 10
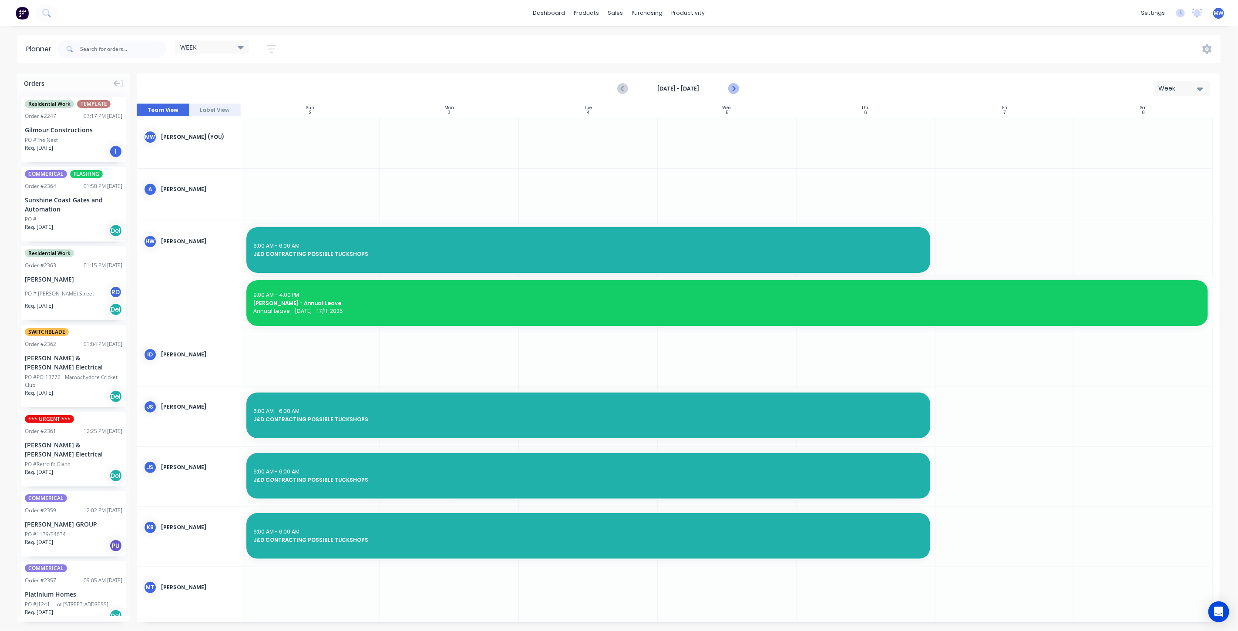
click at [730, 91] on icon "Next page" at bounding box center [733, 89] width 10 height 10
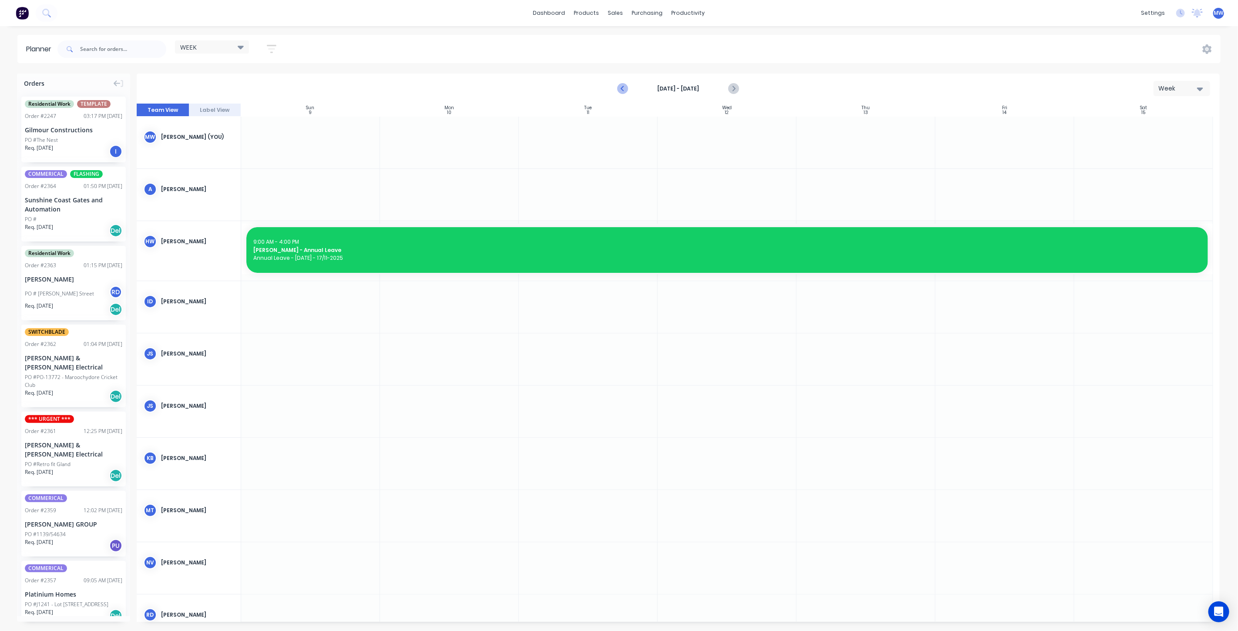
click at [624, 90] on icon "Previous page" at bounding box center [623, 89] width 10 height 10
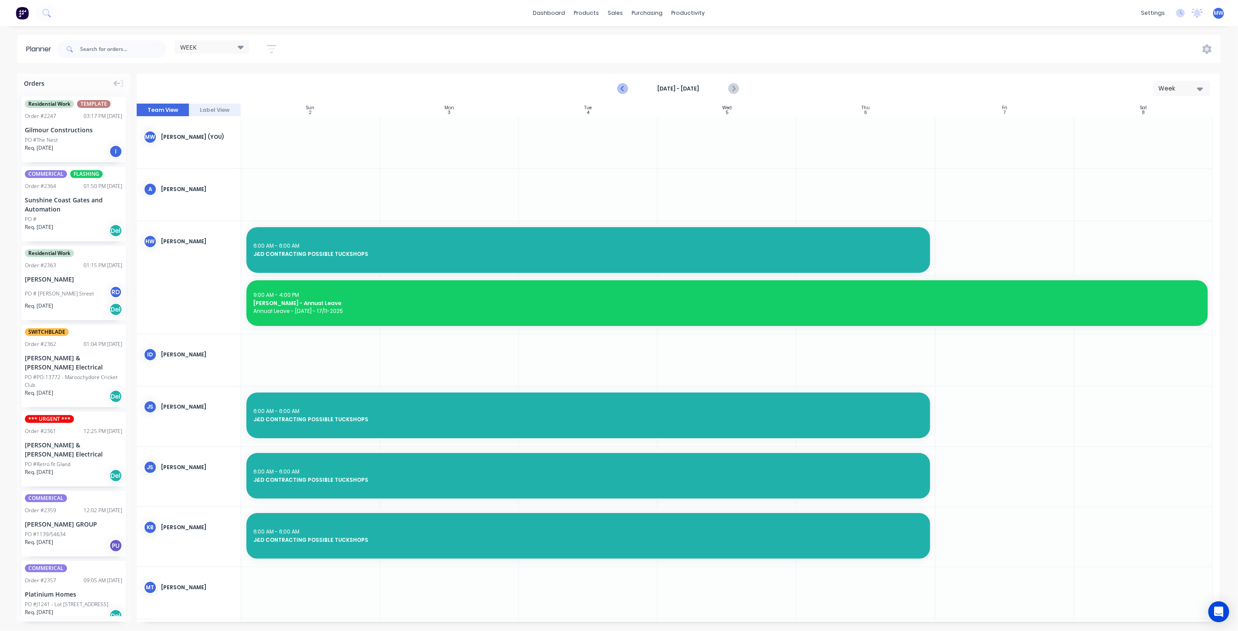
click at [624, 90] on icon "Previous page" at bounding box center [623, 89] width 10 height 10
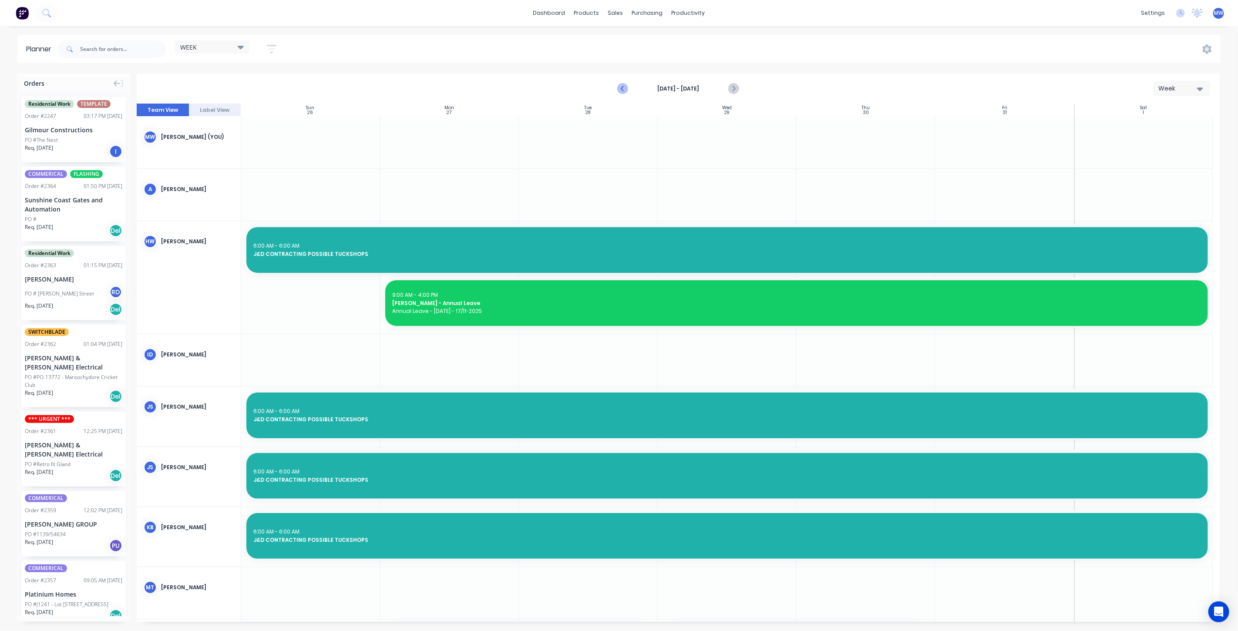
click at [624, 90] on icon "Previous page" at bounding box center [623, 89] width 10 height 10
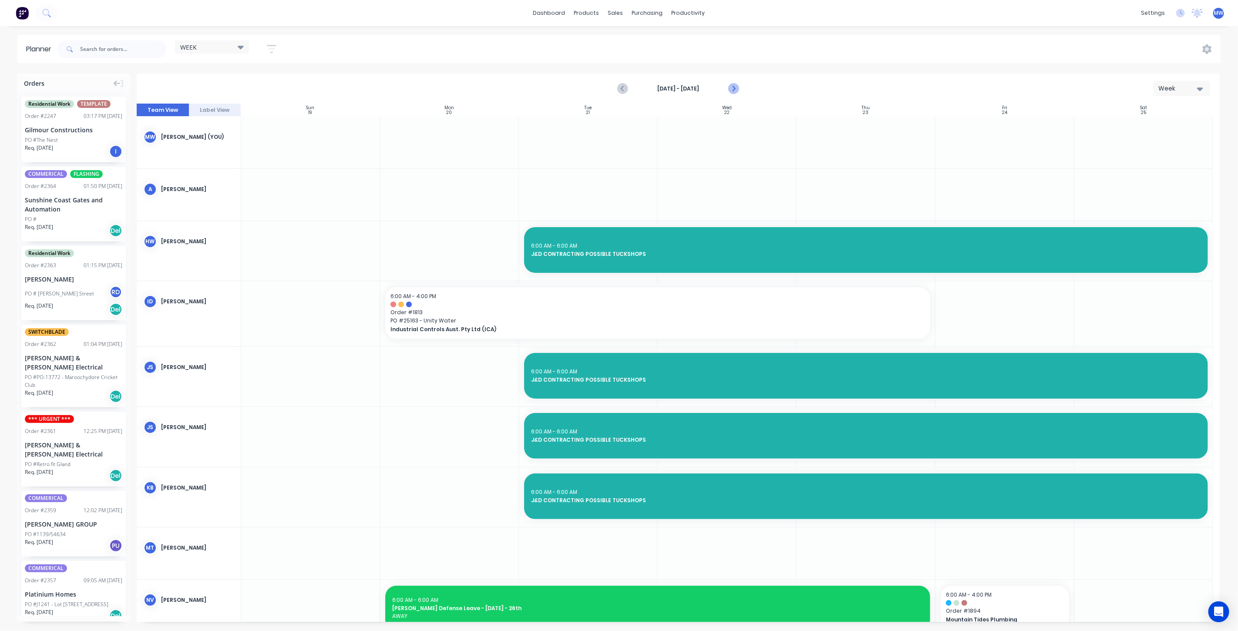
click at [734, 87] on icon "Next page" at bounding box center [733, 88] width 4 height 7
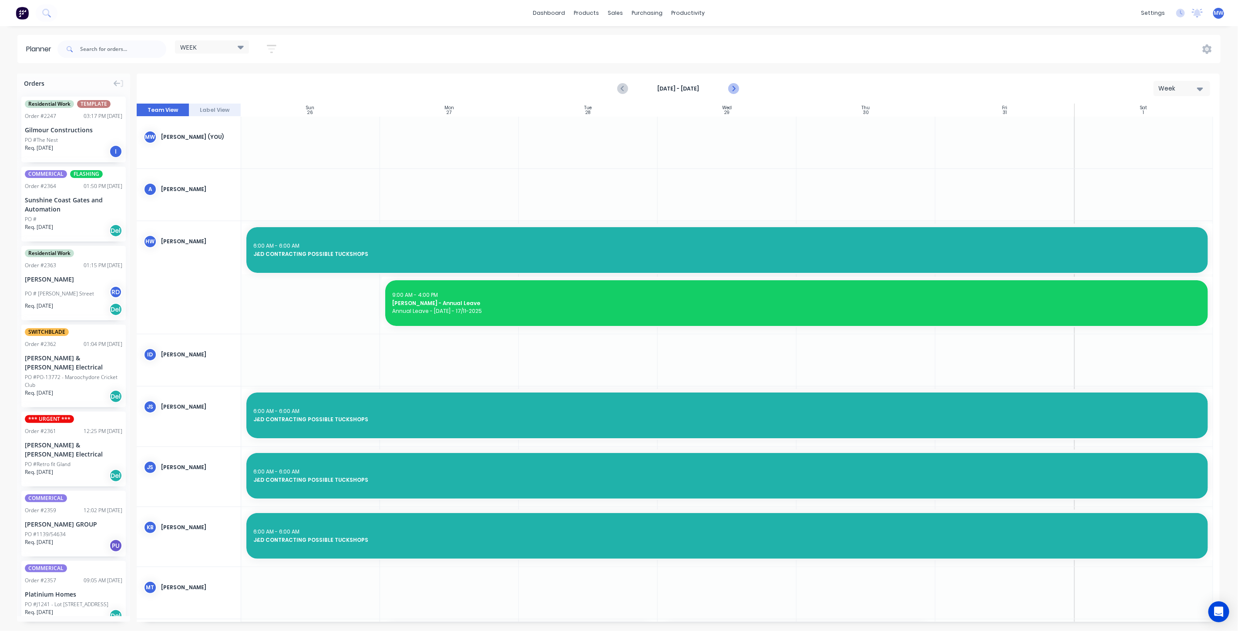
click at [734, 87] on icon "Next page" at bounding box center [733, 88] width 4 height 7
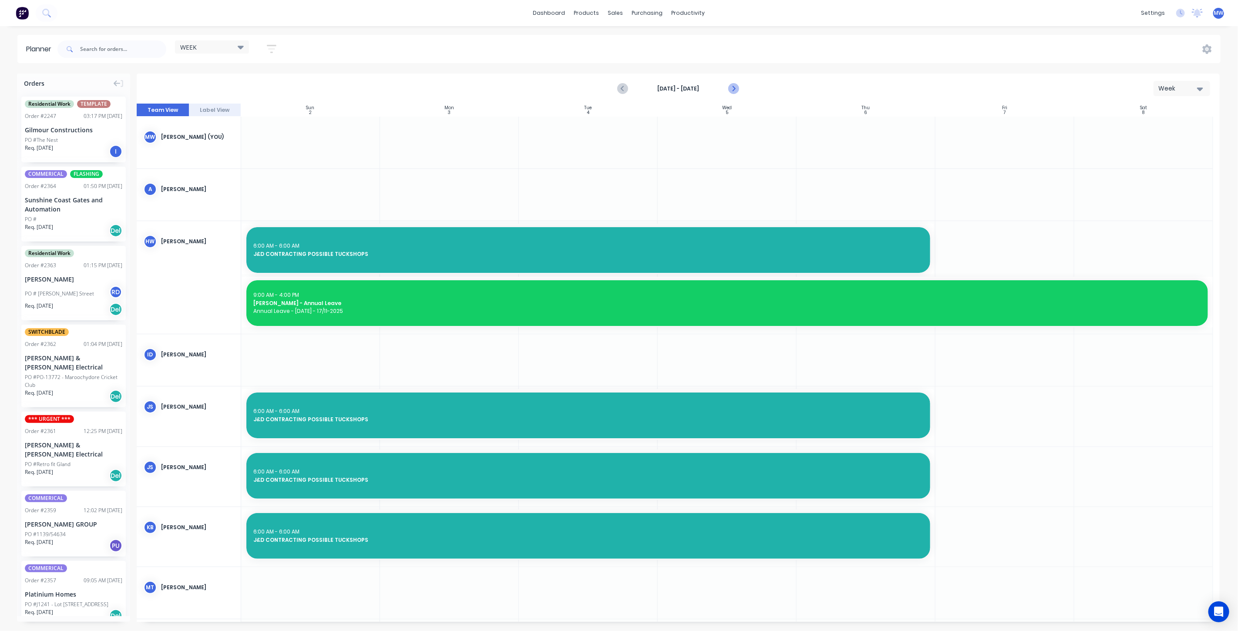
click at [734, 87] on icon "Next page" at bounding box center [733, 88] width 4 height 7
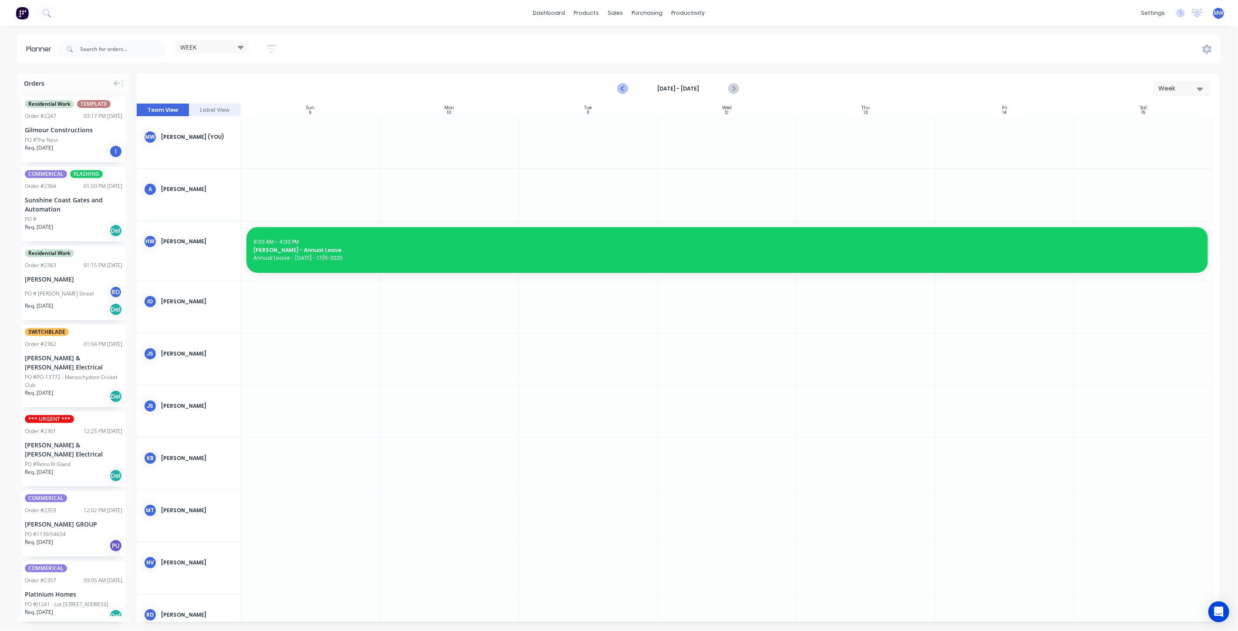
click at [623, 87] on icon "Previous page" at bounding box center [623, 89] width 10 height 10
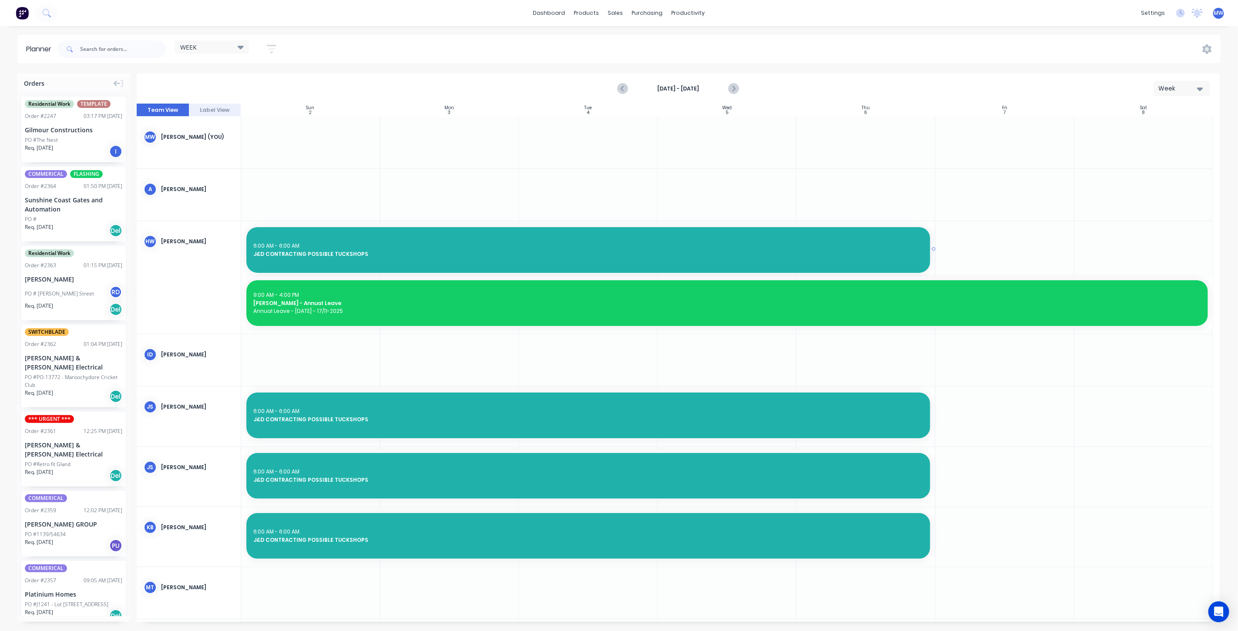
click at [581, 235] on div "6:00 AM - 6:00 AM J&D CONTRACTING POSSIBLE TUCKSHOPS" at bounding box center [588, 250] width 684 height 46
type textarea "x"
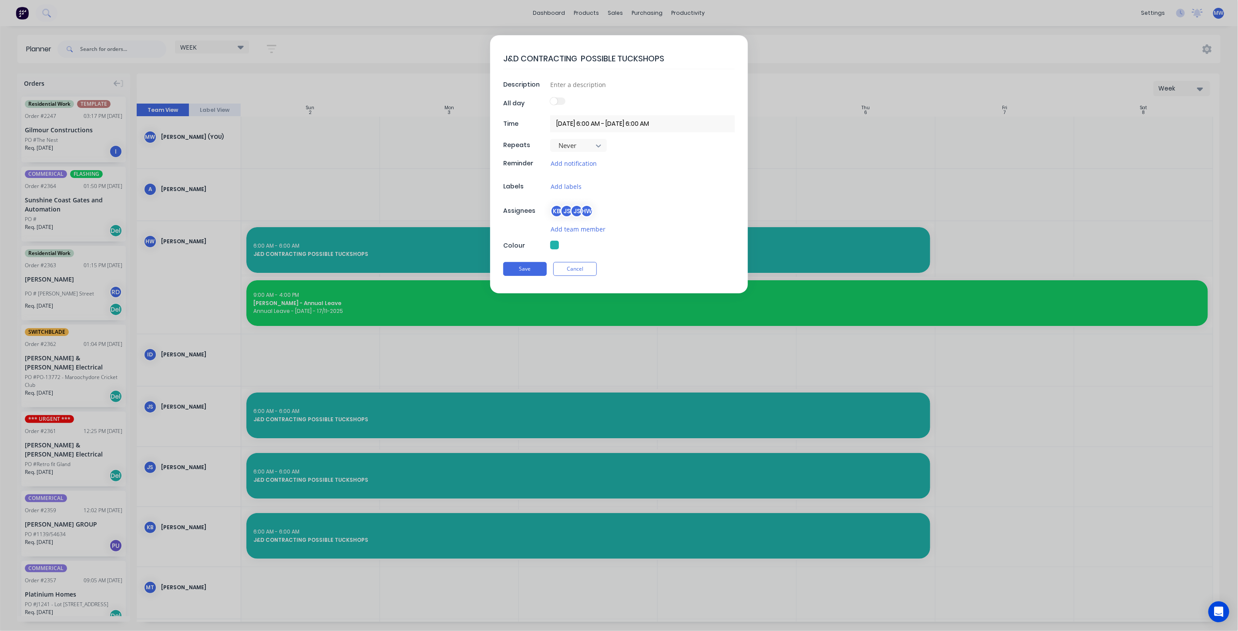
click at [608, 124] on input "21/10/2025 6:00 AM - 06/11/2025 6:00 AM" at bounding box center [642, 123] width 185 height 17
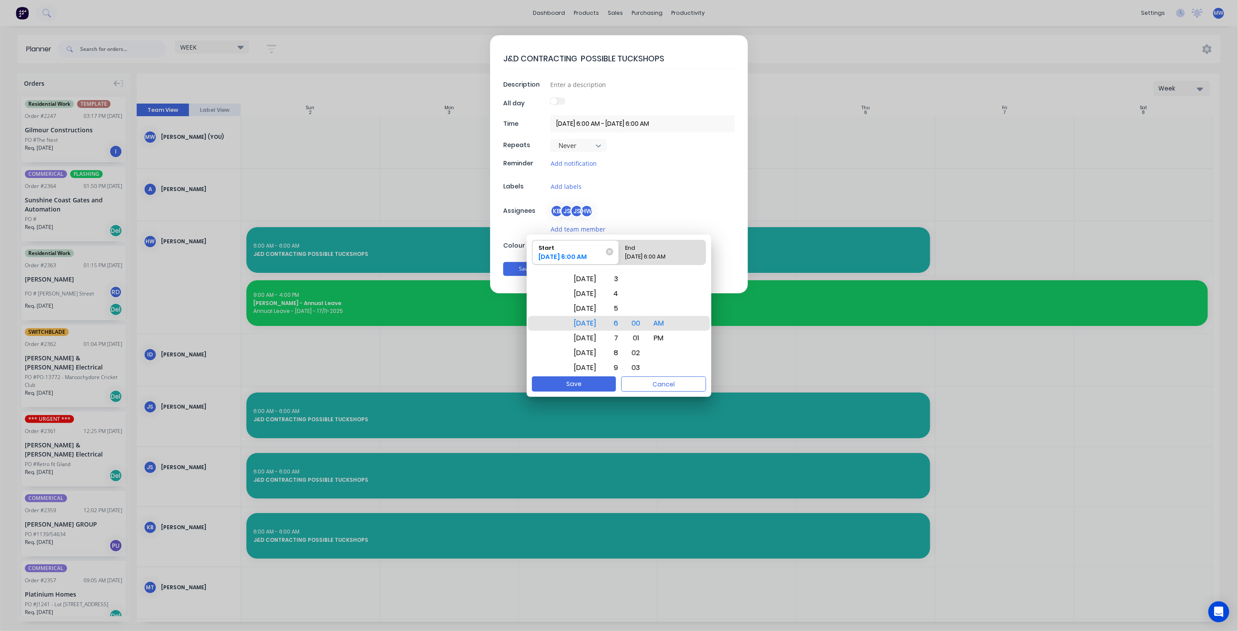
click at [665, 252] on div "End" at bounding box center [658, 246] width 72 height 12
click at [619, 252] on input "End 06/11/2025 6:00 AM" at bounding box center [619, 252] width 0 height 24
radio input "true"
click at [595, 349] on div "Thu Nov 13" at bounding box center [585, 353] width 33 height 15
click at [592, 388] on button "Save" at bounding box center [574, 383] width 84 height 15
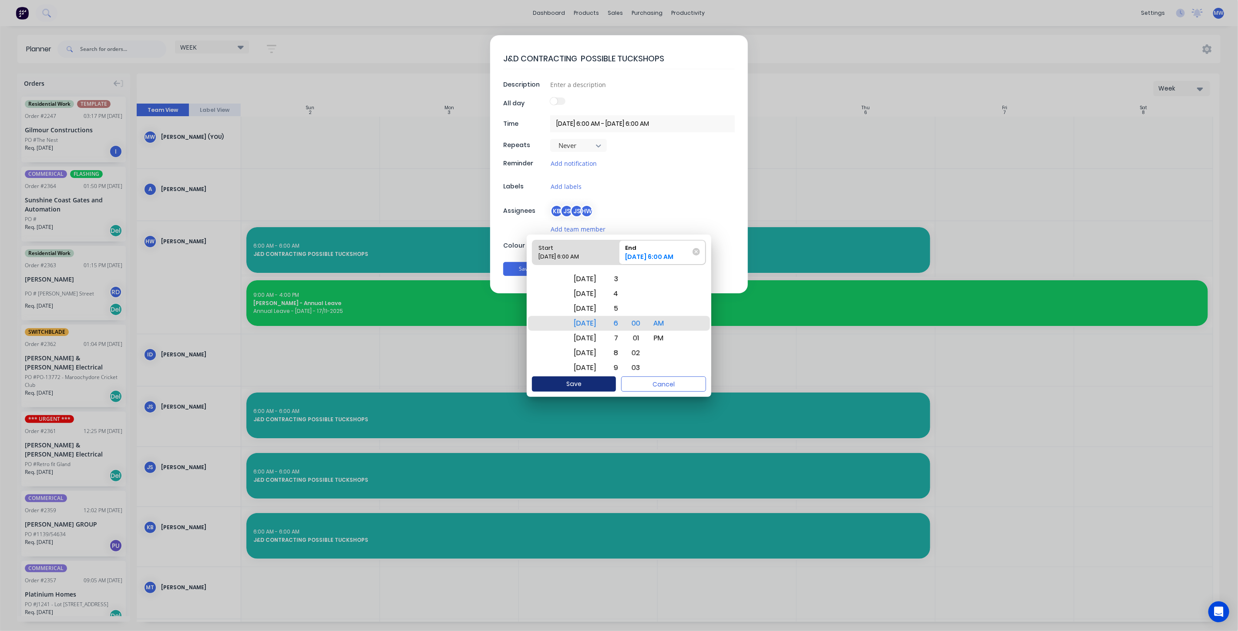
type textarea "x"
type input "21/10/2025 6:00 AM - 13/11/2025 6:00 AM"
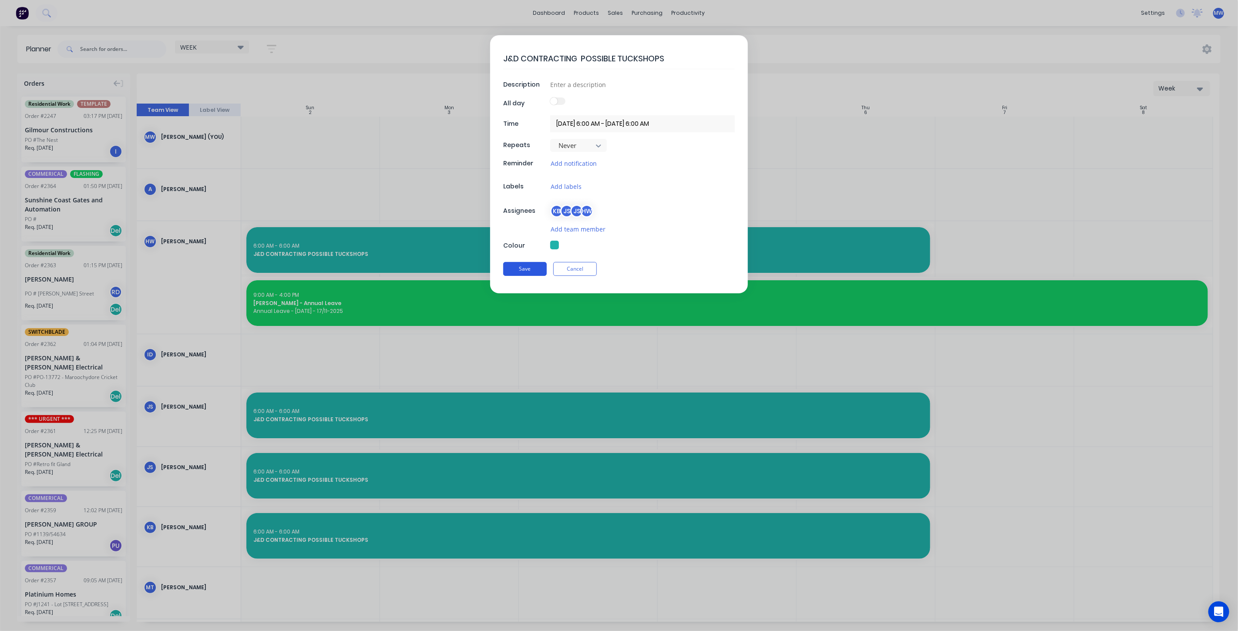
click at [529, 270] on button "Save" at bounding box center [525, 269] width 44 height 14
type textarea "x"
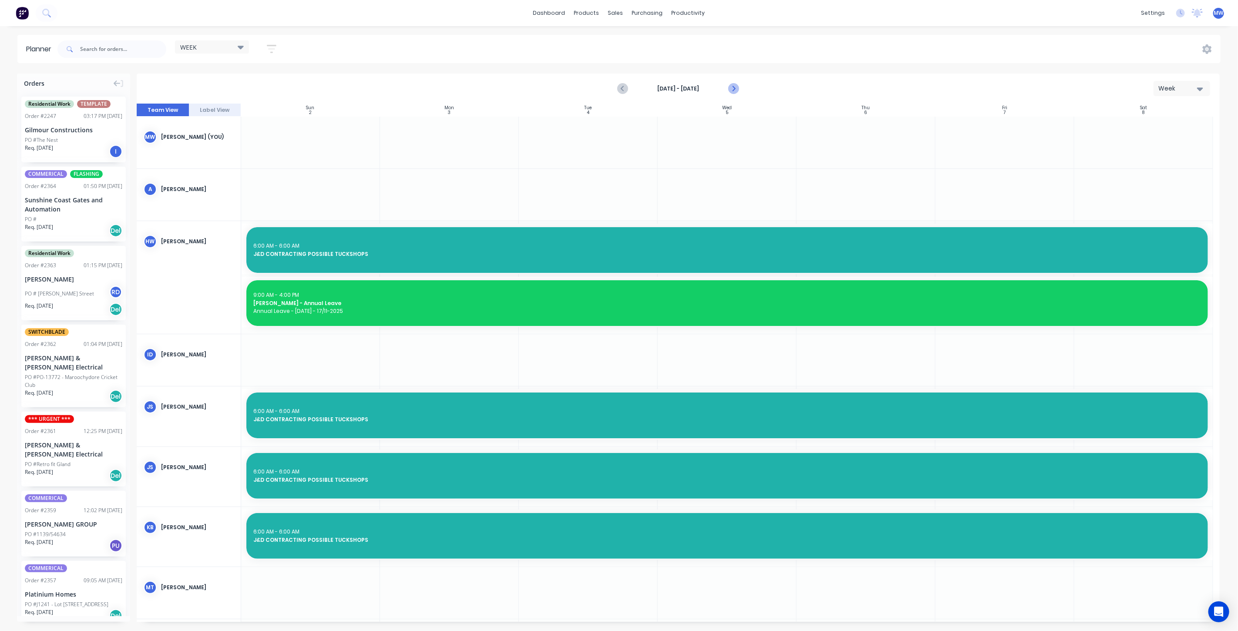
click at [733, 87] on icon "Next page" at bounding box center [733, 88] width 4 height 7
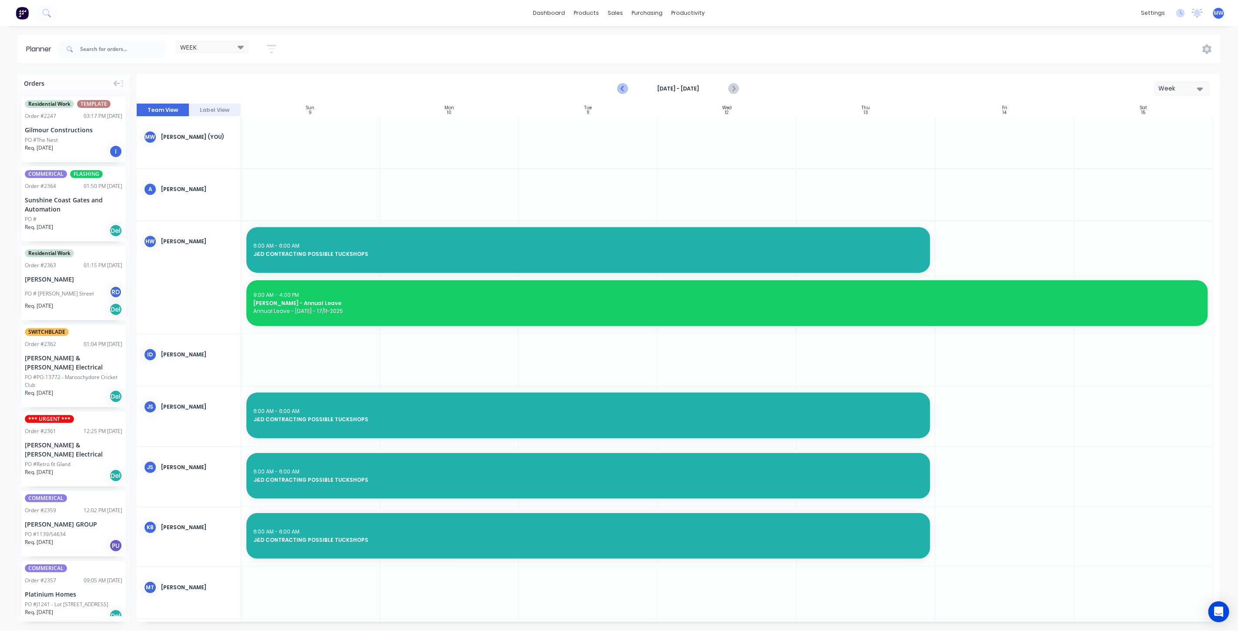
click at [621, 91] on icon "Previous page" at bounding box center [623, 89] width 10 height 10
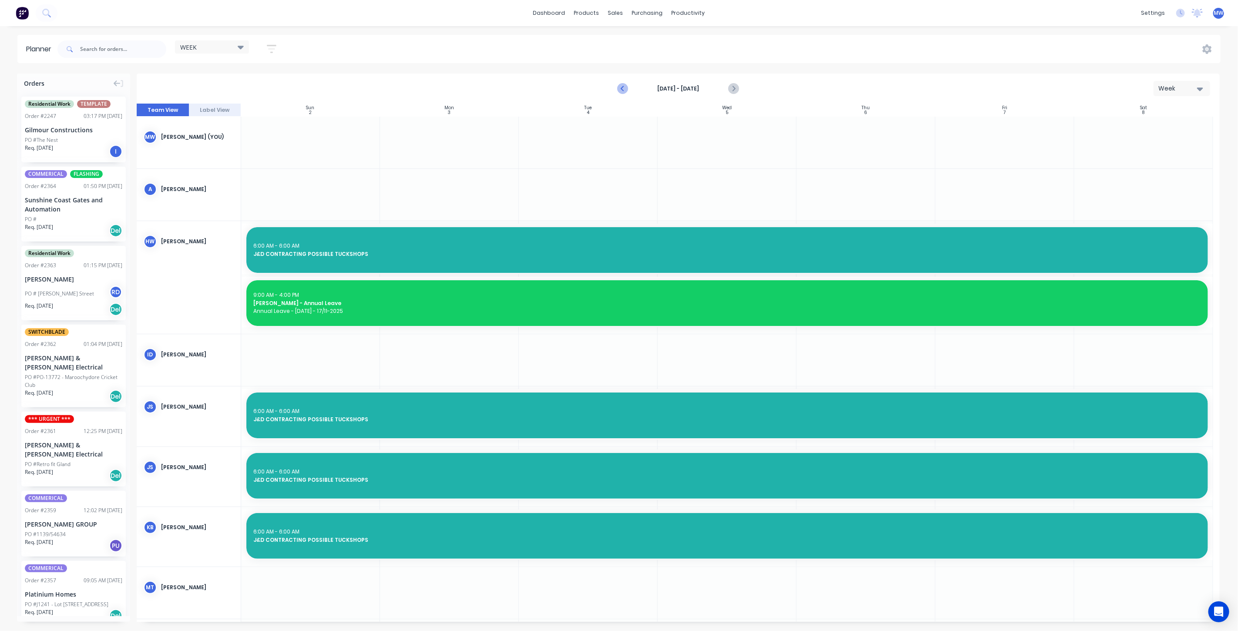
click at [621, 91] on icon "Previous page" at bounding box center [623, 89] width 10 height 10
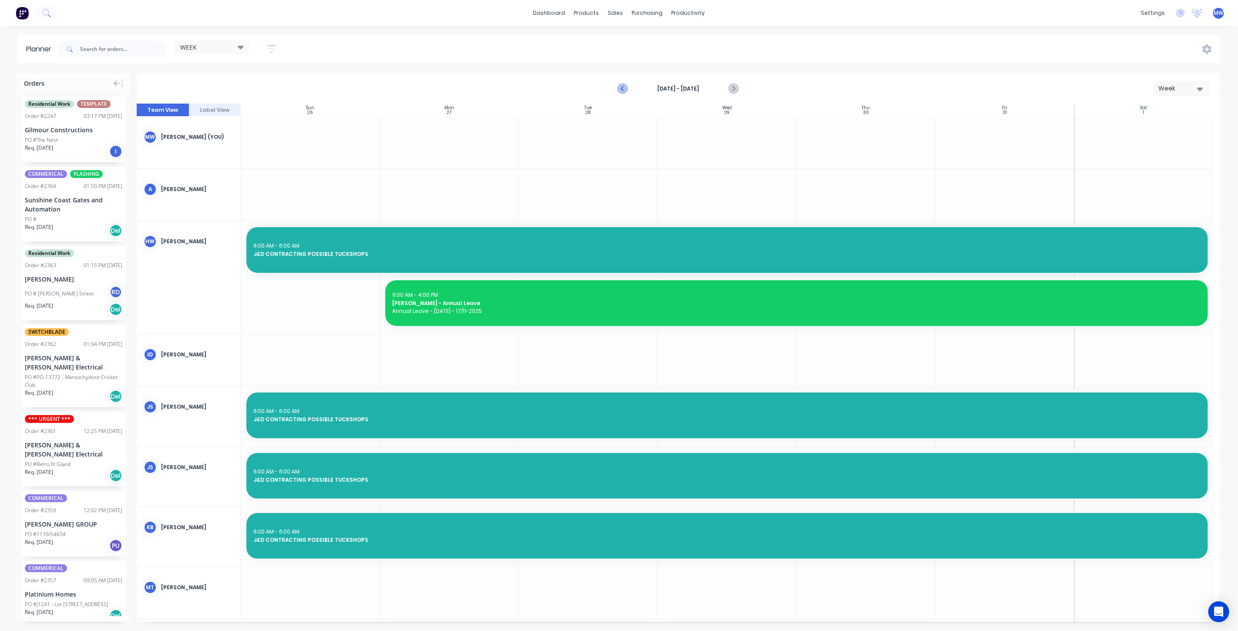
click at [621, 91] on icon "Previous page" at bounding box center [623, 89] width 10 height 10
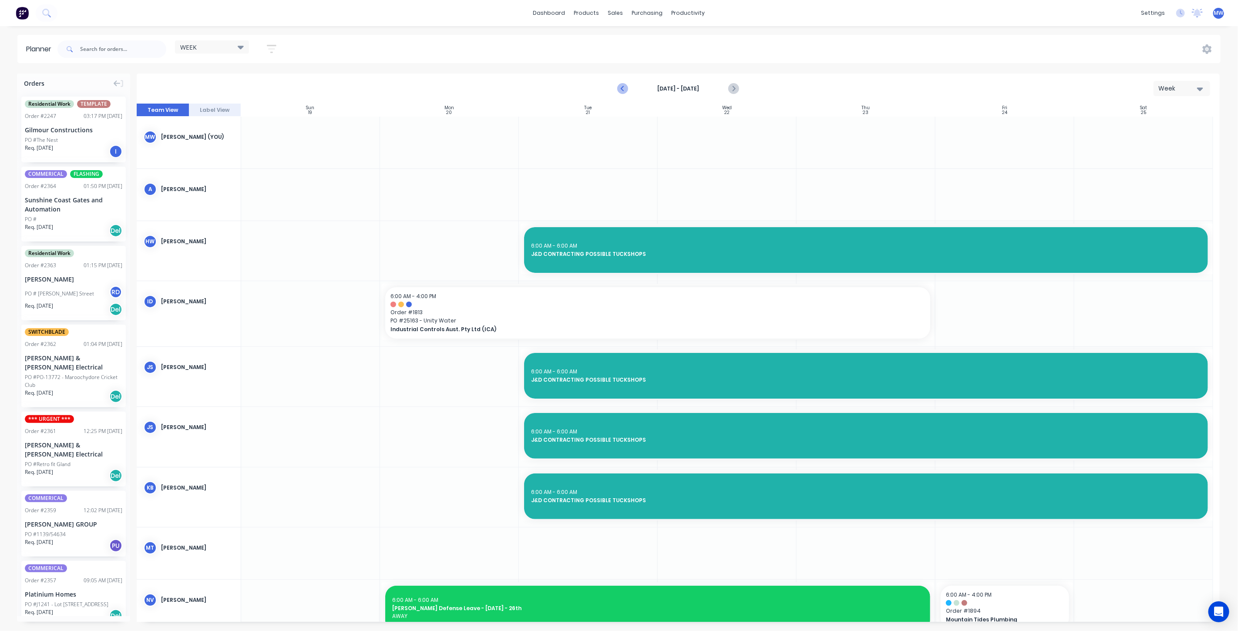
click at [619, 91] on icon "Previous page" at bounding box center [623, 89] width 10 height 10
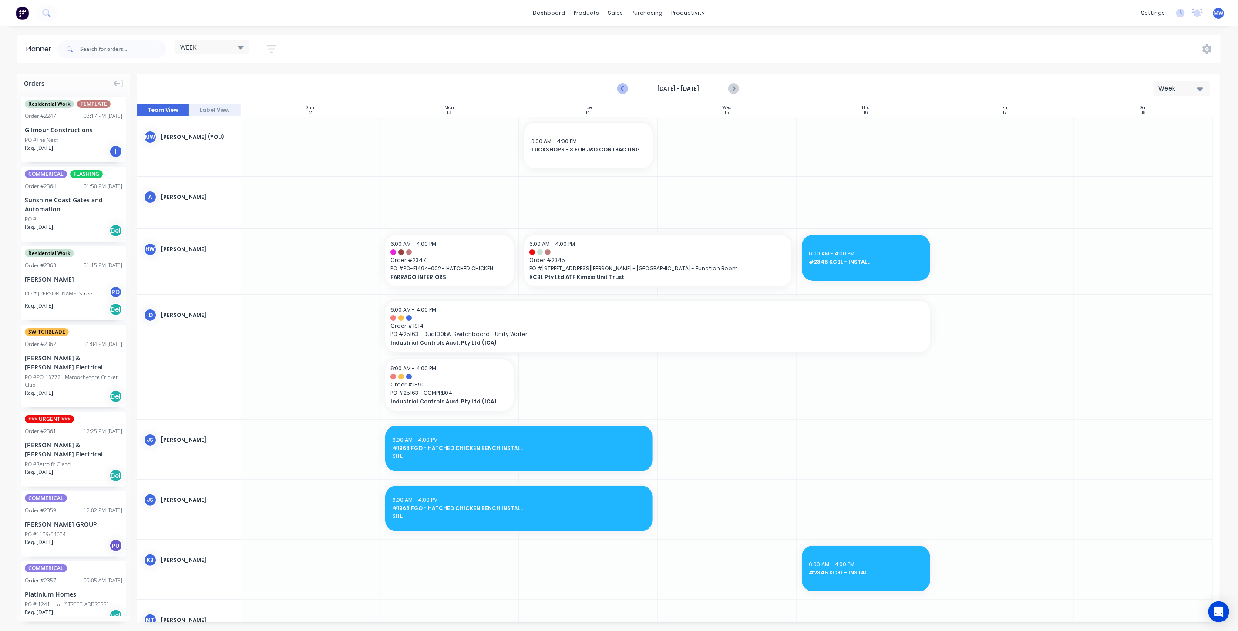
click at [619, 92] on icon "Previous page" at bounding box center [623, 89] width 10 height 10
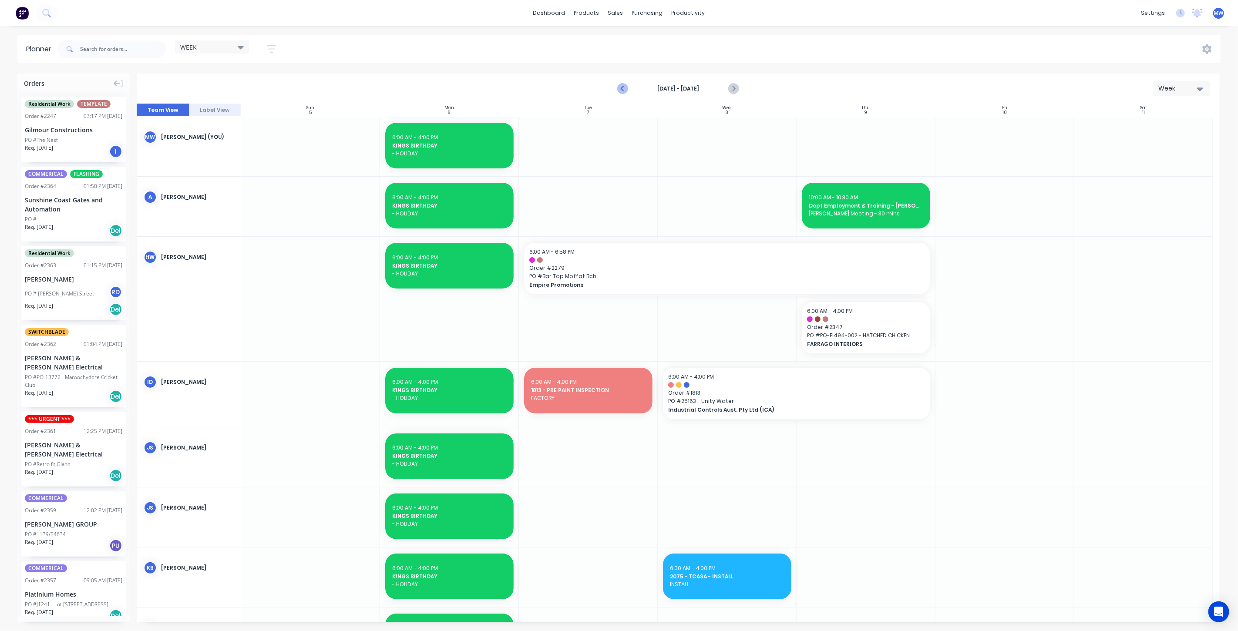
click at [619, 92] on icon "Previous page" at bounding box center [623, 89] width 10 height 10
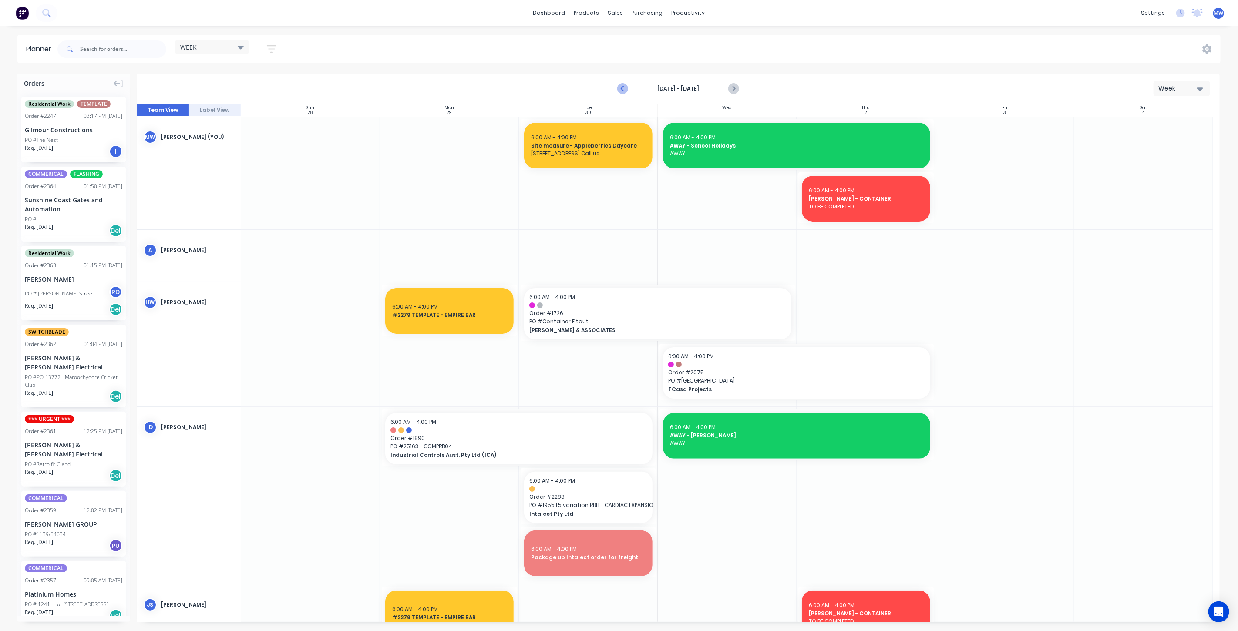
click at [619, 92] on icon "Previous page" at bounding box center [623, 89] width 10 height 10
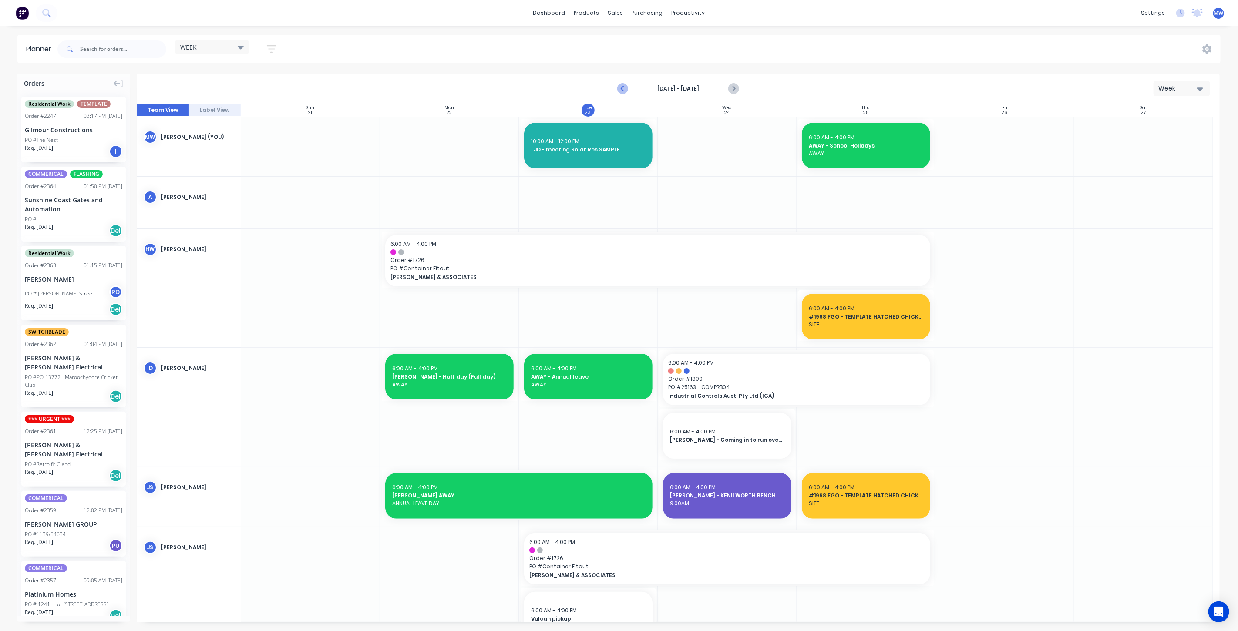
click at [619, 92] on icon "Previous page" at bounding box center [623, 89] width 10 height 10
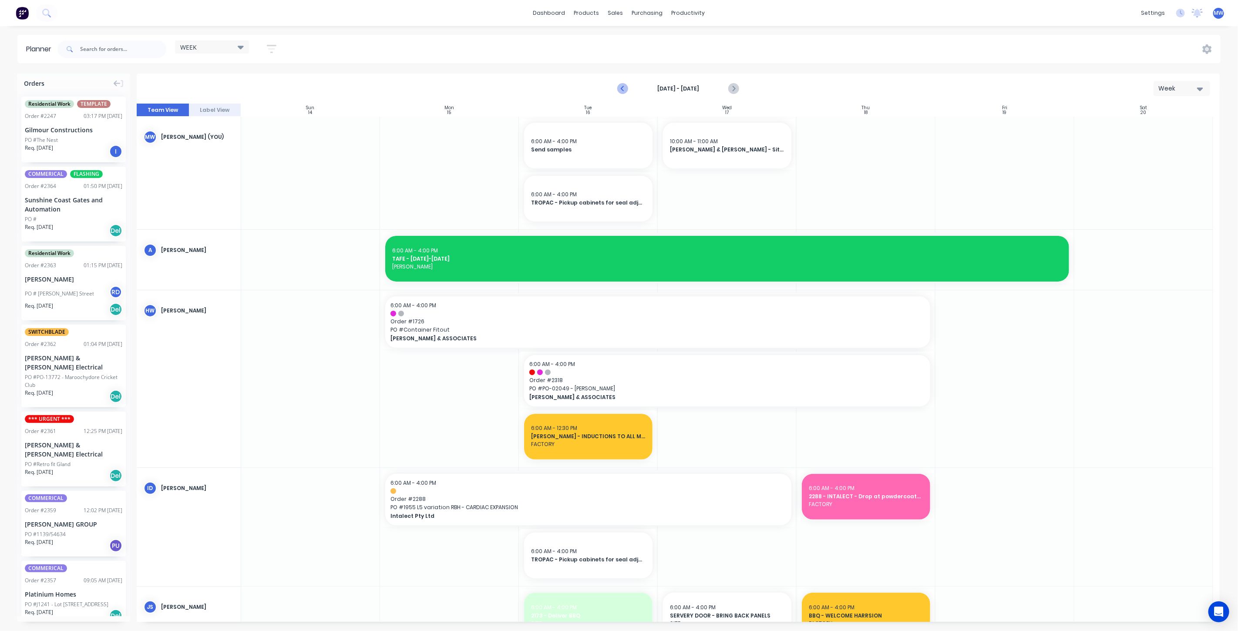
click at [619, 92] on icon "Previous page" at bounding box center [623, 89] width 10 height 10
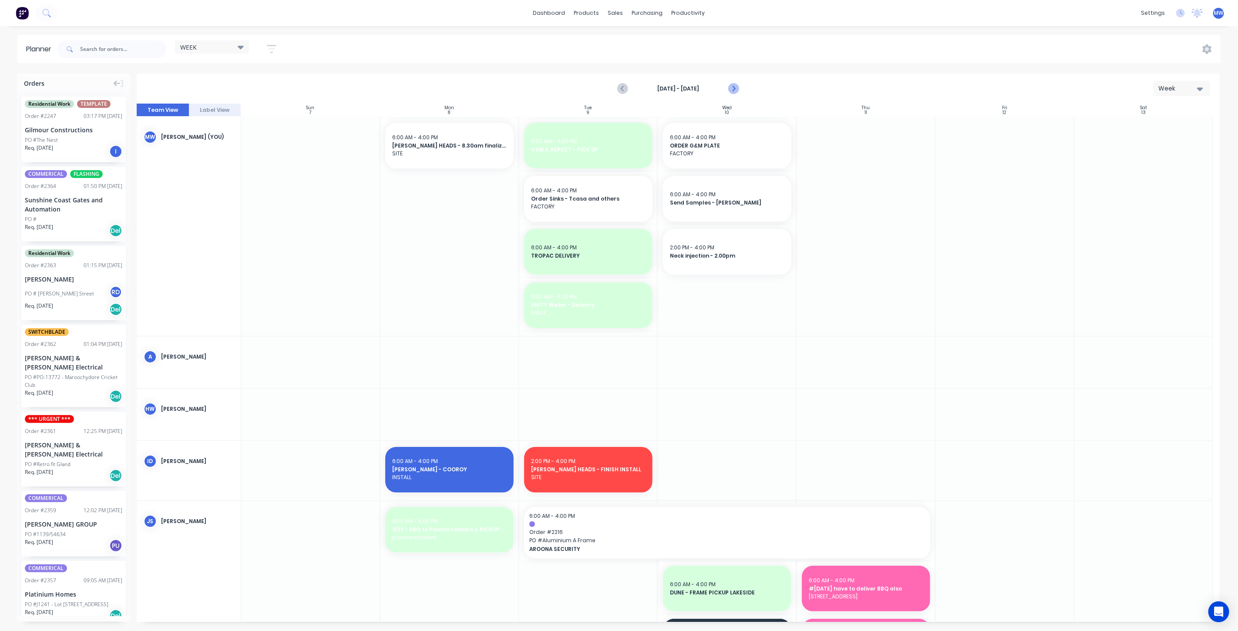
click at [735, 90] on icon "Next page" at bounding box center [733, 89] width 10 height 10
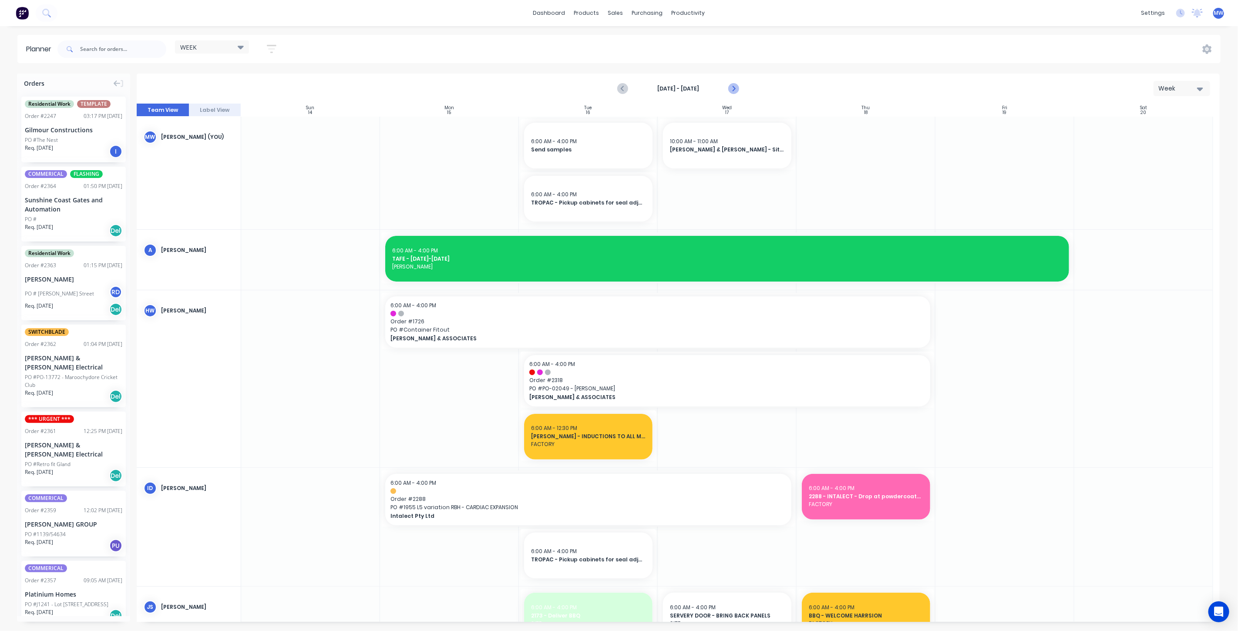
click at [735, 90] on icon "Next page" at bounding box center [733, 89] width 10 height 10
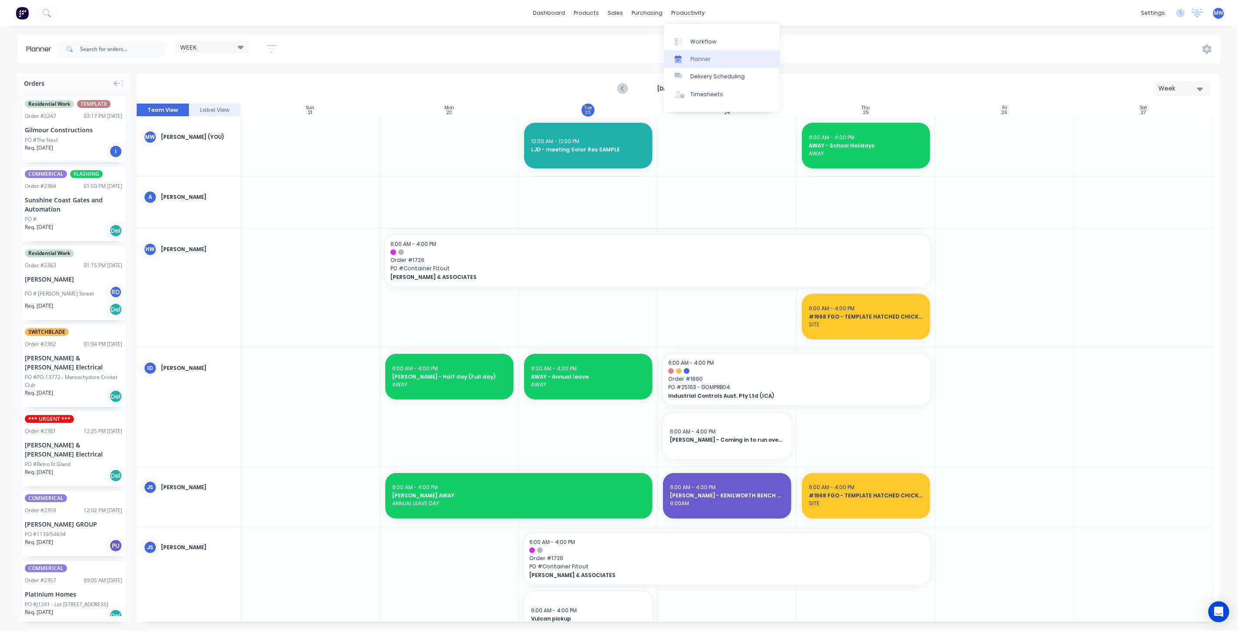
click at [710, 59] on link "Planner" at bounding box center [721, 58] width 115 height 17
click at [707, 40] on div "Workflow" at bounding box center [703, 42] width 26 height 8
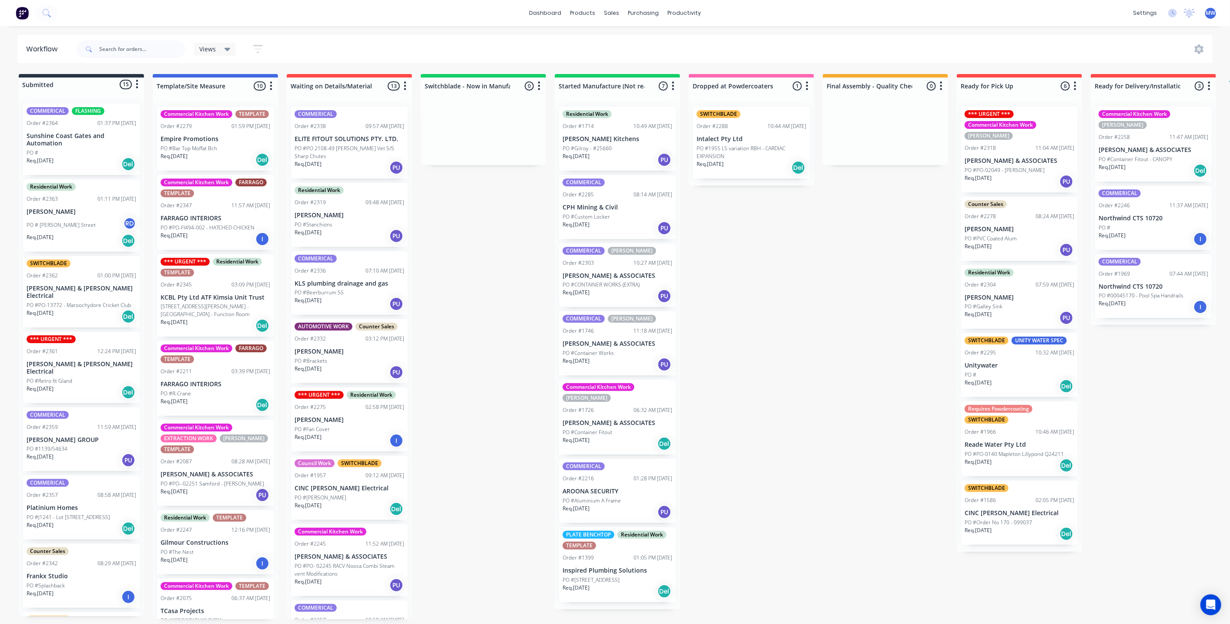
click at [500, 292] on div "Submitted 15 Status colour #273444 hex #273444 Save Cancel Summaries Total orde…" at bounding box center [718, 346] width 1451 height 545
drag, startPoint x: 494, startPoint y: 281, endPoint x: 493, endPoint y: 274, distance: 7.1
click at [493, 280] on div "Submitted 15 Status colour #273444 hex #273444 Save Cancel Summaries Total orde…" at bounding box center [718, 346] width 1451 height 545
click at [515, 301] on div "Submitted 15 Status colour #273444 hex #273444 Save Cancel Summaries Total orde…" at bounding box center [718, 346] width 1451 height 545
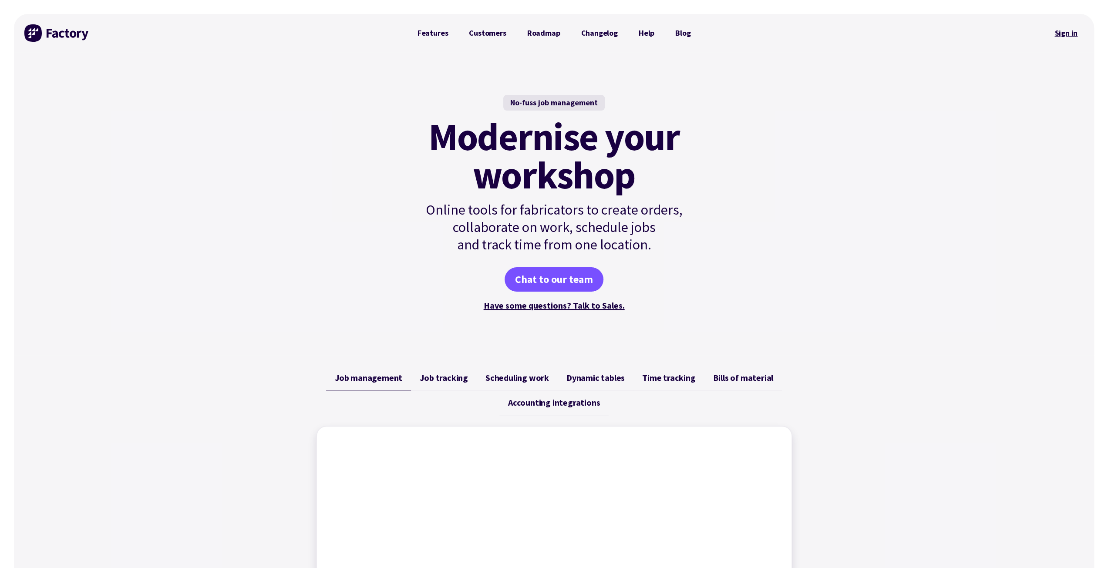
click at [1063, 34] on link "Sign in" at bounding box center [1065, 33] width 35 height 20
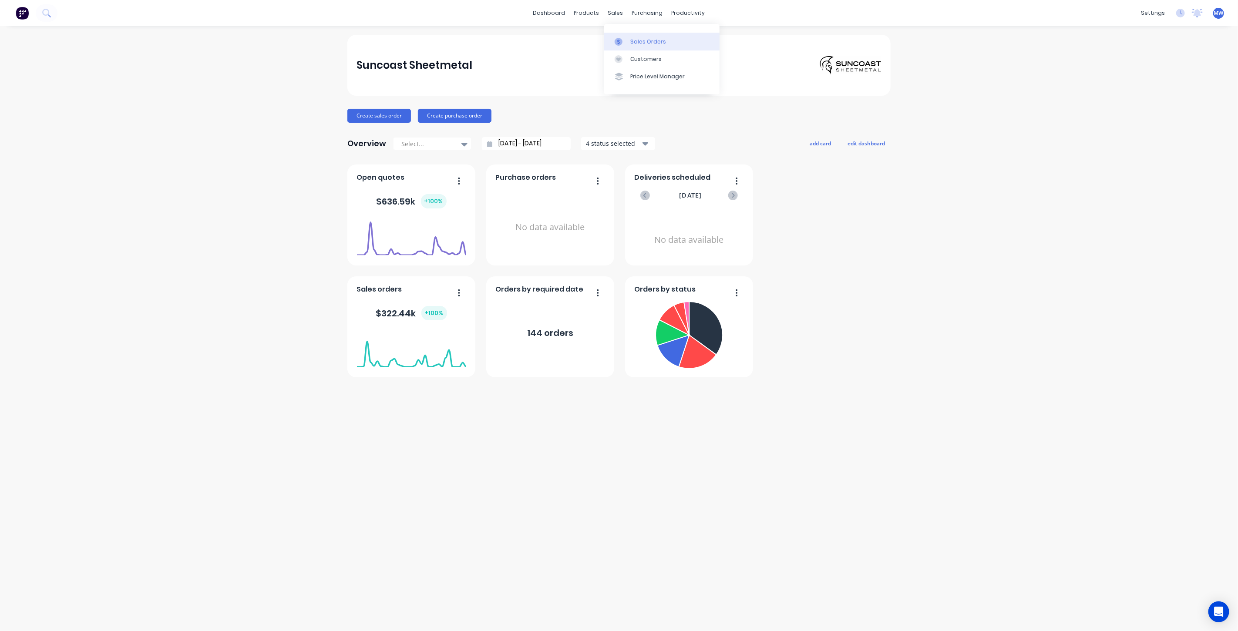
click at [636, 45] on div "Sales Orders" at bounding box center [648, 42] width 36 height 8
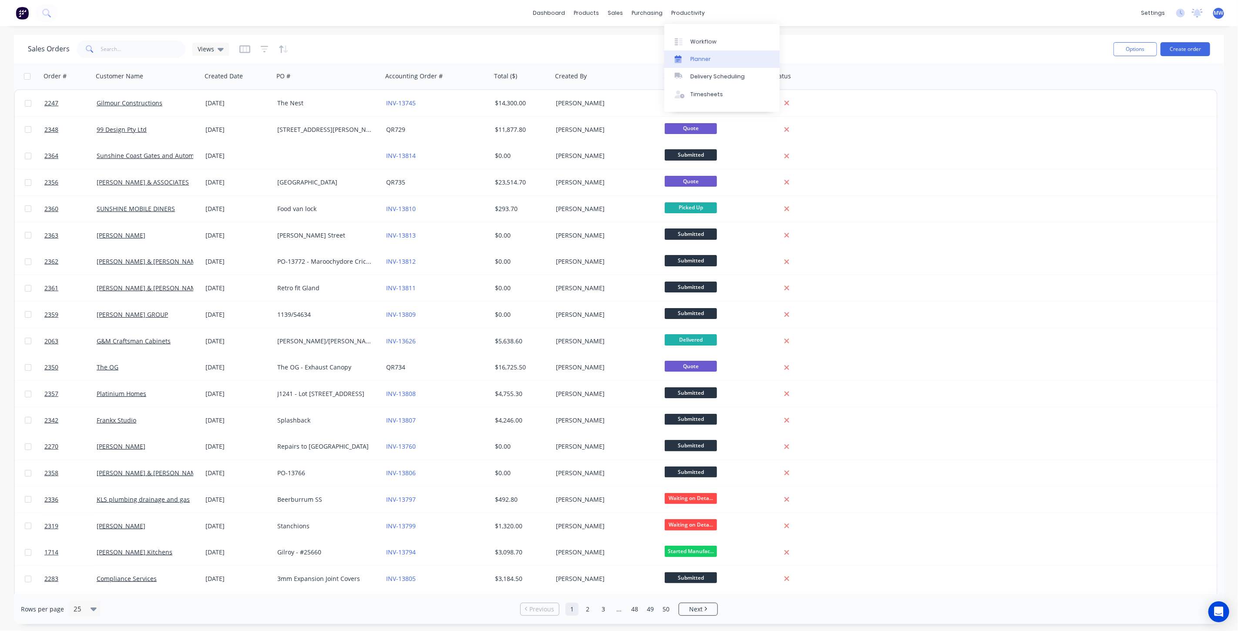
click at [705, 60] on div "Planner" at bounding box center [700, 59] width 20 height 8
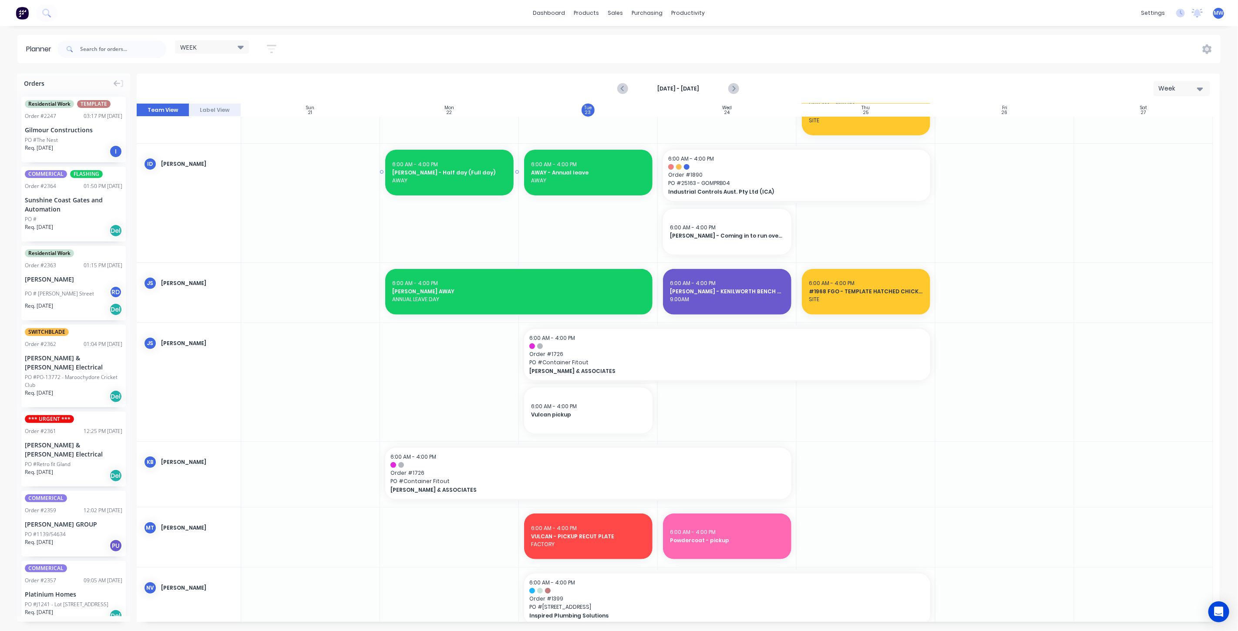
scroll to position [338, 0]
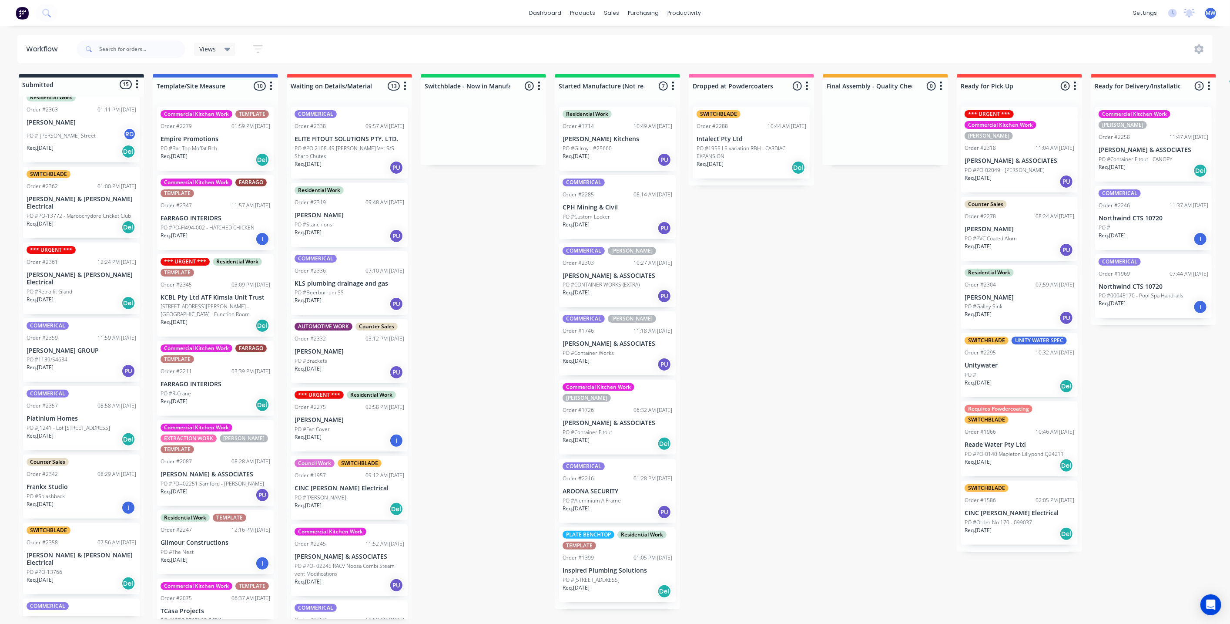
scroll to position [97, 0]
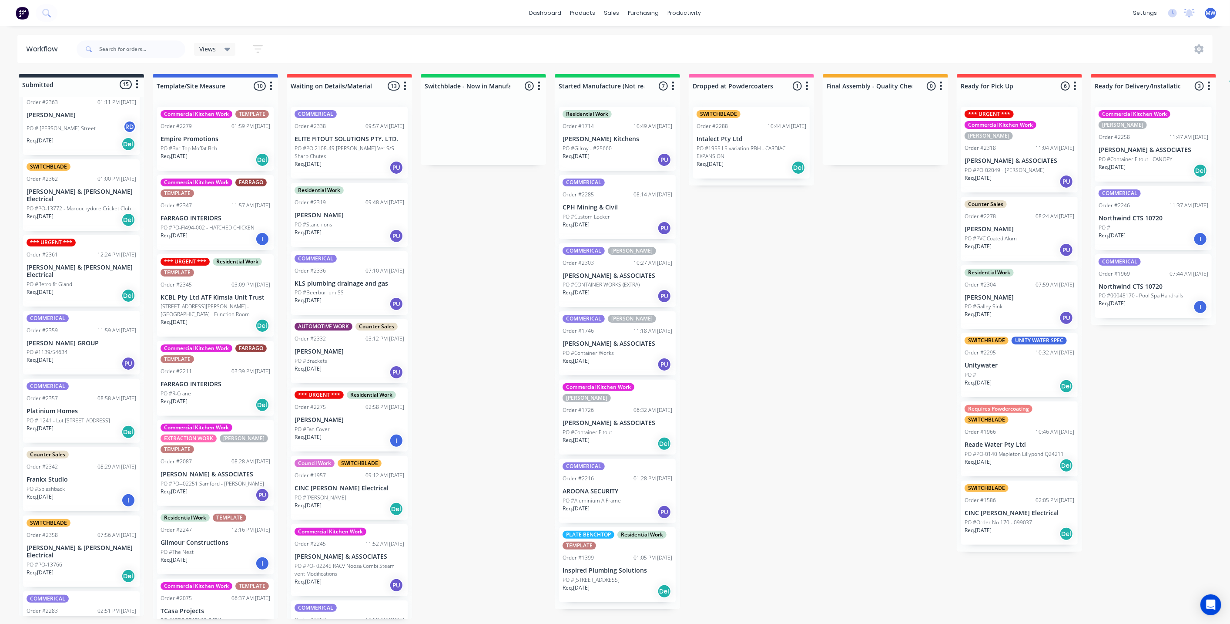
click at [79, 403] on div "COMMERICAL FLASHING Order #2364 01:37 PM 23/09/25 Sunshine Coast Gates and Auto…" at bounding box center [81, 356] width 125 height 519
click at [76, 416] on p "PO #J1241 - Lot 245 Coral Sea Drive Pelican Waters" at bounding box center [69, 420] width 84 height 8
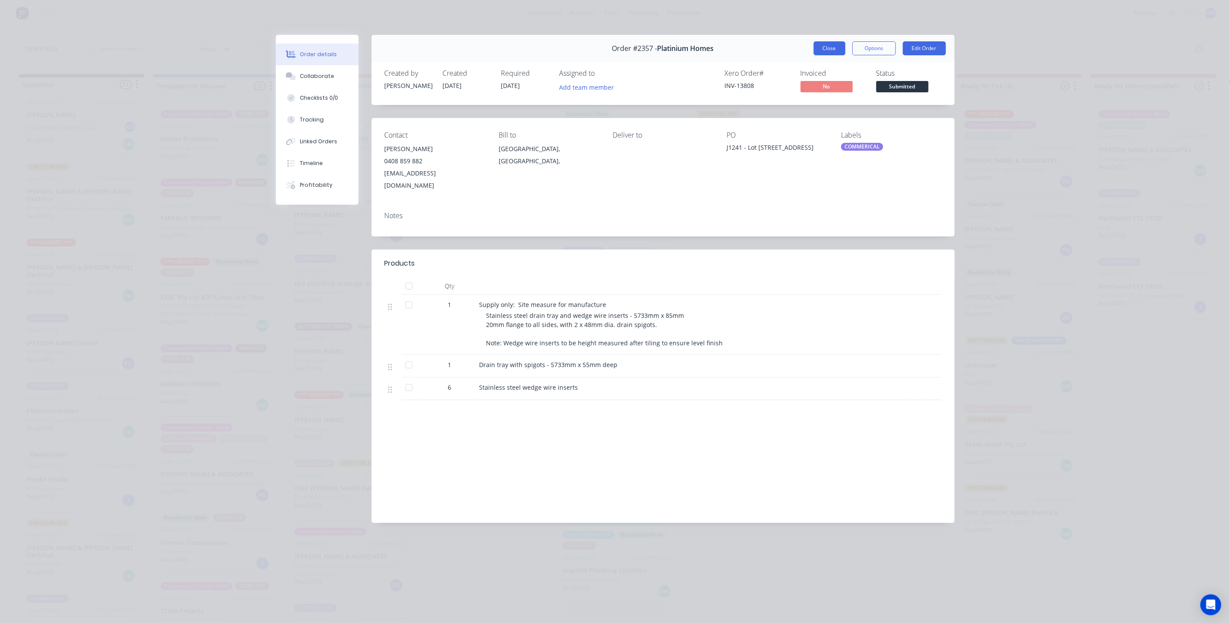
click at [830, 50] on button "Close" at bounding box center [830, 48] width 32 height 14
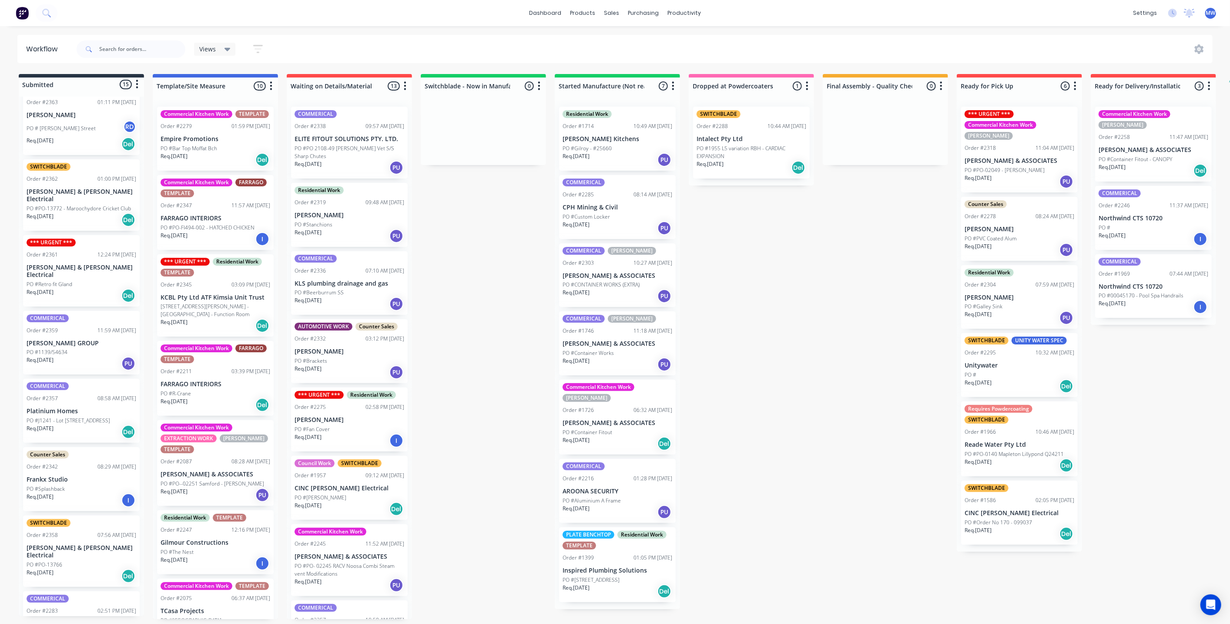
click at [745, 359] on div "Submitted 15 Status colour #273444 hex #273444 Save Cancel Summaries Total orde…" at bounding box center [718, 346] width 1451 height 545
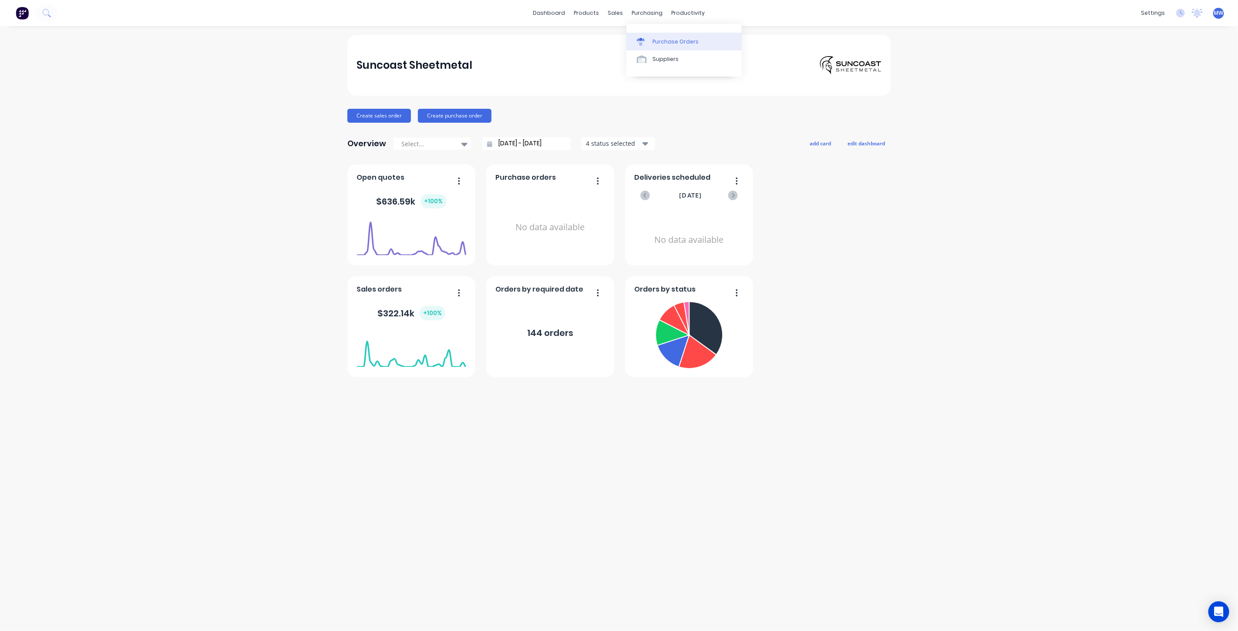
click at [657, 47] on link "Purchase Orders" at bounding box center [683, 41] width 115 height 17
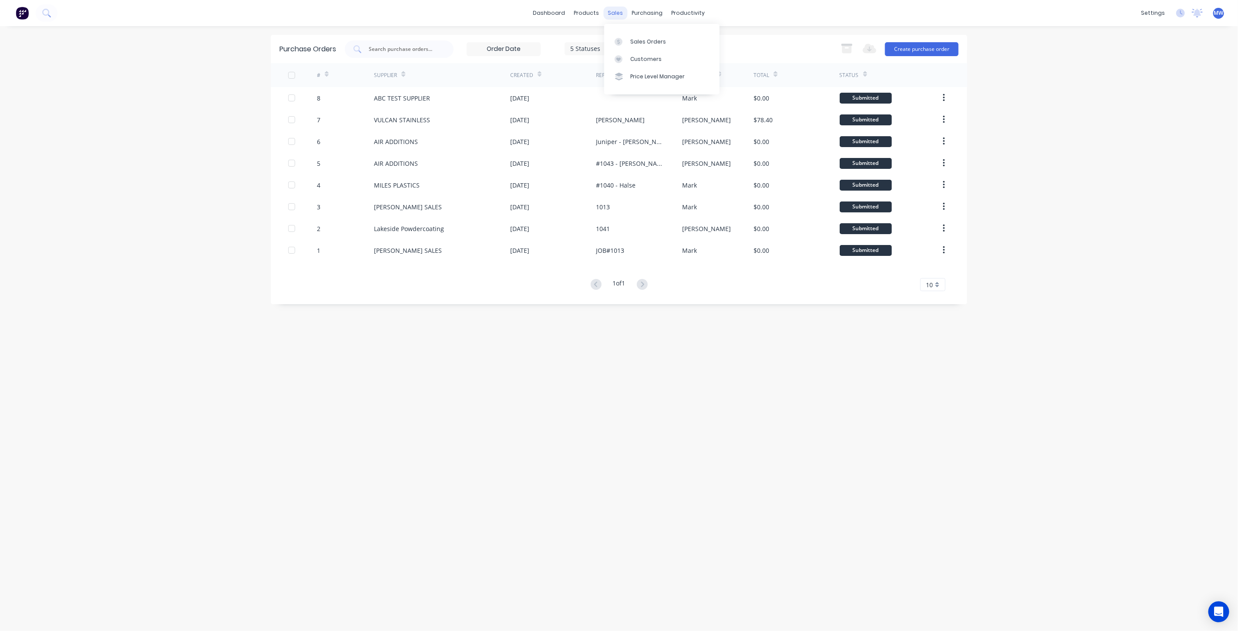
click at [616, 10] on div "sales" at bounding box center [616, 13] width 24 height 13
click at [650, 47] on link "Sales Orders" at bounding box center [661, 41] width 115 height 17
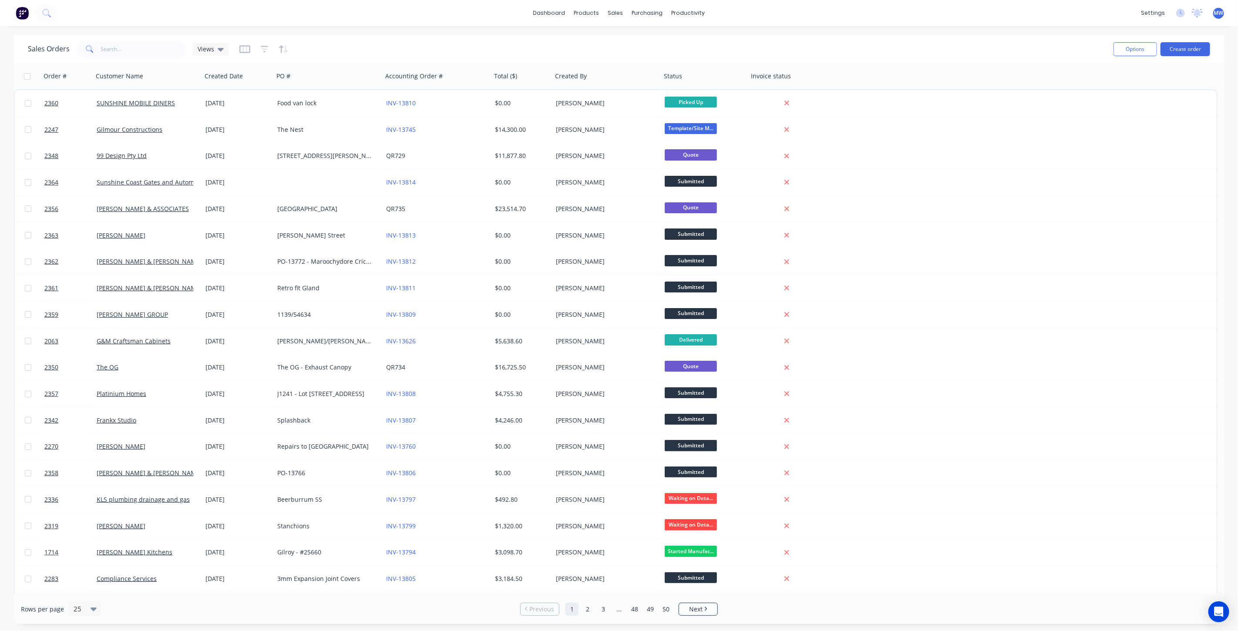
click at [440, 15] on div "dashboard products sales purchasing productivity dashboard products Product Cat…" at bounding box center [619, 13] width 1238 height 26
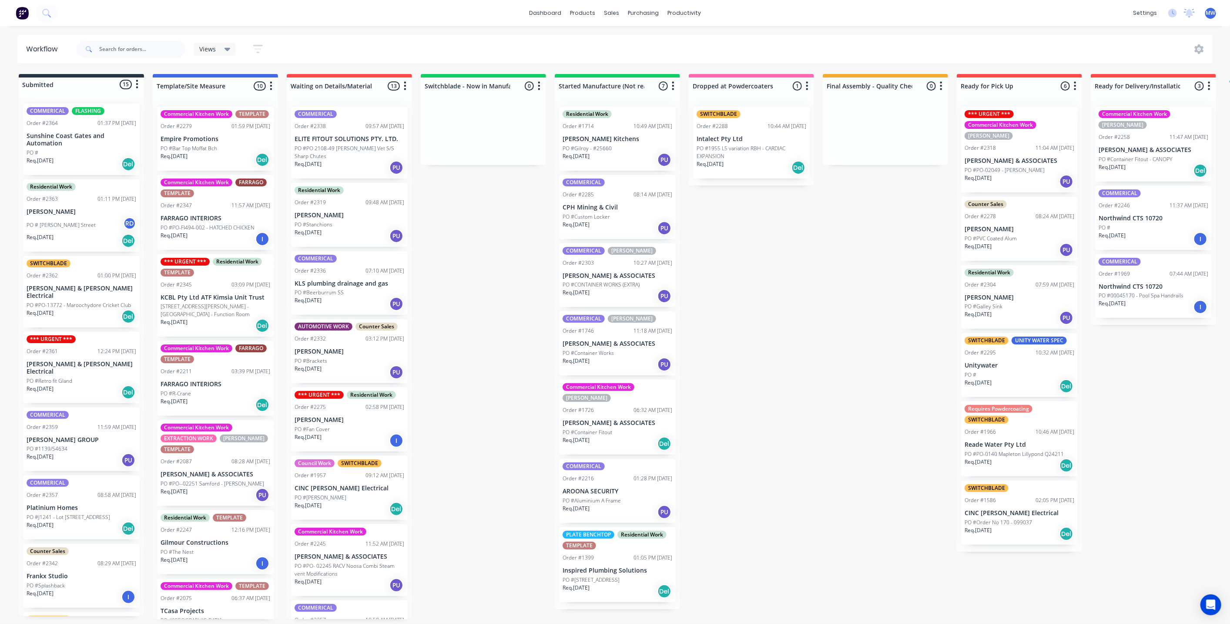
click at [725, 447] on div "Submitted 15 Status colour #273444 hex #273444 Save Cancel Summaries Total orde…" at bounding box center [718, 346] width 1451 height 545
click at [829, 312] on div "Submitted 15 Status colour #273444 hex #273444 Save Cancel Summaries Total orde…" at bounding box center [718, 346] width 1451 height 545
click at [500, 305] on div "Submitted 15 Status colour #273444 hex #273444 Save Cancel Summaries Total orde…" at bounding box center [718, 346] width 1451 height 545
drag, startPoint x: 819, startPoint y: 270, endPoint x: 865, endPoint y: 238, distance: 56.2
click at [821, 269] on div "Submitted 15 Status colour #273444 hex #273444 Save Cancel Summaries Total orde…" at bounding box center [718, 346] width 1451 height 545
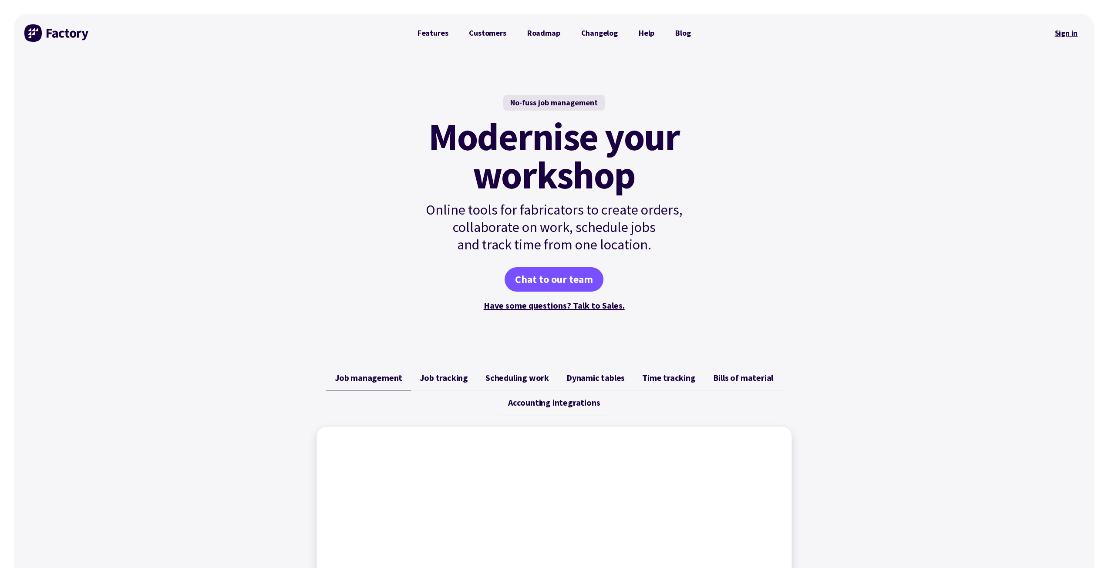
click at [1065, 32] on link "Sign in" at bounding box center [1065, 33] width 35 height 20
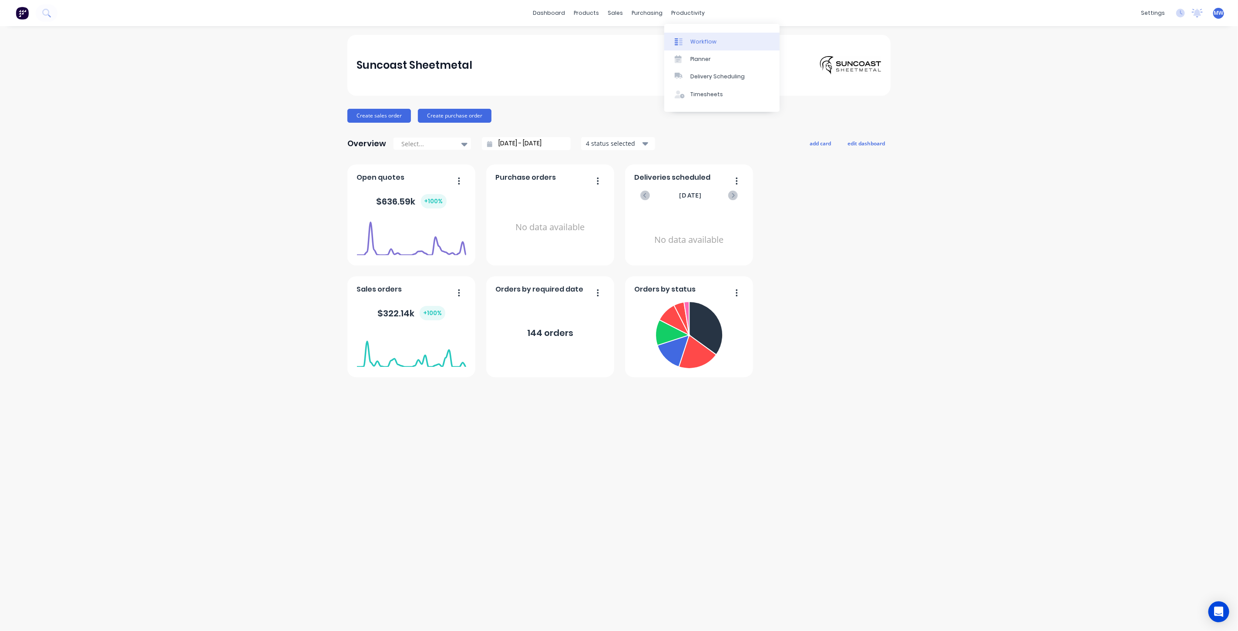
click at [700, 39] on div "Workflow" at bounding box center [703, 42] width 26 height 8
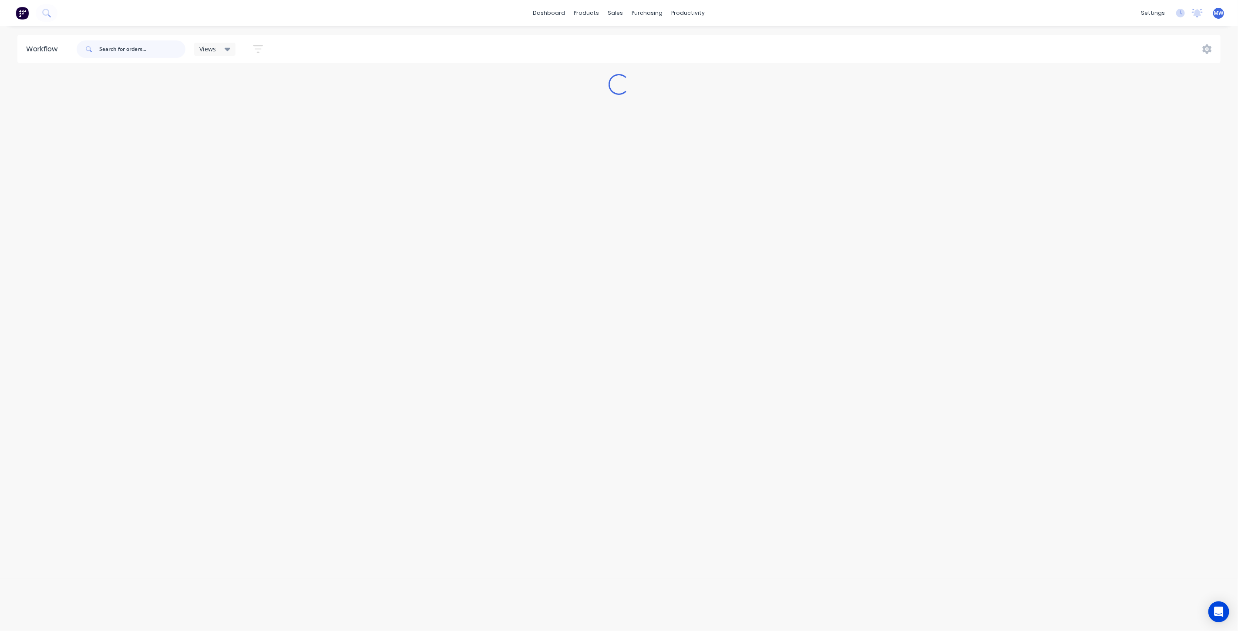
click at [146, 51] on input "text" at bounding box center [142, 48] width 86 height 17
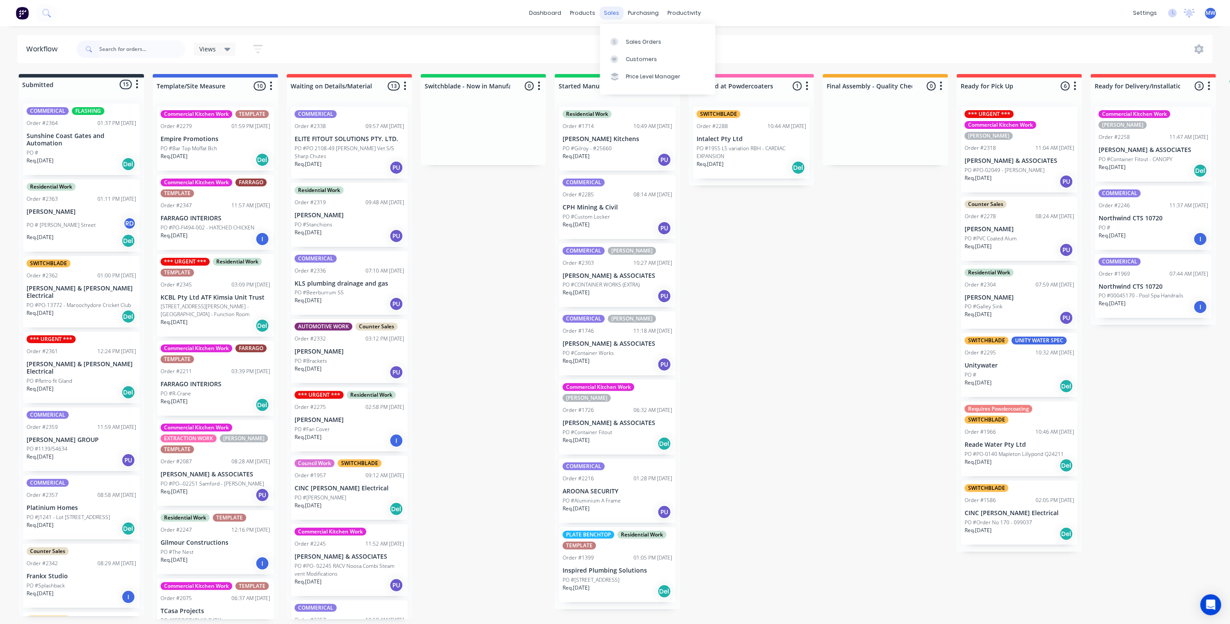
click at [613, 10] on div "sales" at bounding box center [612, 13] width 24 height 13
click at [636, 42] on div "Sales Orders" at bounding box center [644, 42] width 36 height 8
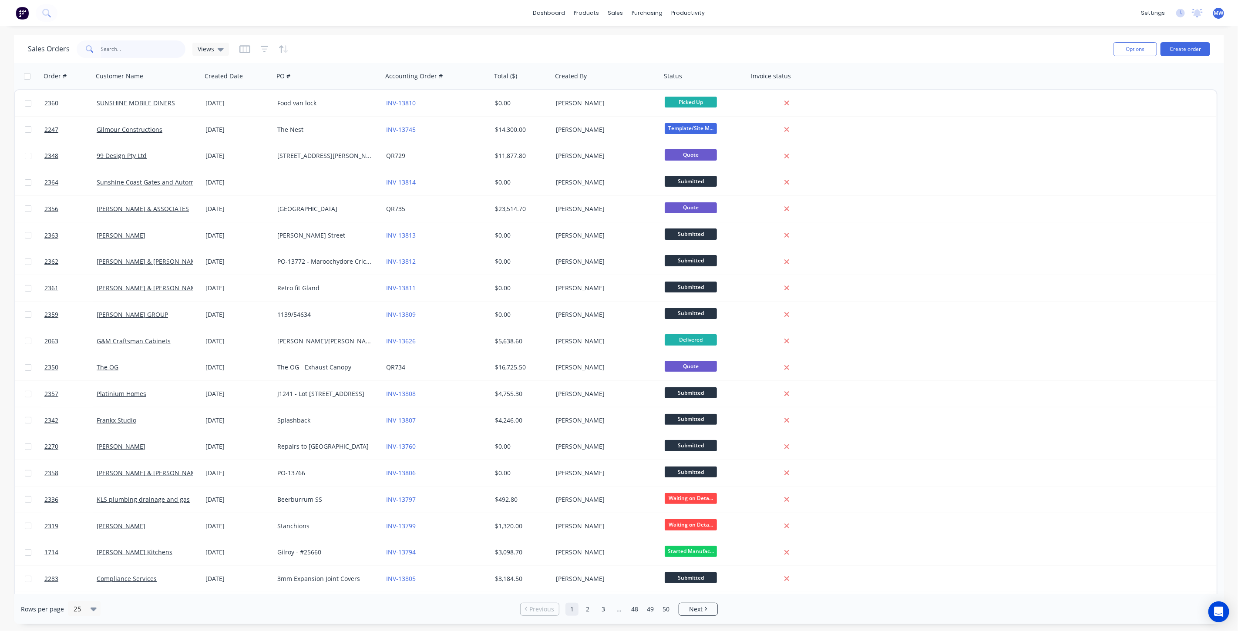
click at [126, 54] on input "text" at bounding box center [143, 48] width 85 height 17
type input "cinc"
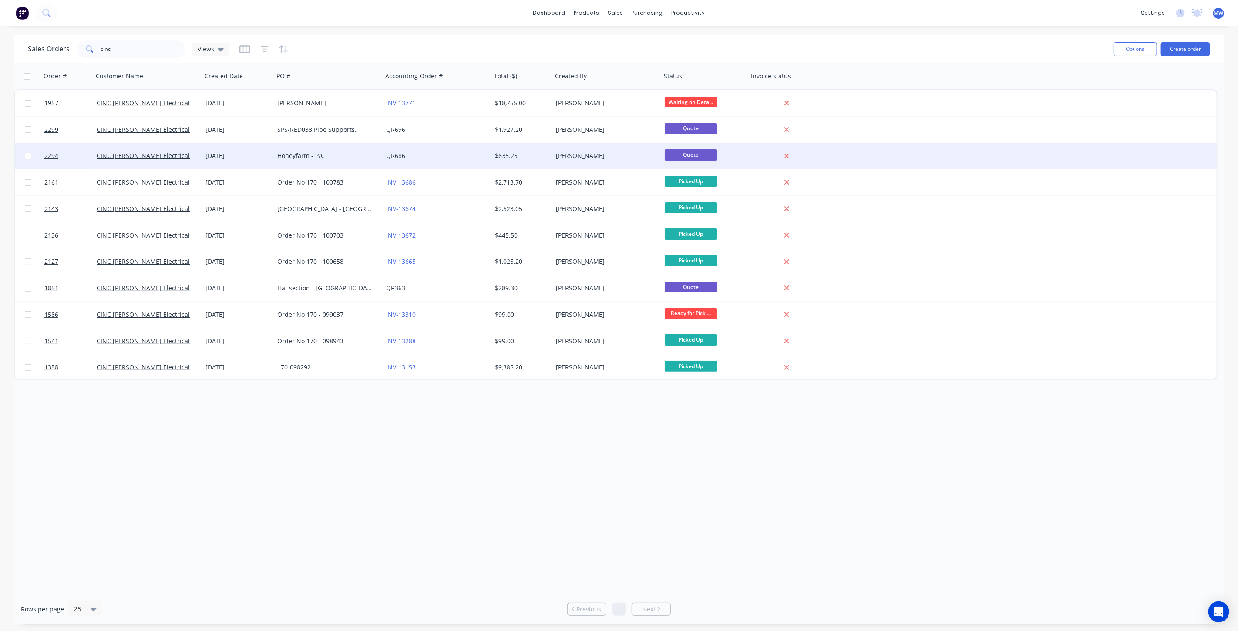
click at [239, 157] on div "[DATE]" at bounding box center [237, 155] width 65 height 9
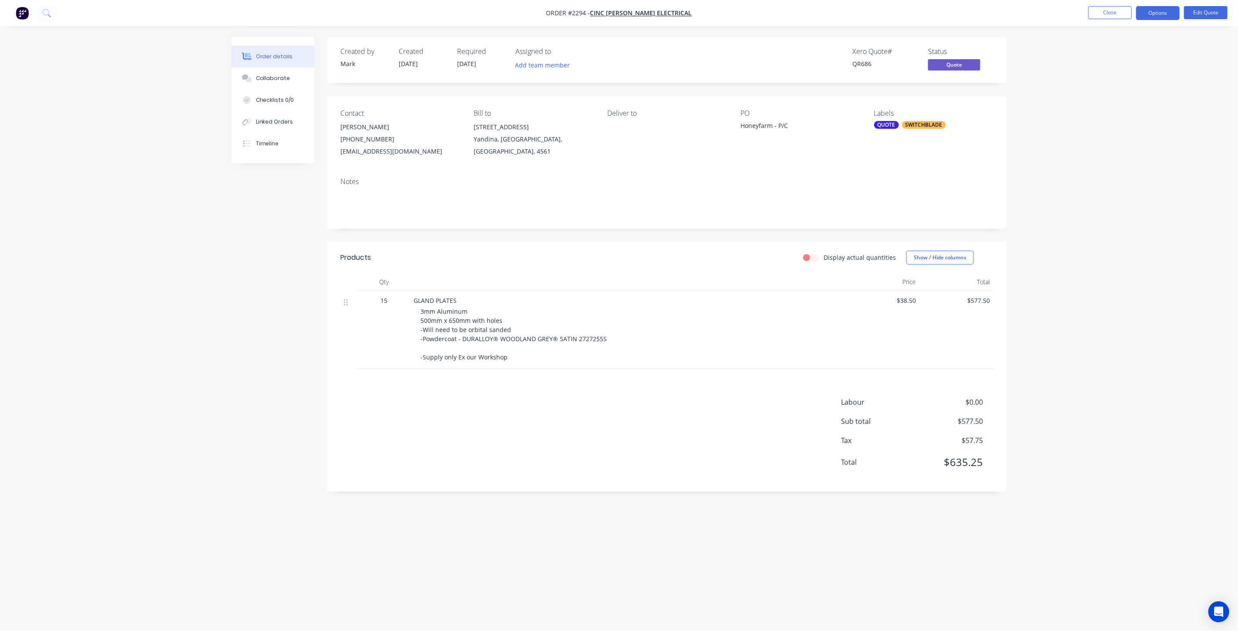
click at [1040, 278] on div "Order details Collaborate Checklists 0/0 Linked Orders Timeline Order details C…" at bounding box center [619, 315] width 1238 height 631
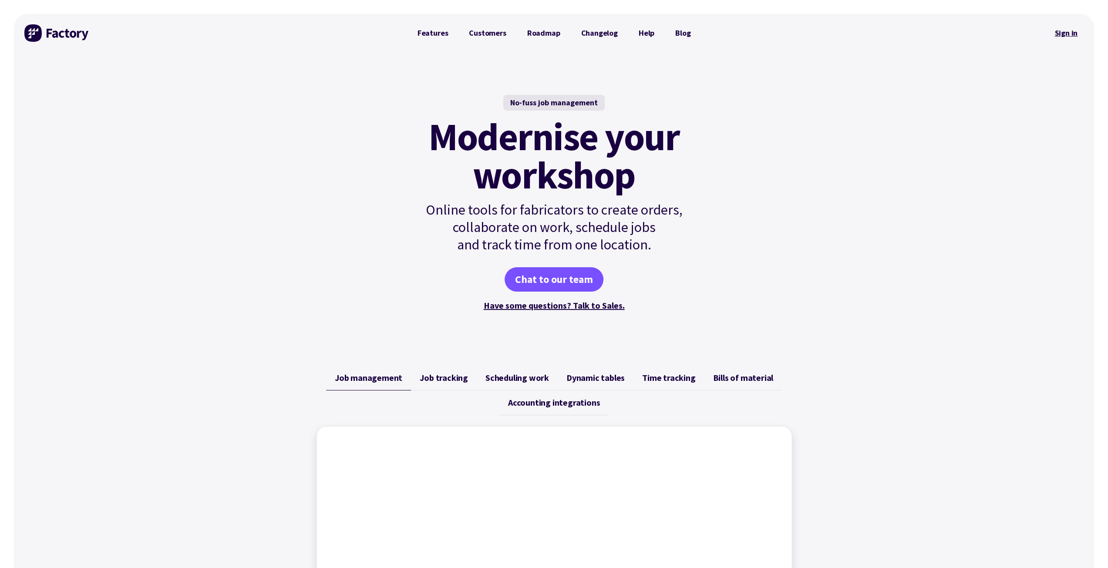
click at [1060, 28] on link "Sign in" at bounding box center [1065, 33] width 35 height 20
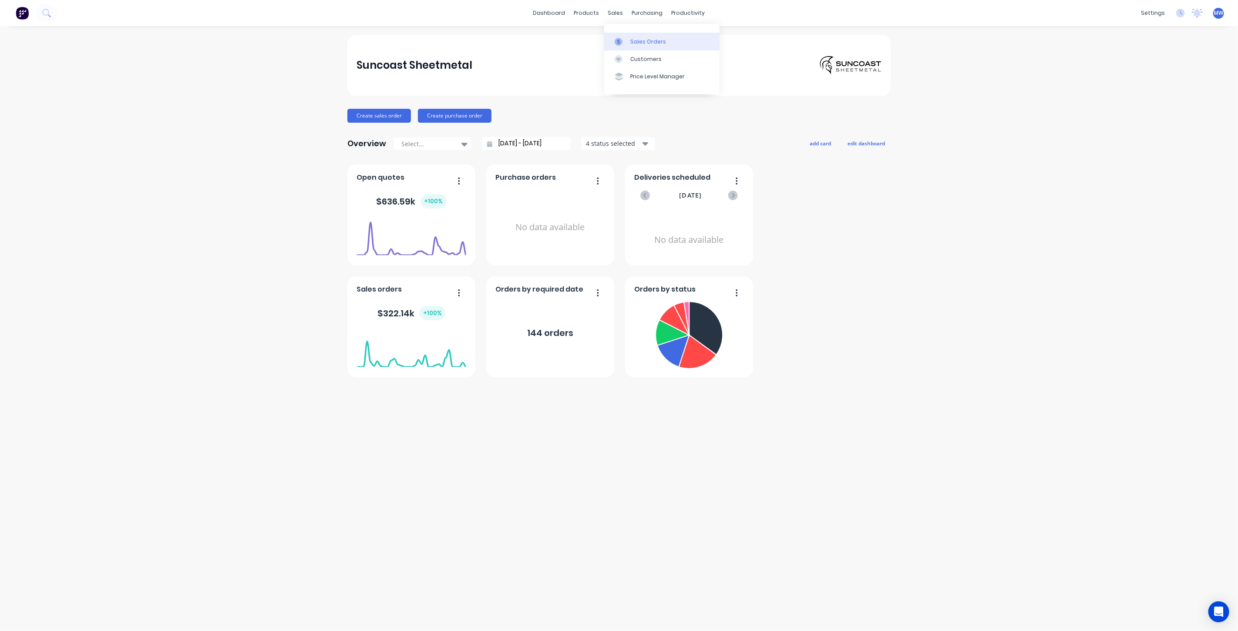
click at [632, 42] on div "Sales Orders" at bounding box center [648, 42] width 36 height 8
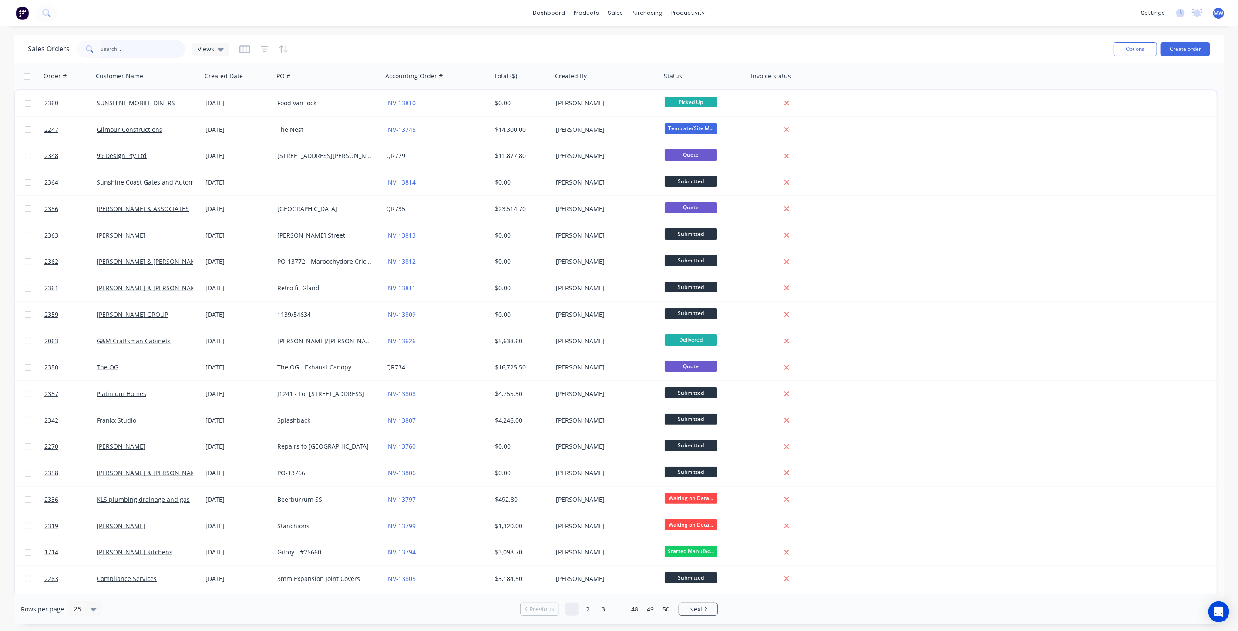
click at [144, 57] on input "text" at bounding box center [143, 48] width 85 height 17
type input "cinc"
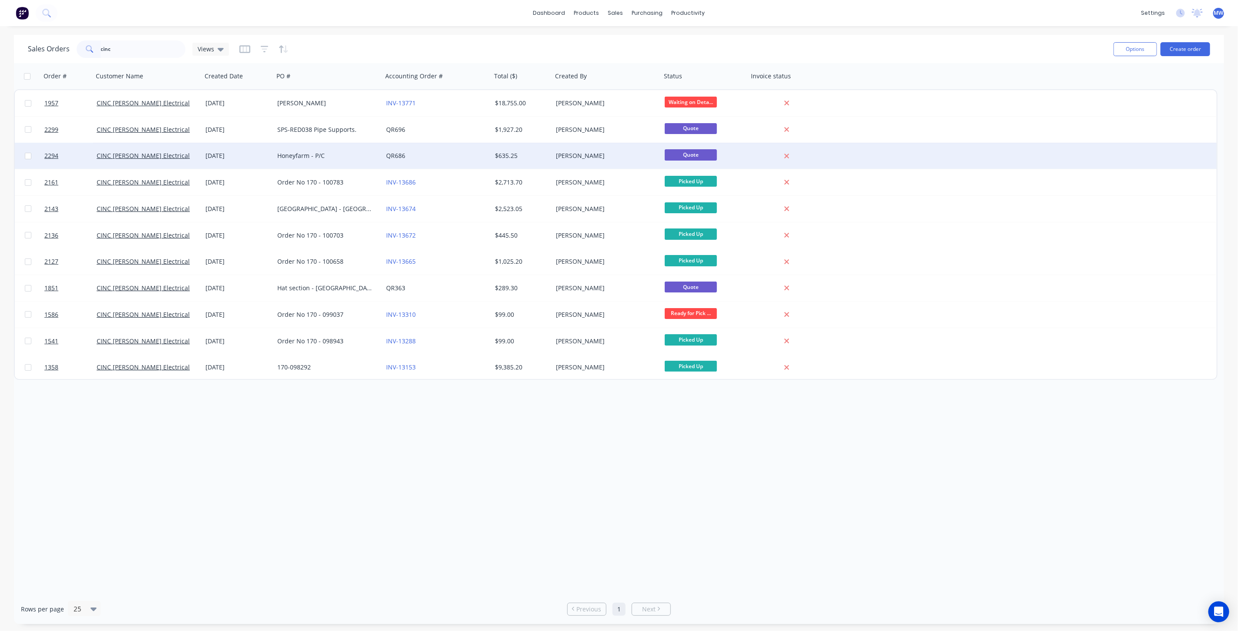
click at [247, 160] on div "[DATE]" at bounding box center [237, 155] width 65 height 9
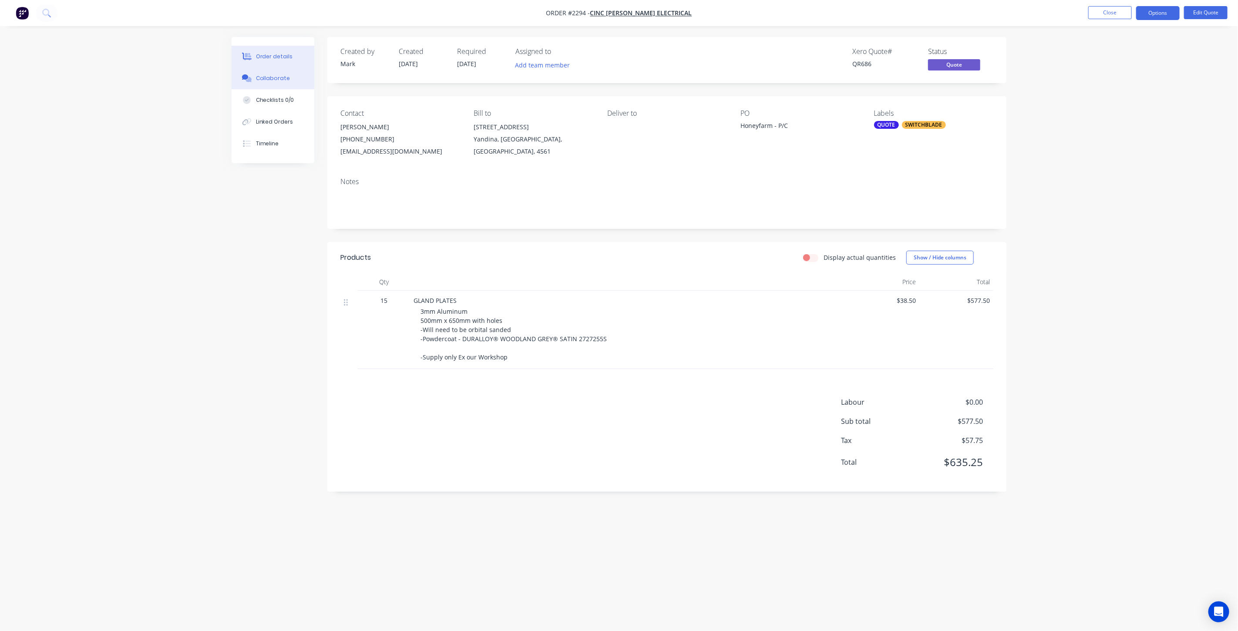
click at [272, 83] on button "Collaborate" at bounding box center [273, 78] width 83 height 22
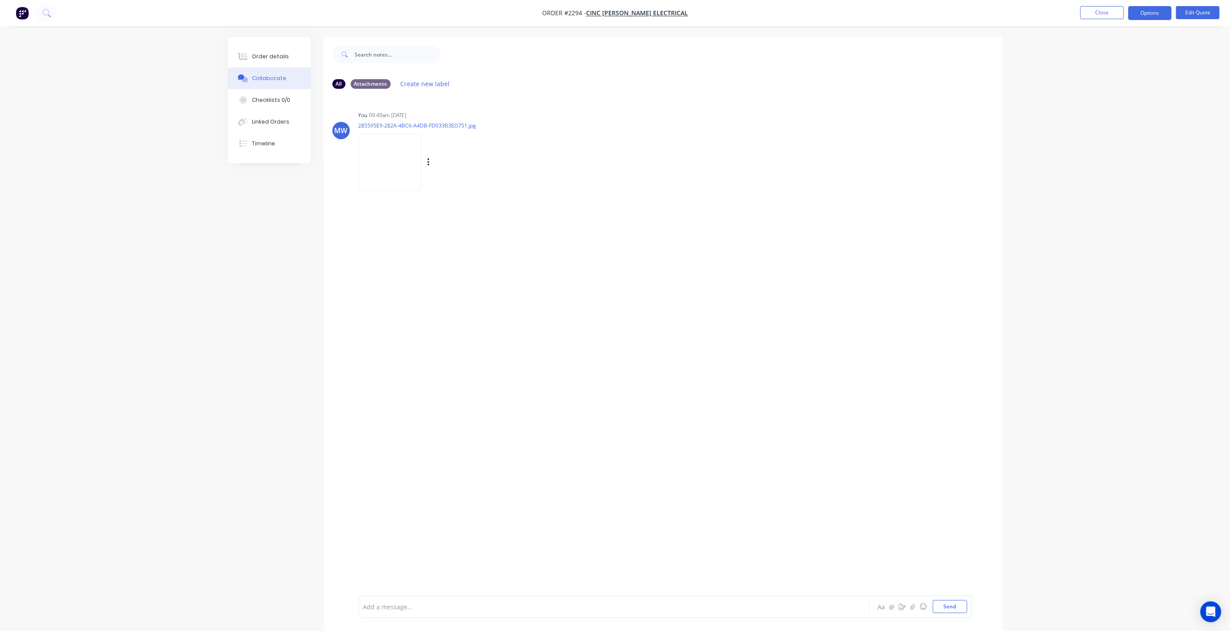
click at [390, 164] on img at bounding box center [390, 162] width 63 height 57
click at [1094, 13] on button "Close" at bounding box center [1103, 12] width 44 height 13
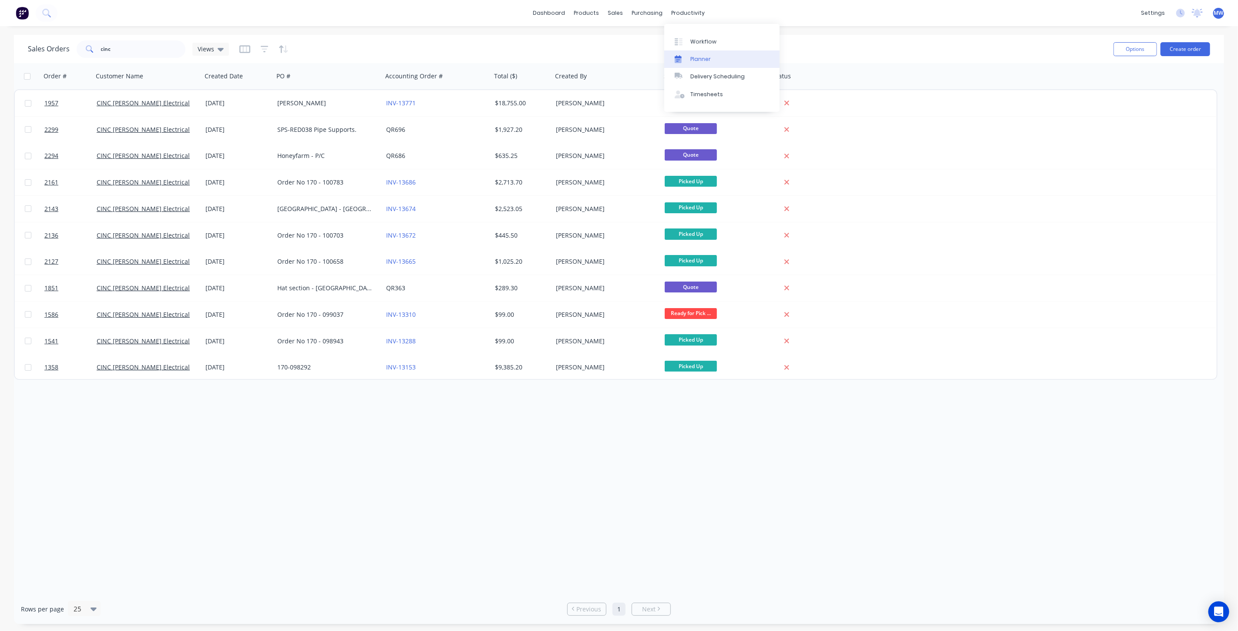
click at [701, 60] on div "Planner" at bounding box center [700, 59] width 20 height 8
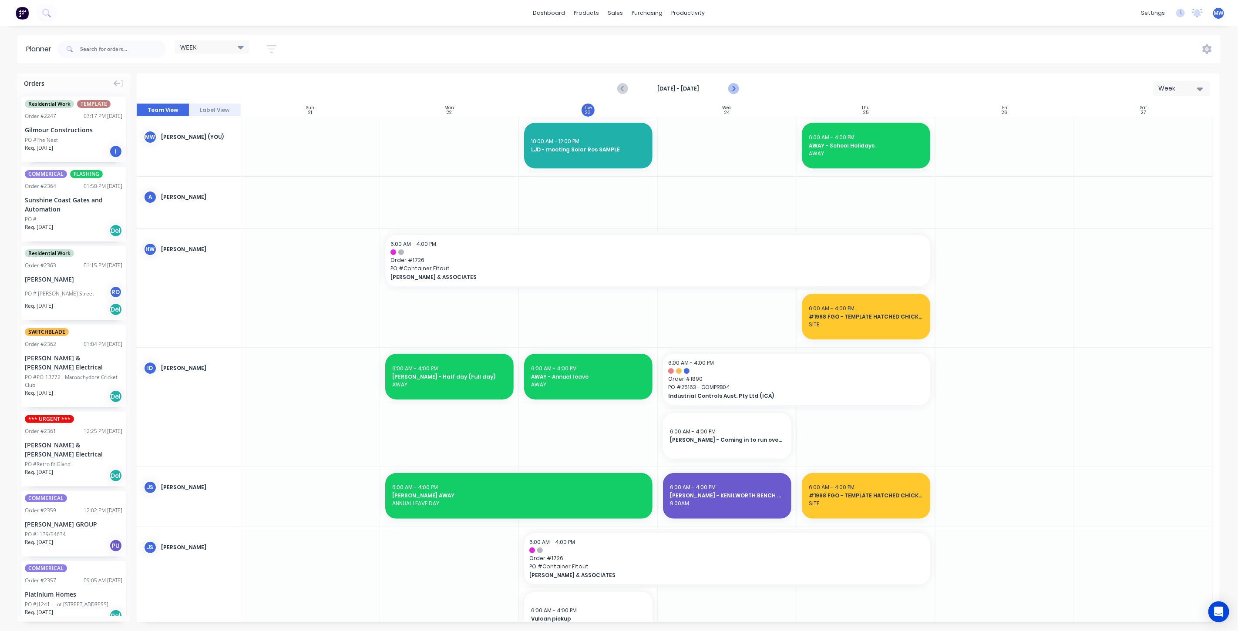
click at [732, 85] on icon "Next page" at bounding box center [733, 88] width 4 height 7
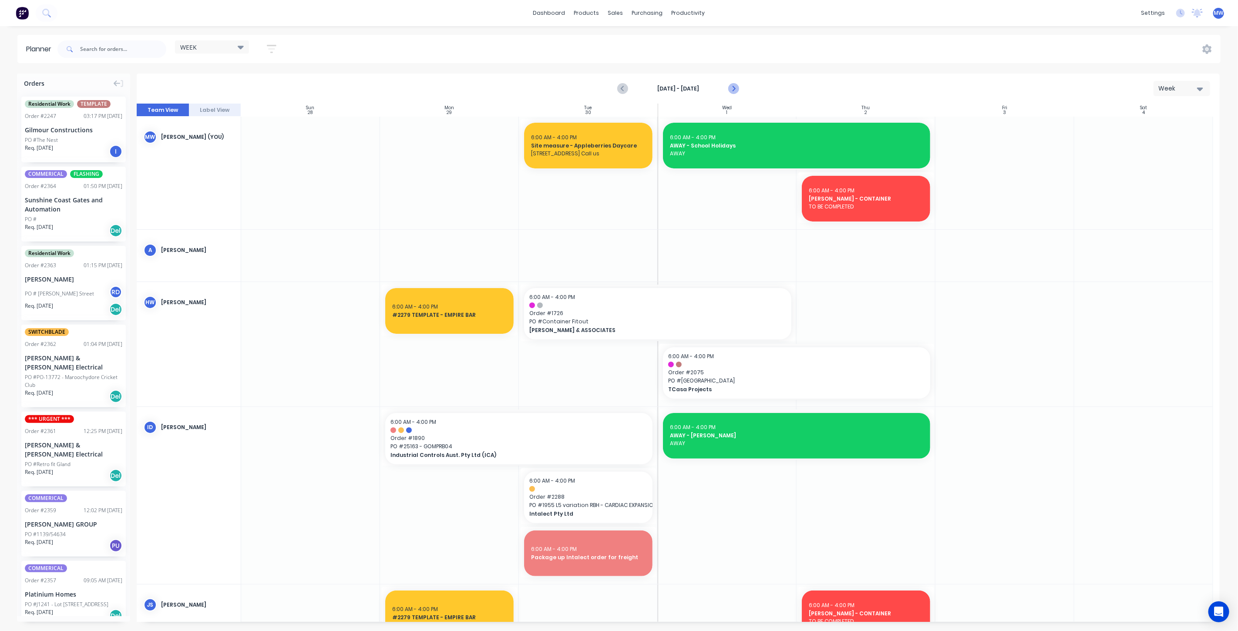
click at [735, 88] on icon "Next page" at bounding box center [733, 89] width 10 height 10
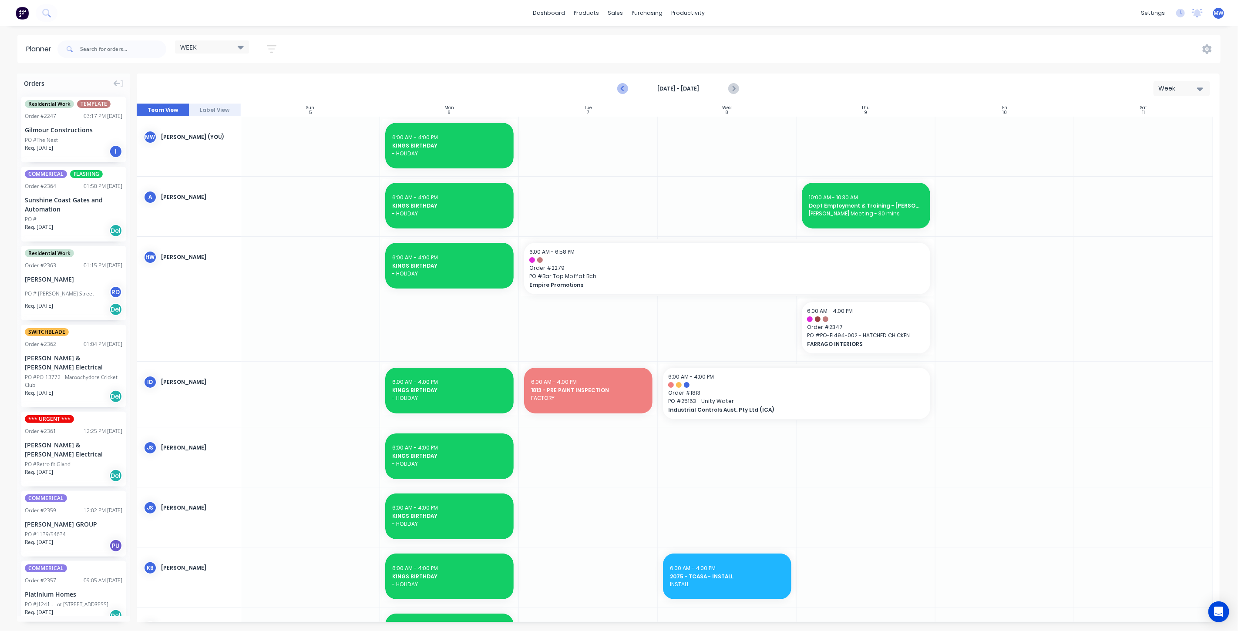
click at [623, 90] on icon "Previous page" at bounding box center [623, 88] width 4 height 7
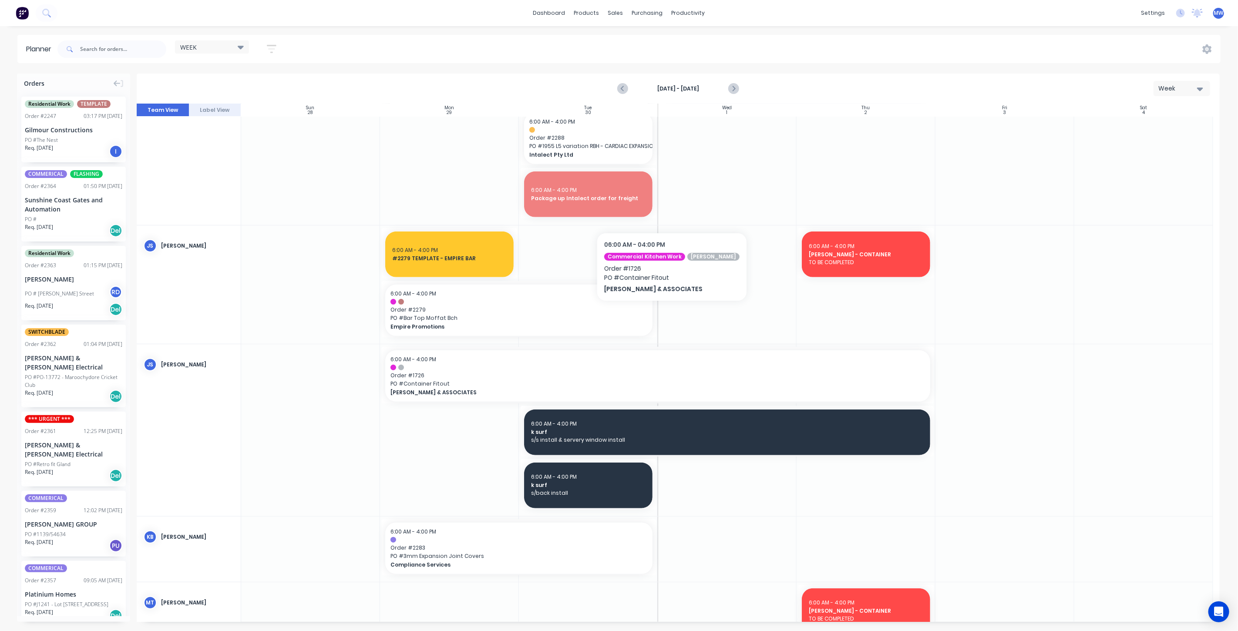
scroll to position [193, 0]
